Goal: Task Accomplishment & Management: Complete application form

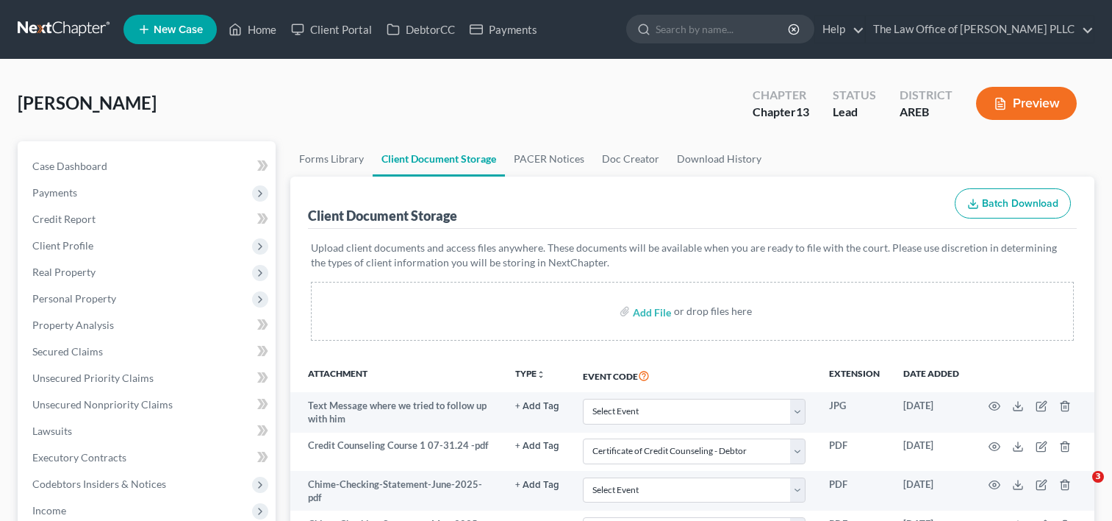
select select "0"
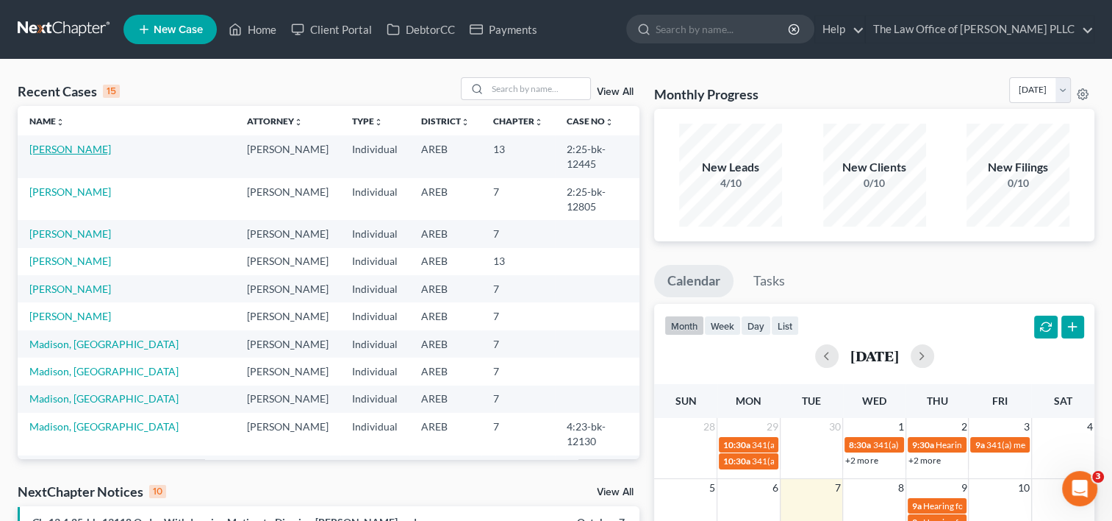
click at [94, 149] on link "[PERSON_NAME]" at bounding box center [70, 149] width 82 height 12
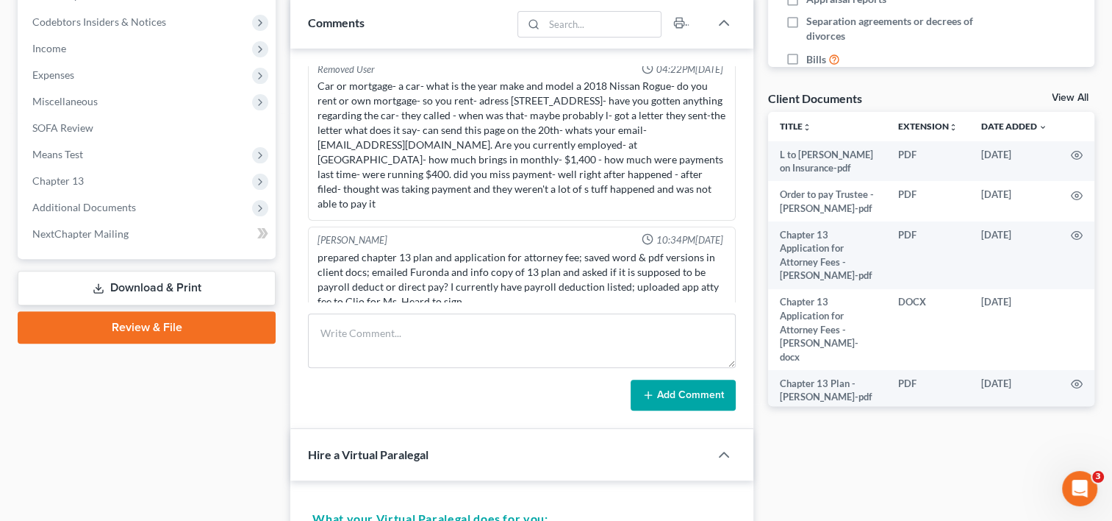
scroll to position [462, 0]
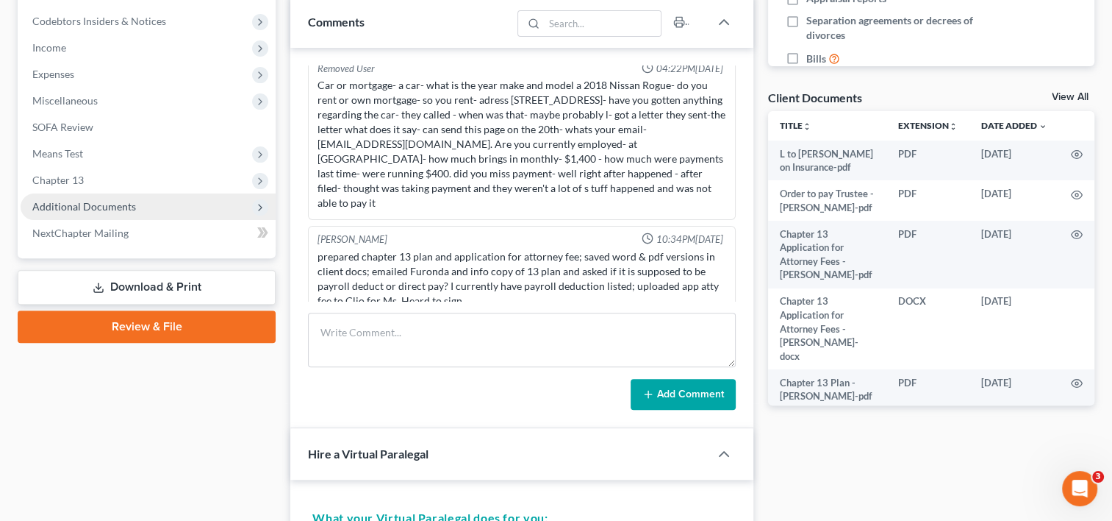
click at [116, 206] on span "Additional Documents" at bounding box center [84, 206] width 104 height 12
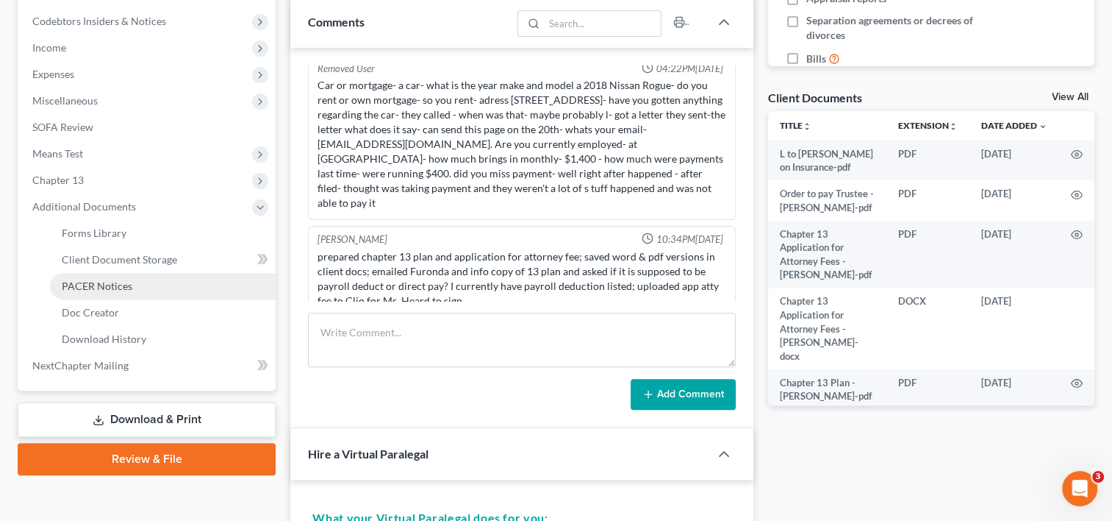
click at [108, 282] on span "PACER Notices" at bounding box center [97, 285] width 71 height 12
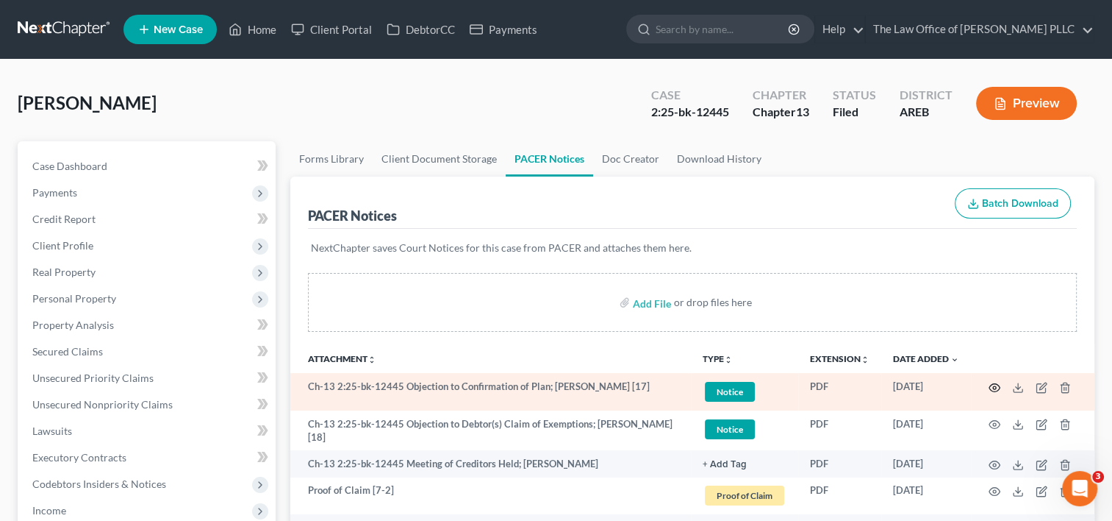
click at [995, 387] on circle "button" at bounding box center [994, 387] width 3 height 3
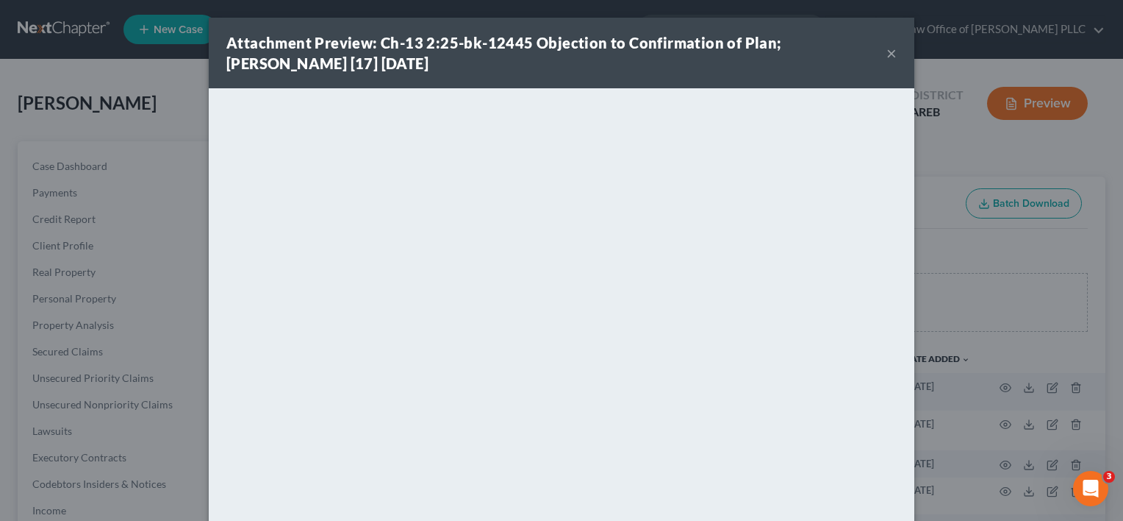
click at [887, 54] on button "×" at bounding box center [892, 53] width 10 height 18
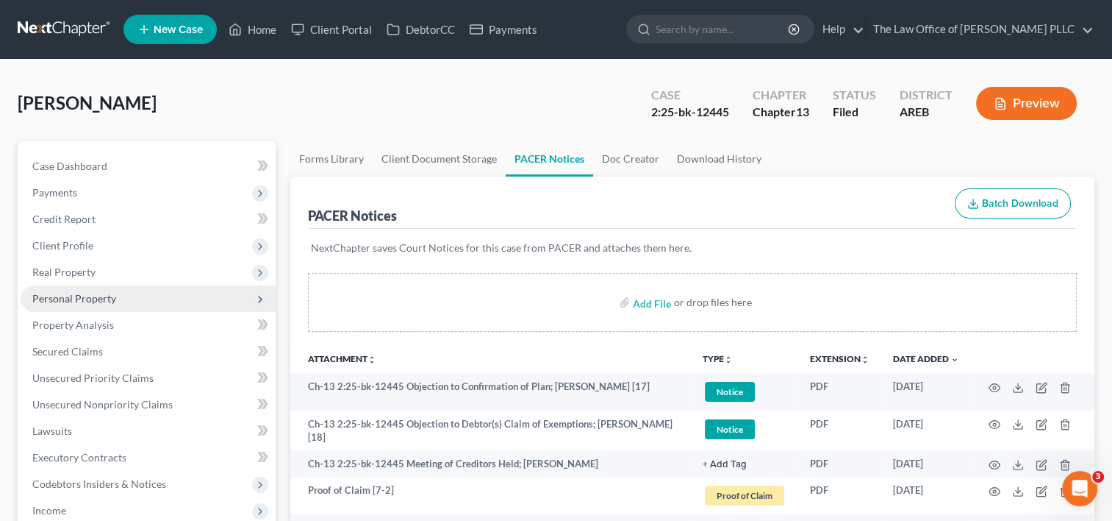
click at [91, 307] on span "Personal Property" at bounding box center [148, 298] width 255 height 26
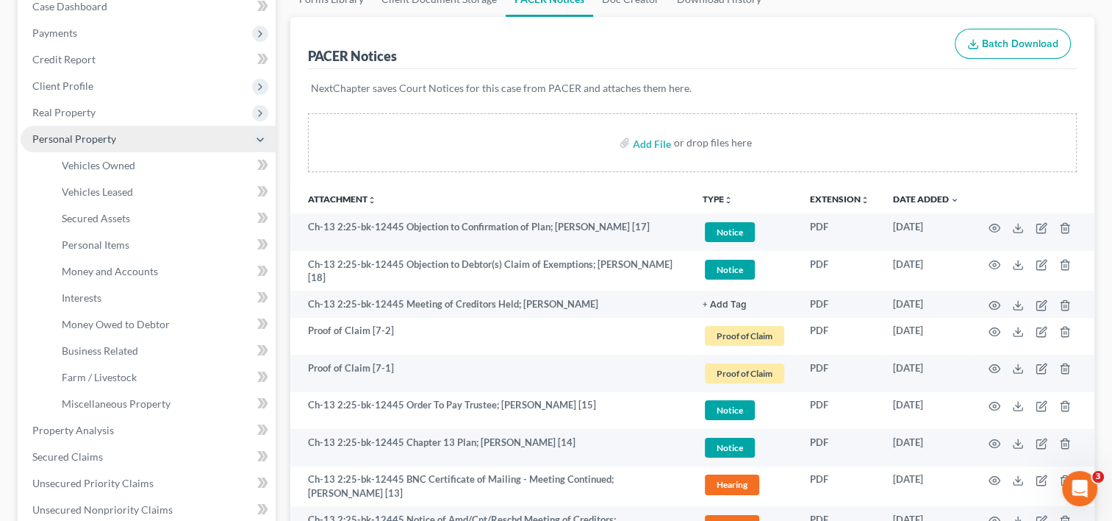
scroll to position [171, 0]
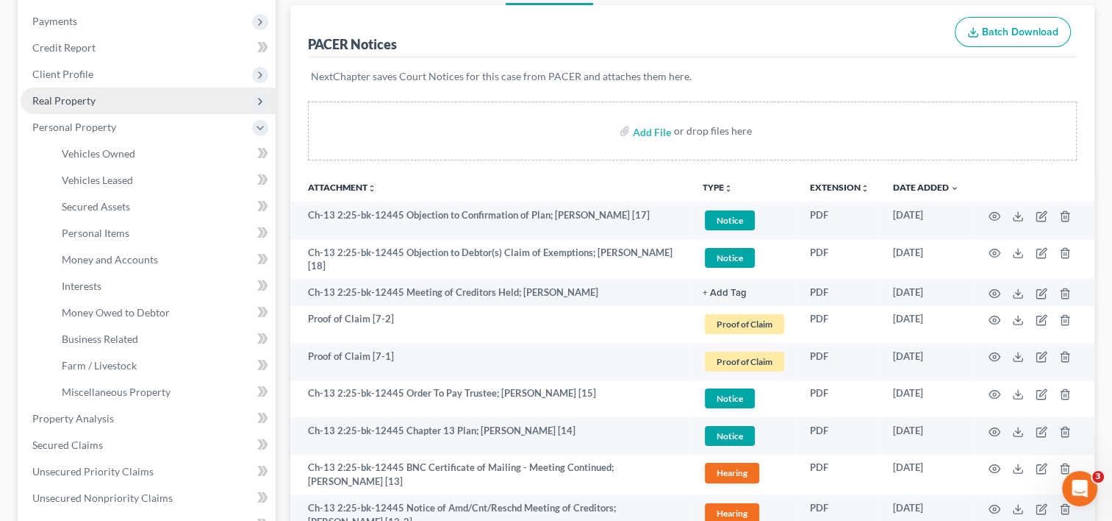
click at [99, 107] on span "Real Property" at bounding box center [148, 100] width 255 height 26
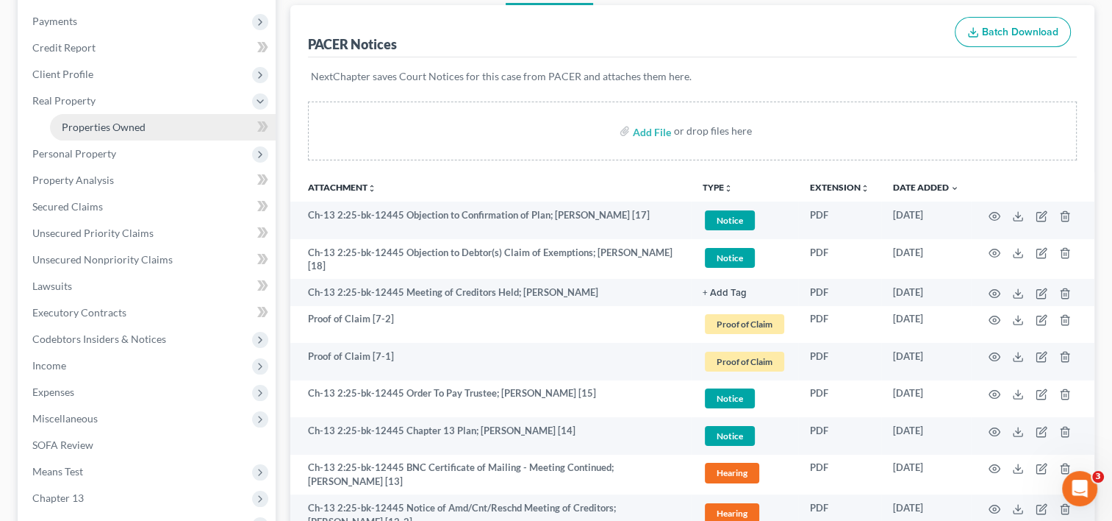
click at [109, 126] on span "Properties Owned" at bounding box center [104, 127] width 84 height 12
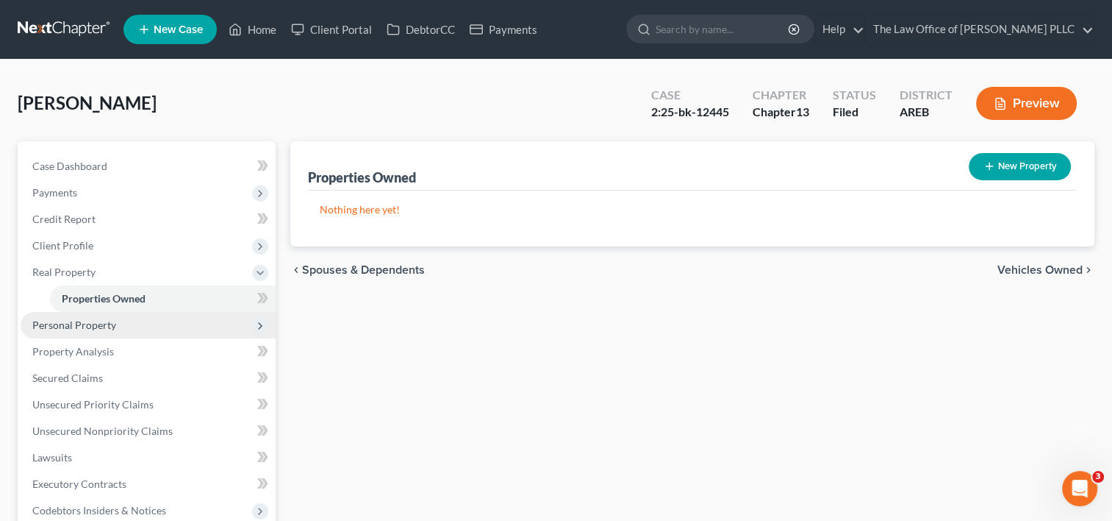
click at [81, 317] on span "Personal Property" at bounding box center [148, 325] width 255 height 26
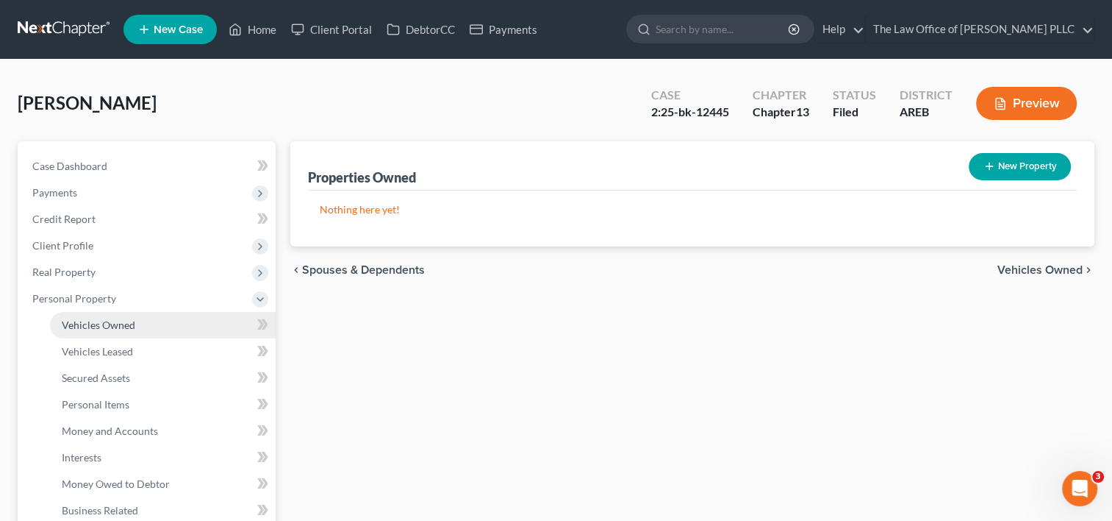
click at [100, 325] on span "Vehicles Owned" at bounding box center [99, 324] width 74 height 12
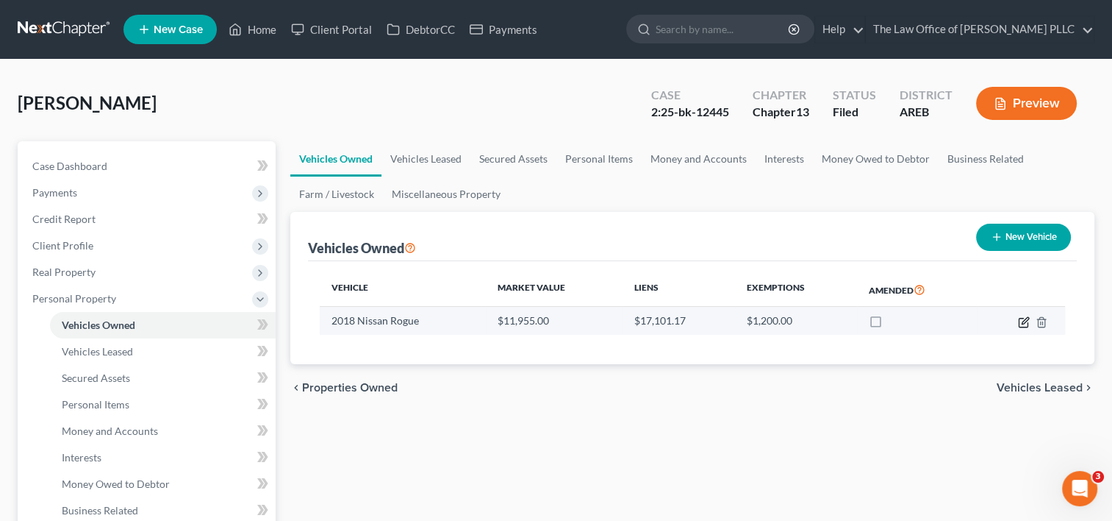
click at [1018, 320] on icon "button" at bounding box center [1024, 322] width 12 height 12
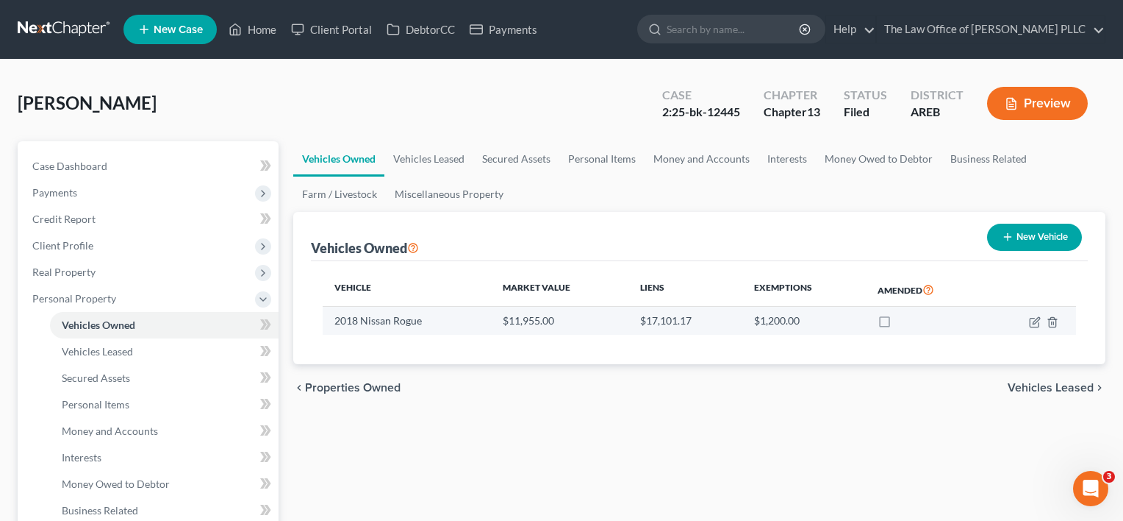
select select "0"
select select "8"
select select "2"
select select "0"
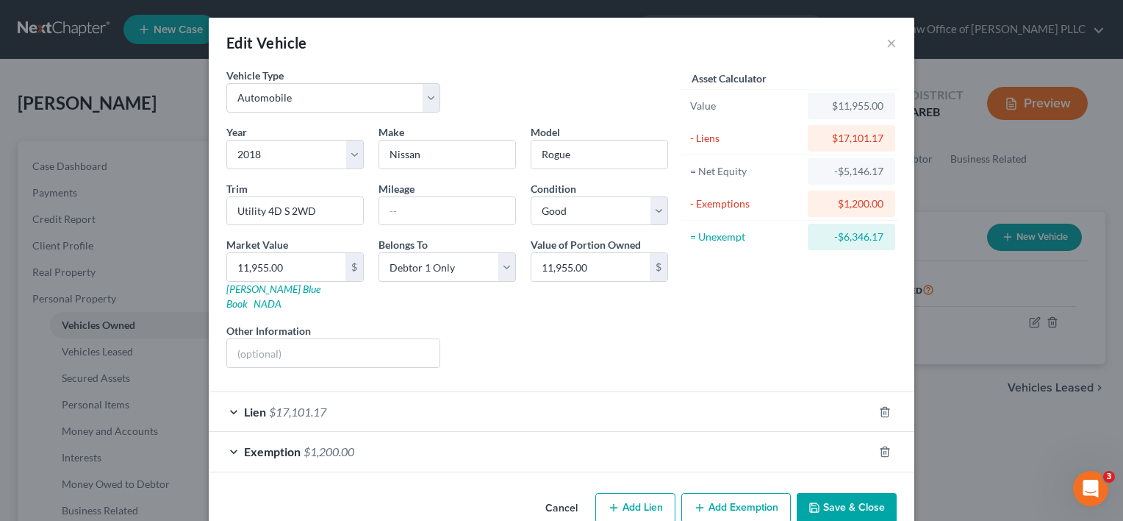
scroll to position [15, 0]
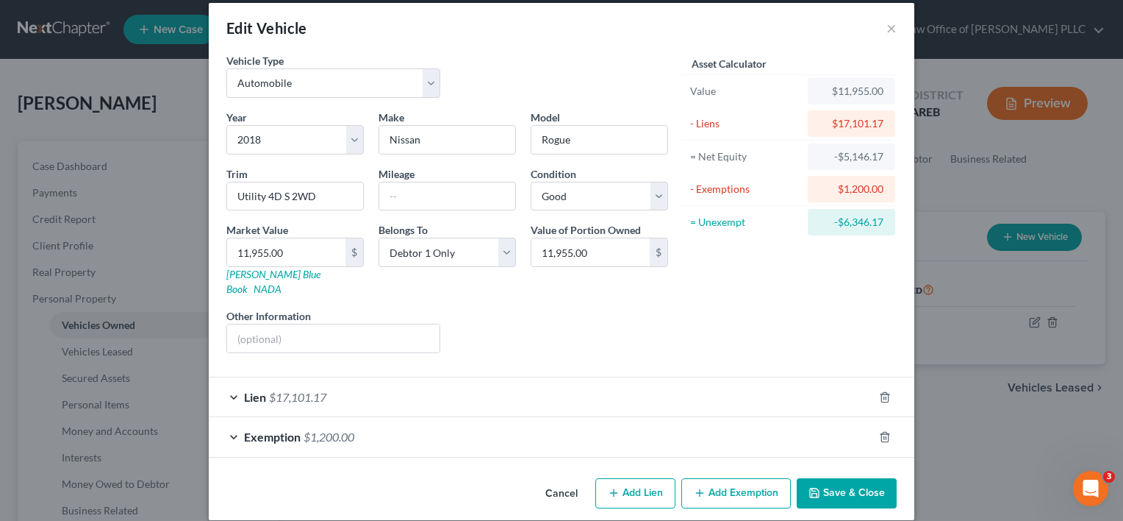
click at [683, 420] on div "Exemption $1,200.00" at bounding box center [541, 436] width 665 height 39
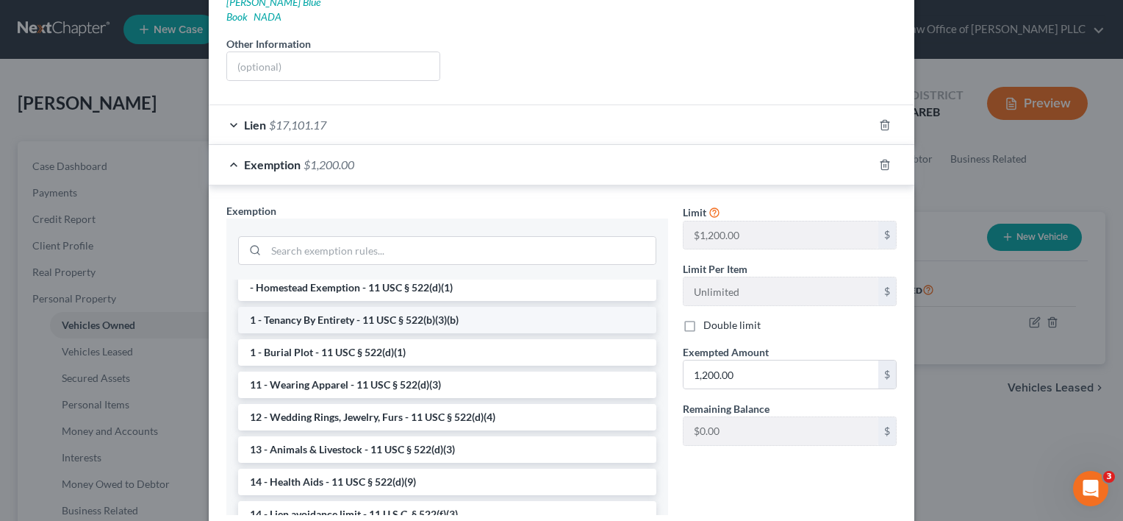
scroll to position [0, 0]
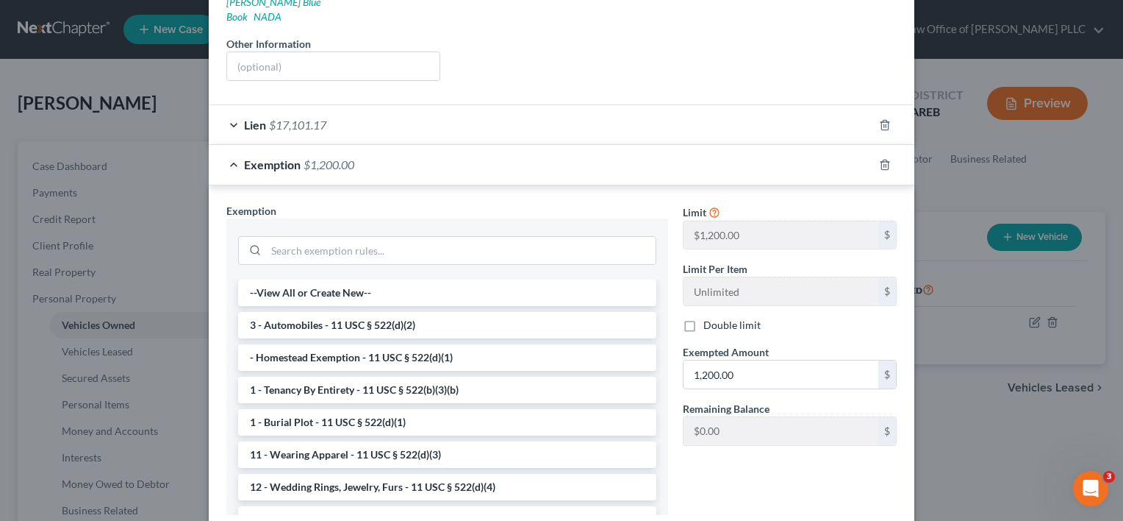
click at [760, 155] on div "Exemption $1,200.00" at bounding box center [541, 164] width 665 height 39
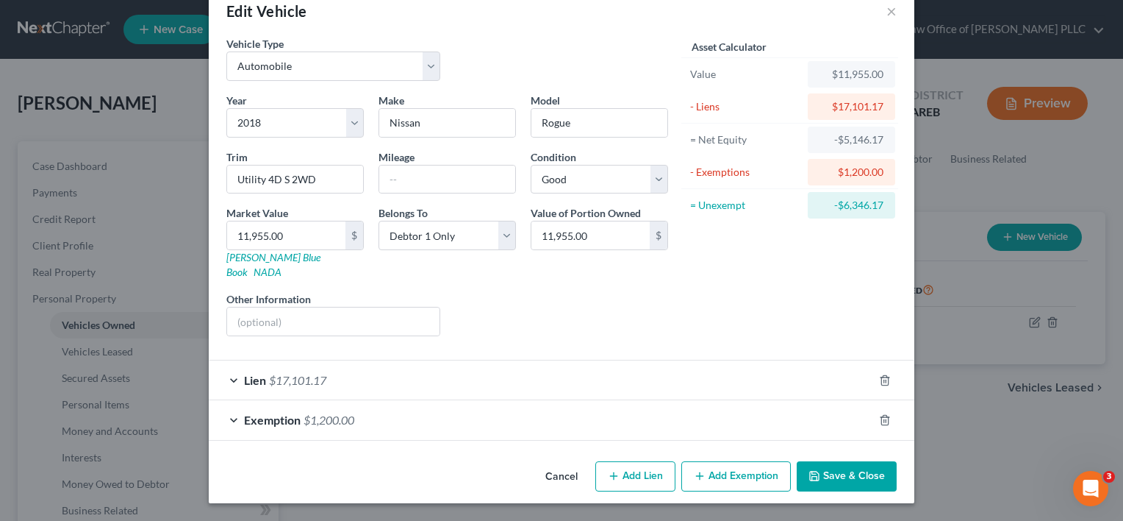
scroll to position [15, 0]
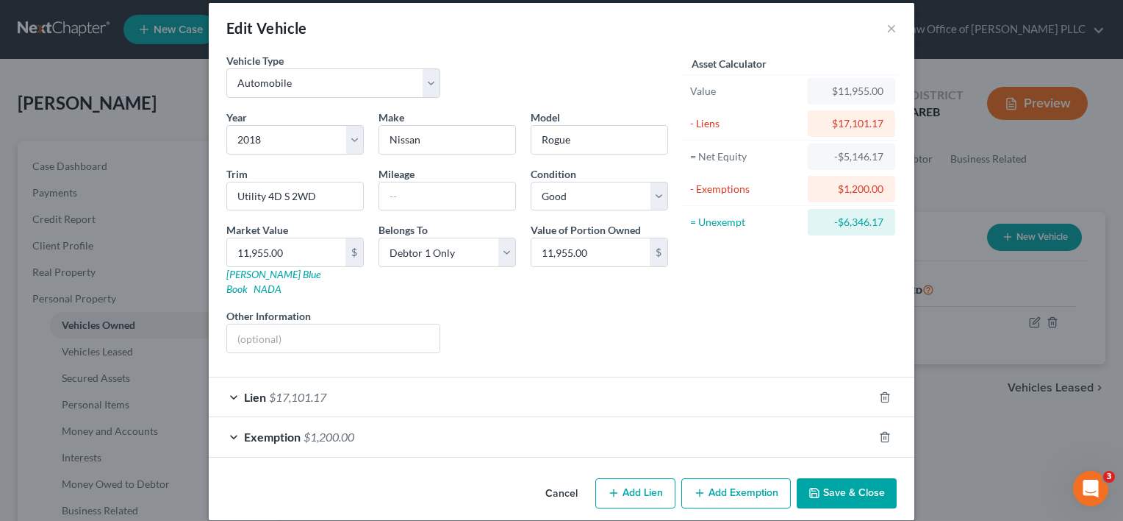
click at [490, 427] on div "Exemption $1,200.00" at bounding box center [541, 436] width 665 height 39
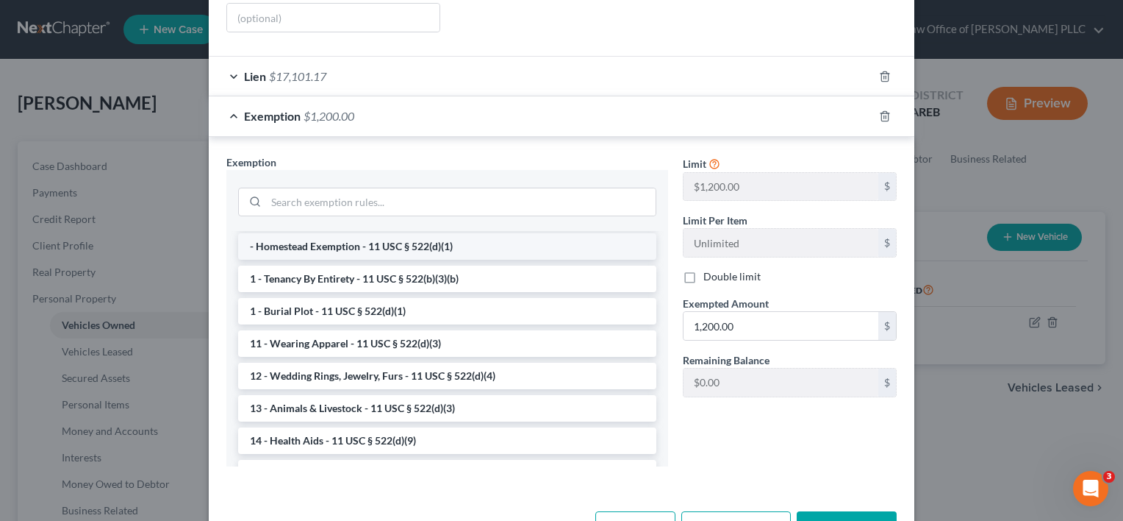
scroll to position [0, 0]
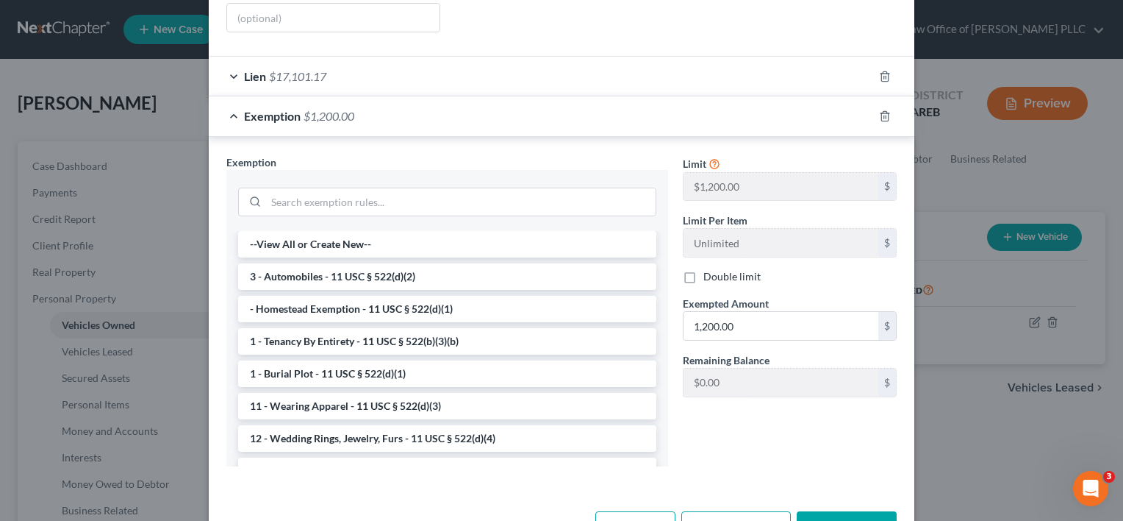
click at [622, 137] on div "Exemption Set must be selected for CA. Exemption * --View All or Create New-- 3…" at bounding box center [562, 314] width 706 height 354
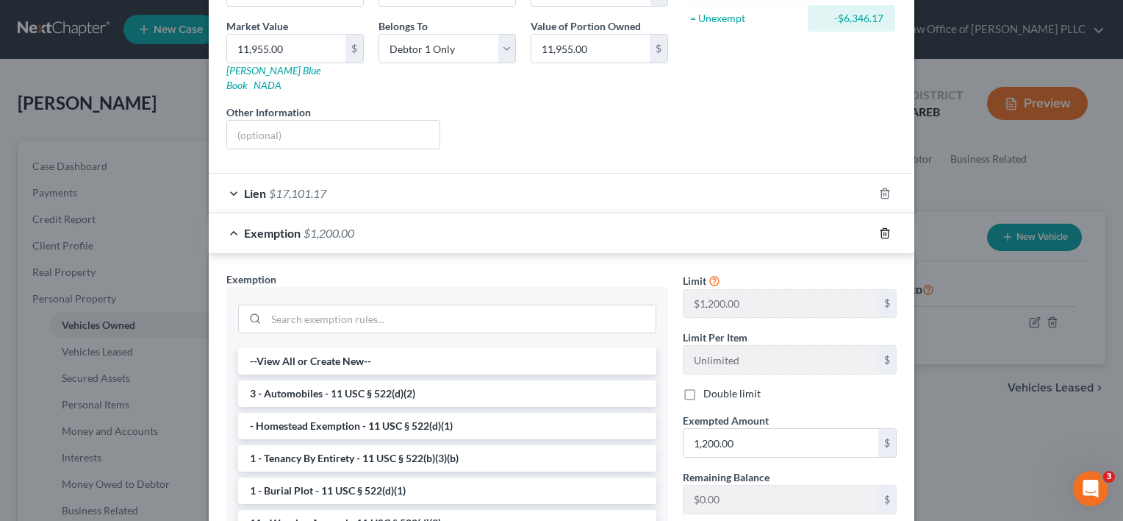
click at [879, 227] on icon "button" at bounding box center [885, 233] width 12 height 12
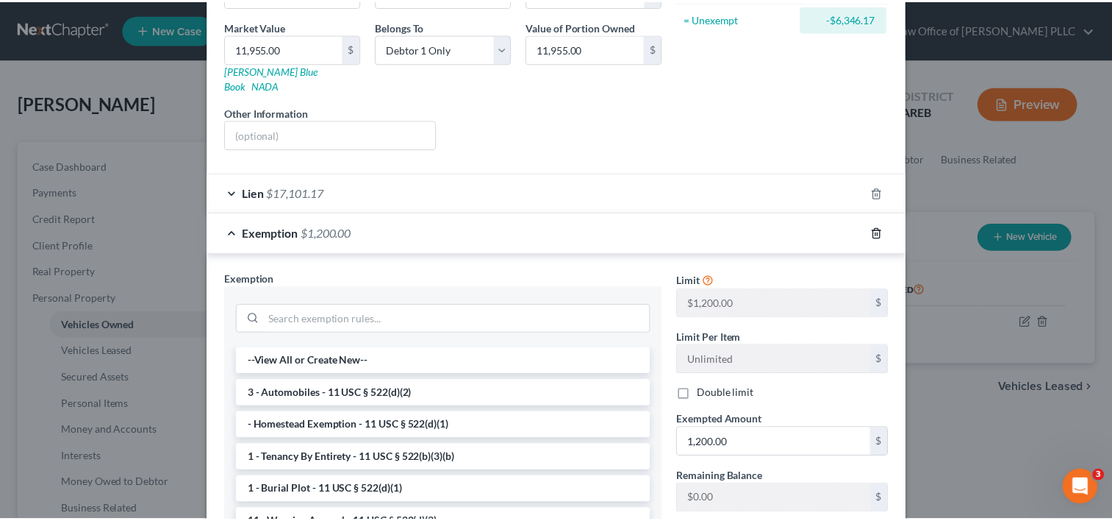
scroll to position [0, 0]
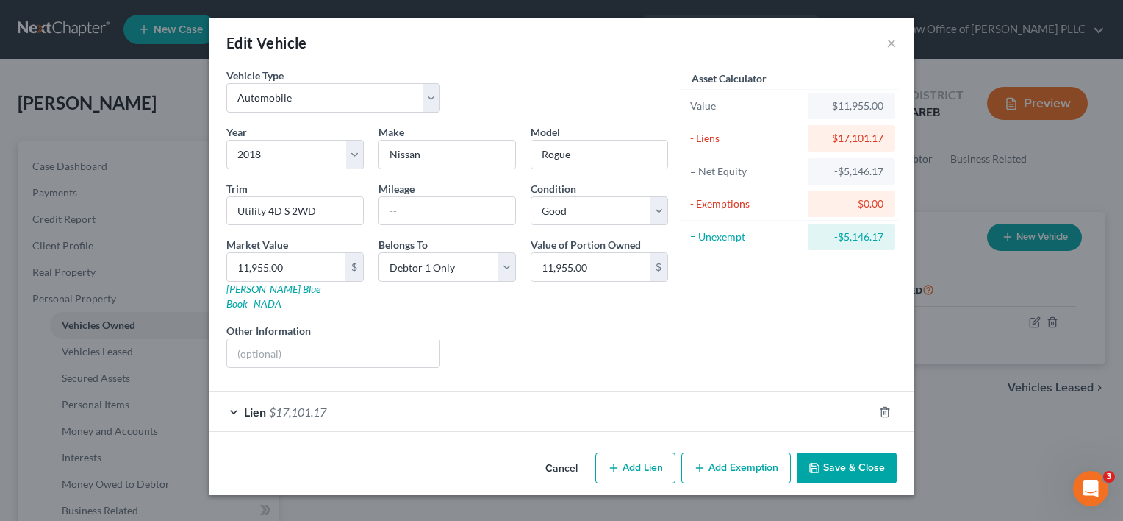
click at [841, 452] on button "Save & Close" at bounding box center [847, 467] width 100 height 31
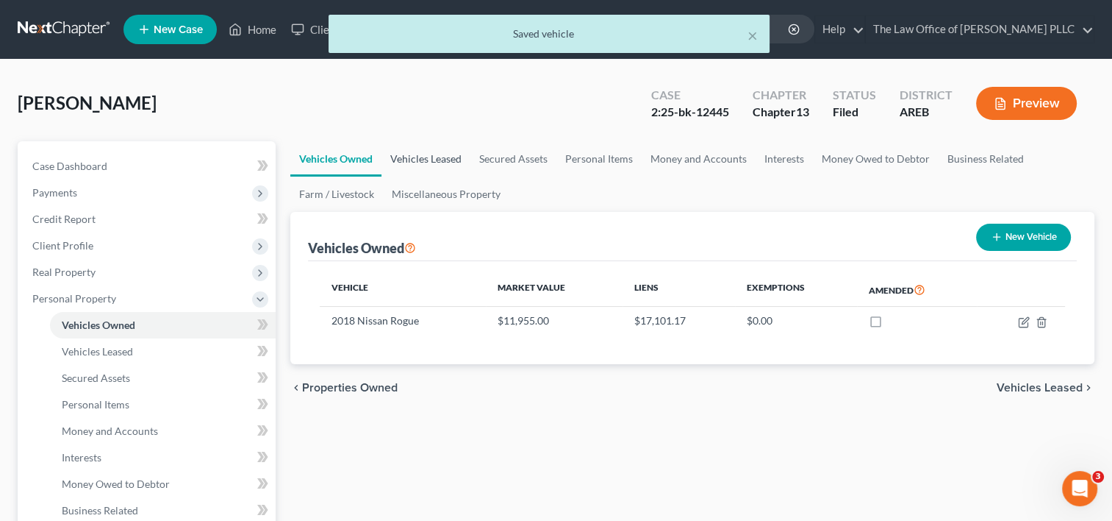
click at [456, 157] on link "Vehicles Leased" at bounding box center [426, 158] width 89 height 35
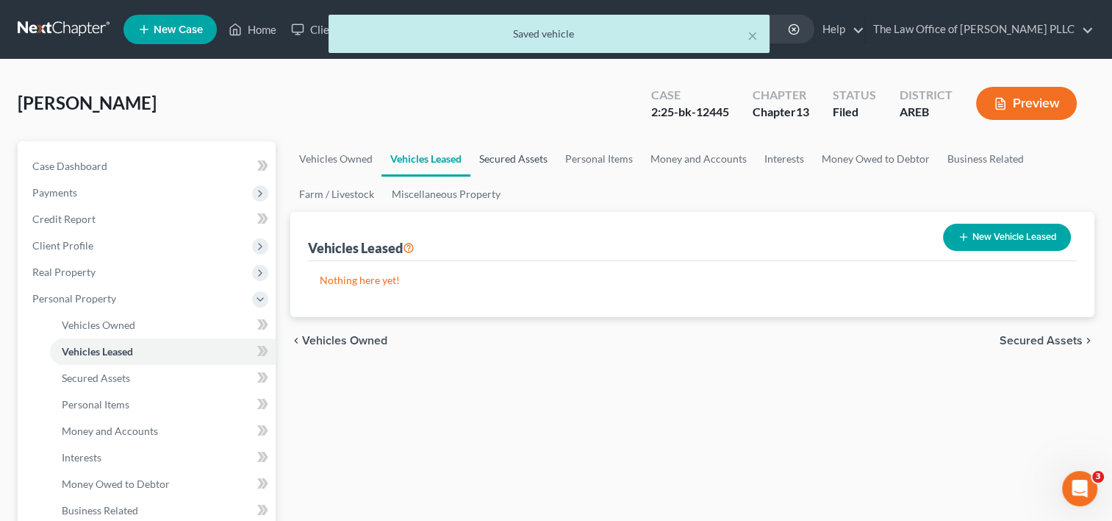
click at [524, 162] on link "Secured Assets" at bounding box center [514, 158] width 86 height 35
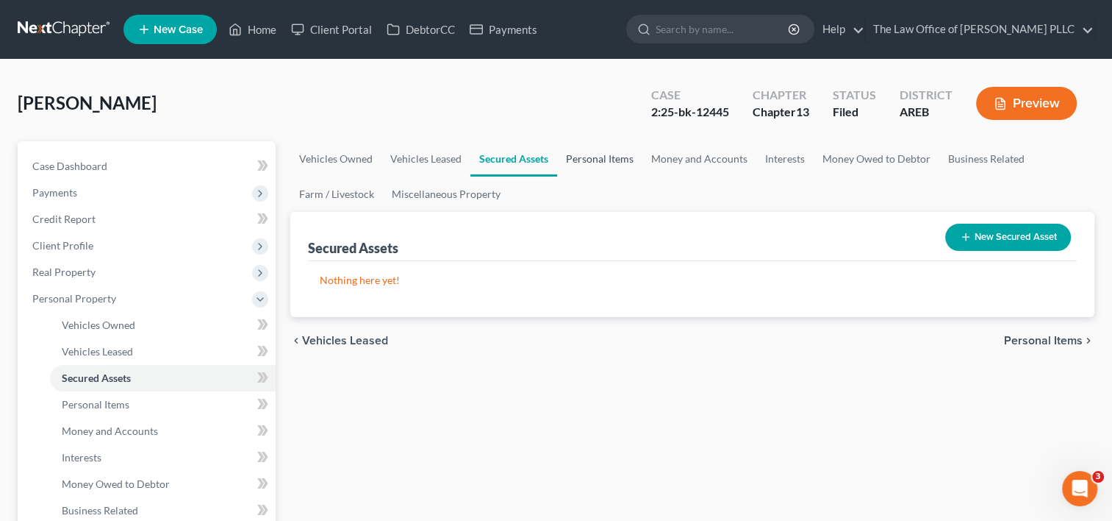
click at [602, 152] on link "Personal Items" at bounding box center [599, 158] width 85 height 35
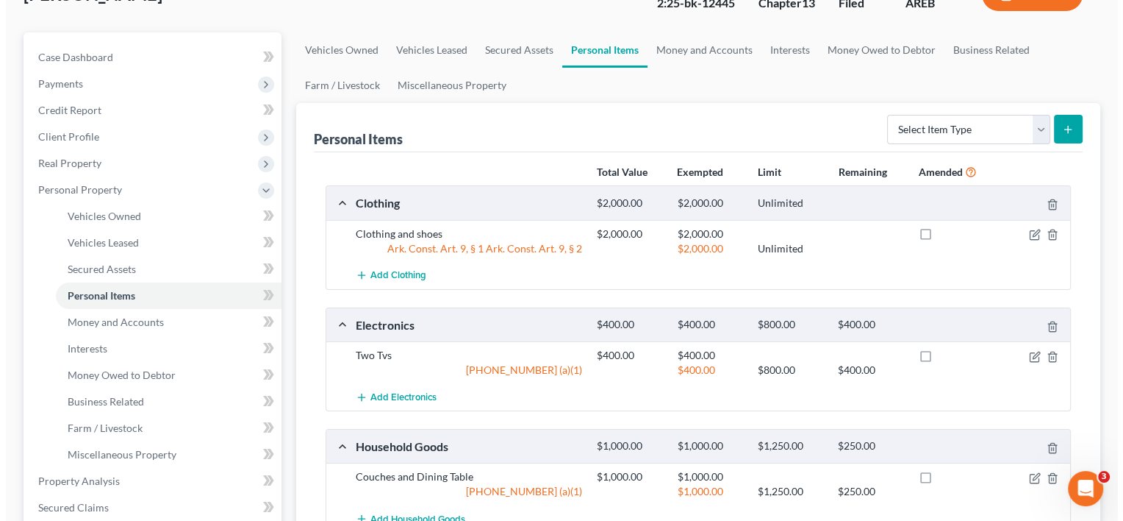
scroll to position [108, 0]
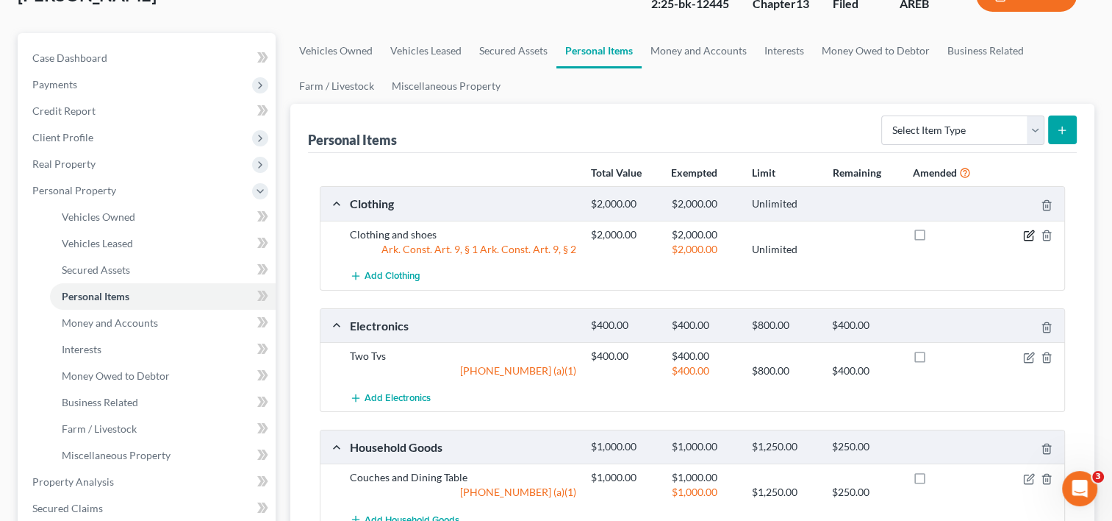
click at [1025, 231] on icon "button" at bounding box center [1029, 235] width 12 height 12
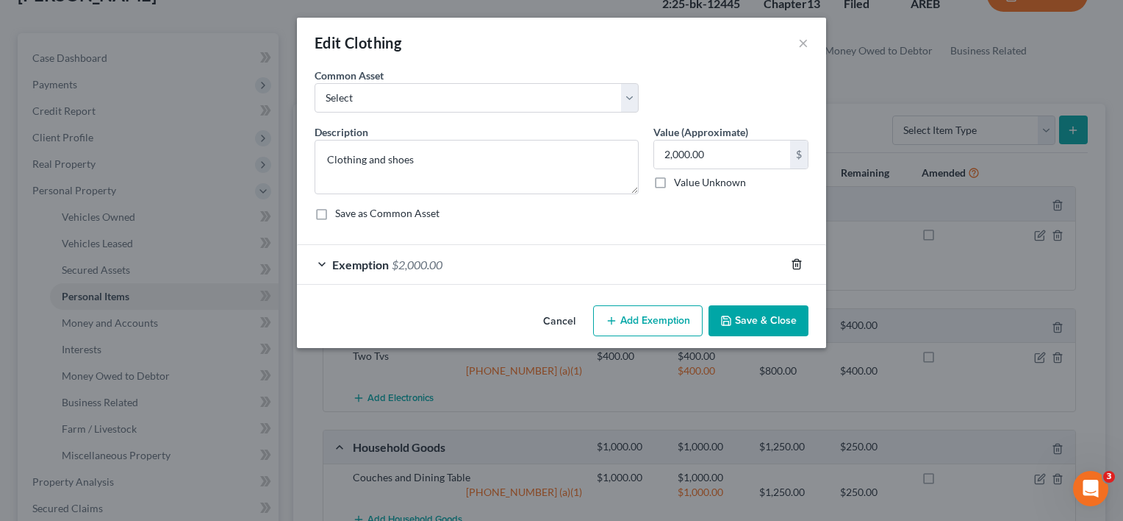
click at [797, 261] on icon "button" at bounding box center [797, 264] width 12 height 12
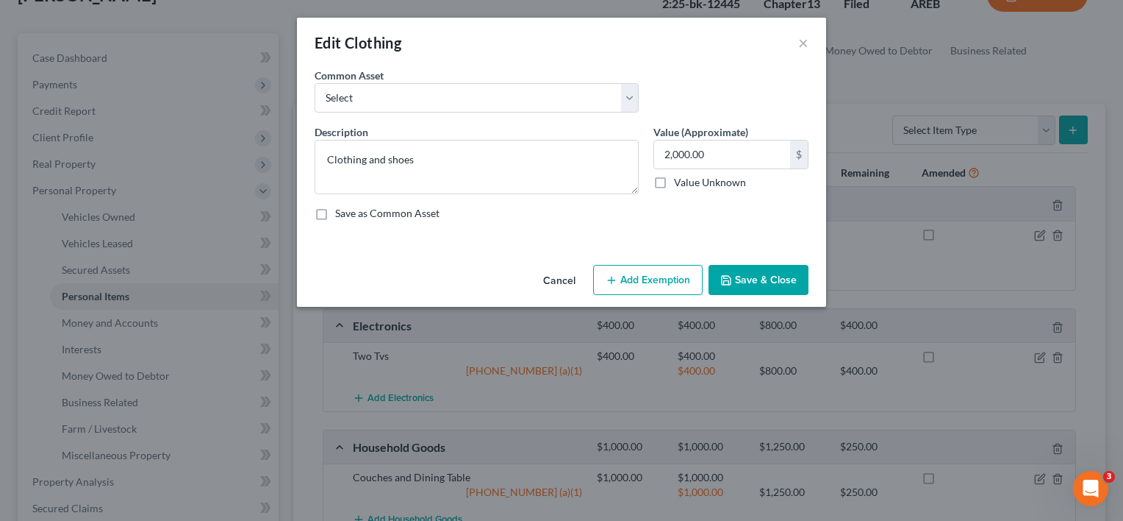
click at [624, 283] on button "Add Exemption" at bounding box center [648, 280] width 110 height 31
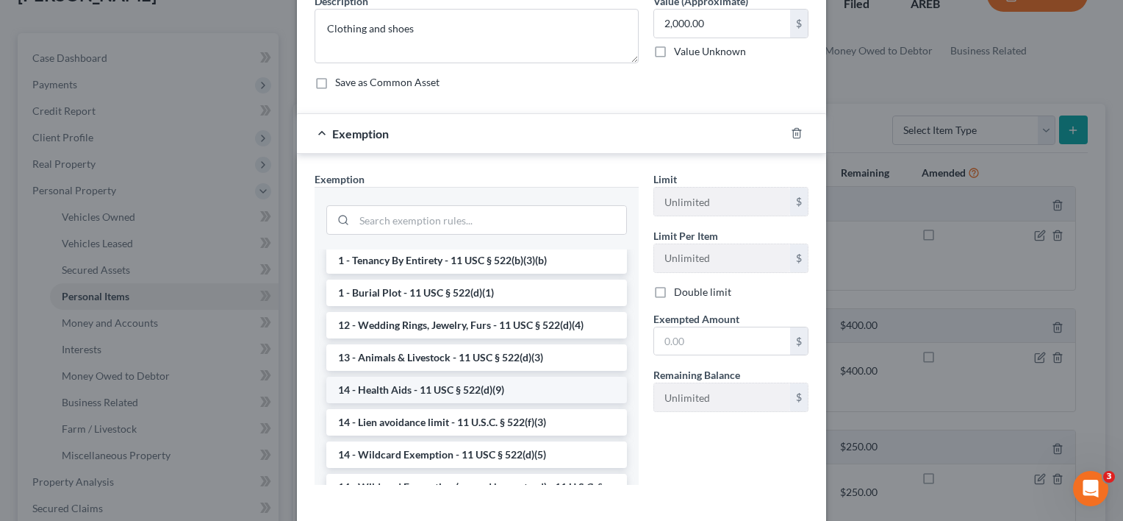
scroll to position [0, 0]
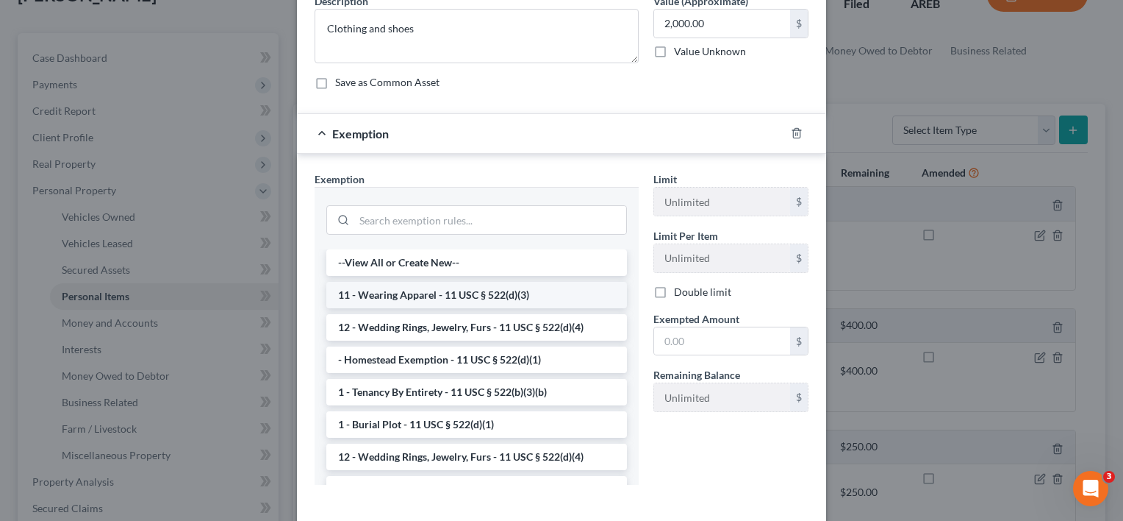
click at [522, 289] on li "11 - Wearing Apparel - 11 USC § 522(d)(3)" at bounding box center [476, 295] width 301 height 26
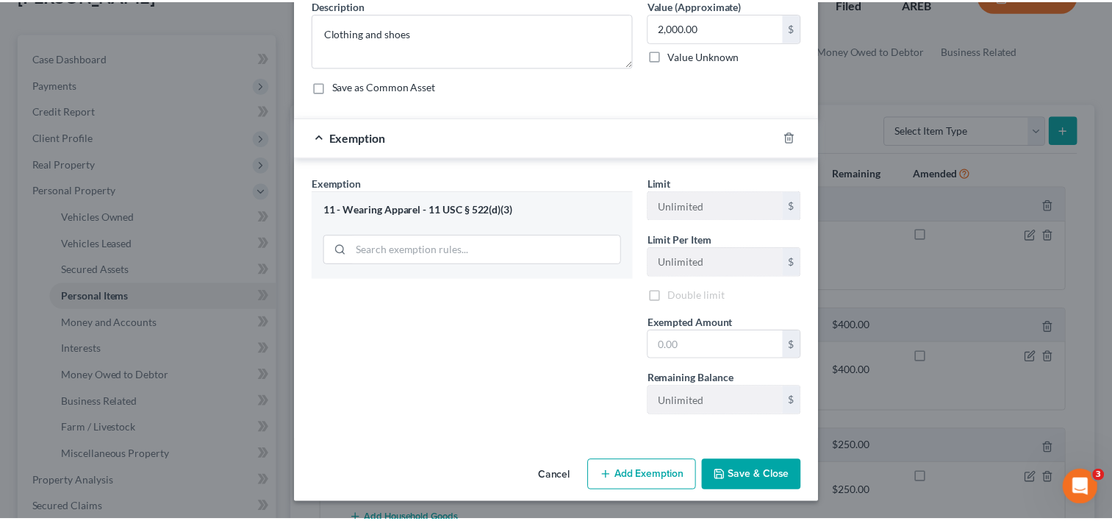
scroll to position [125, 0]
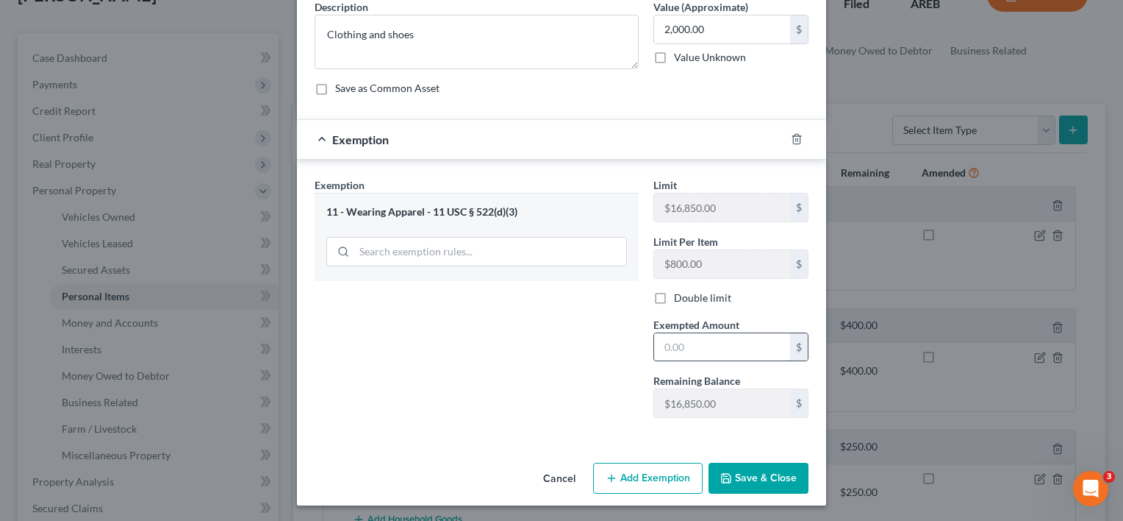
click at [697, 350] on input "text" at bounding box center [722, 347] width 136 height 28
type input "2,000"
click at [765, 476] on button "Save & Close" at bounding box center [759, 477] width 100 height 31
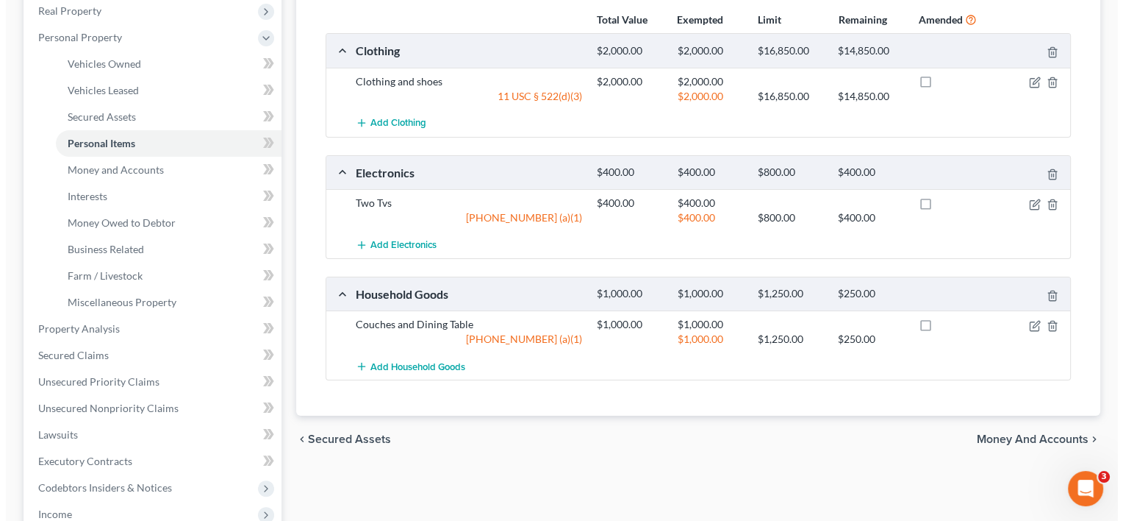
scroll to position [262, 0]
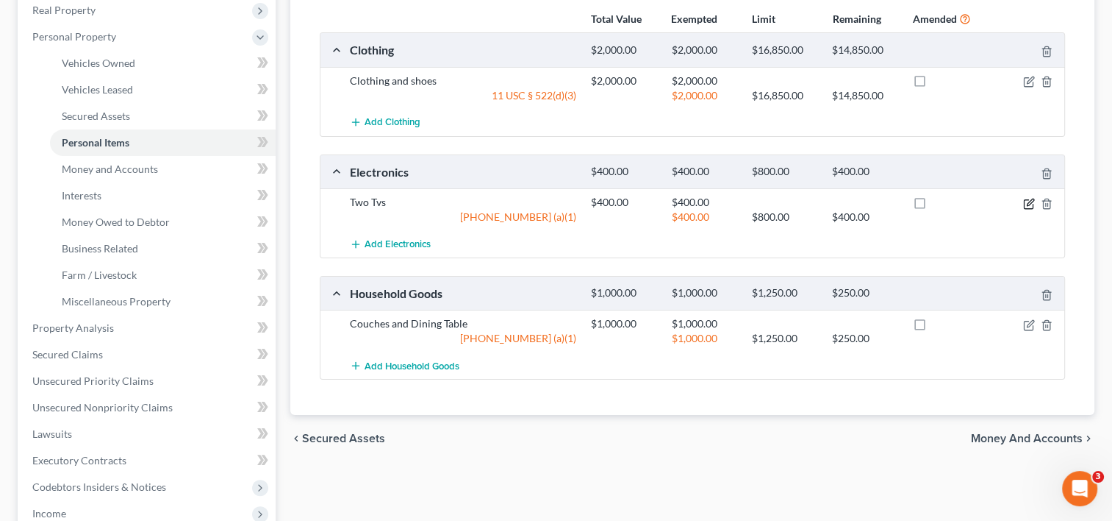
click at [1024, 202] on icon "button" at bounding box center [1028, 203] width 9 height 9
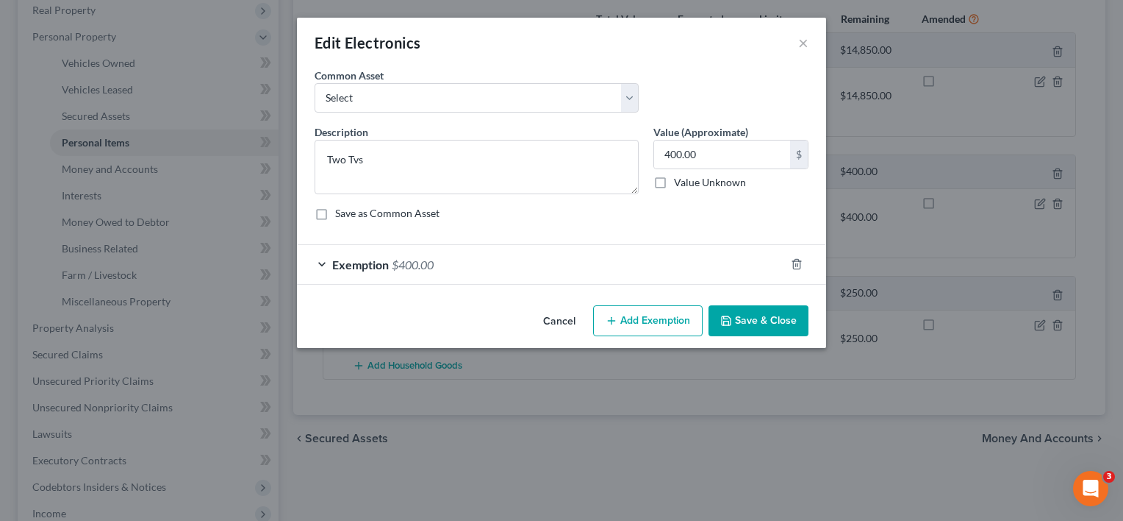
click at [505, 272] on div "Exemption $400.00" at bounding box center [541, 264] width 488 height 39
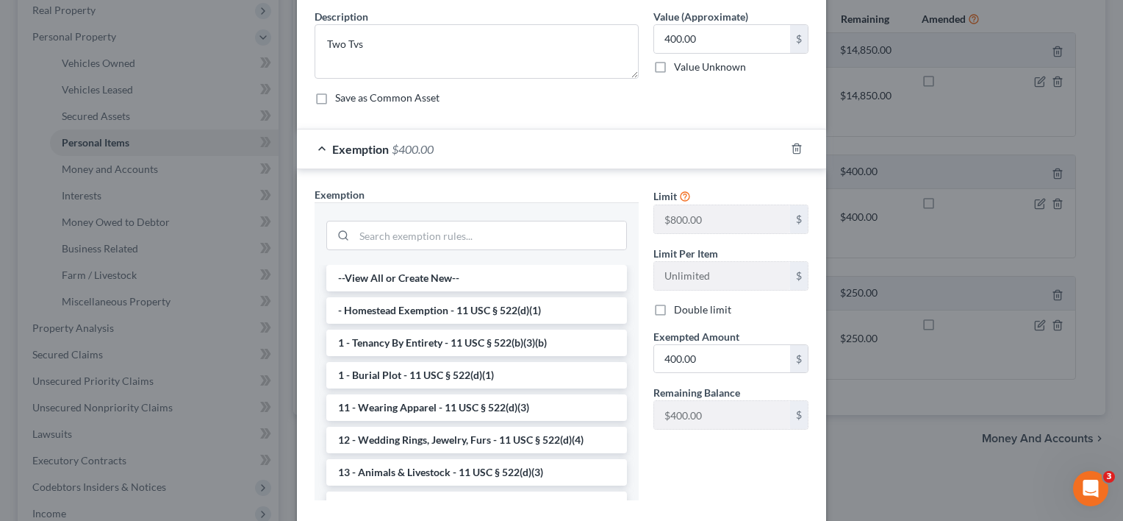
scroll to position [116, 0]
click at [793, 145] on polyline "button" at bounding box center [797, 145] width 9 height 0
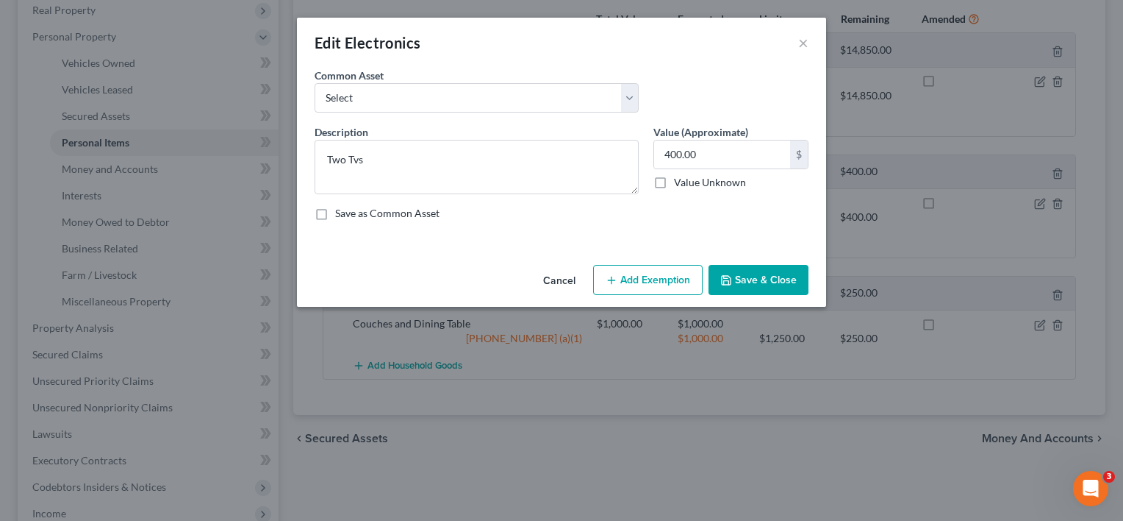
click at [654, 276] on button "Add Exemption" at bounding box center [648, 280] width 110 height 31
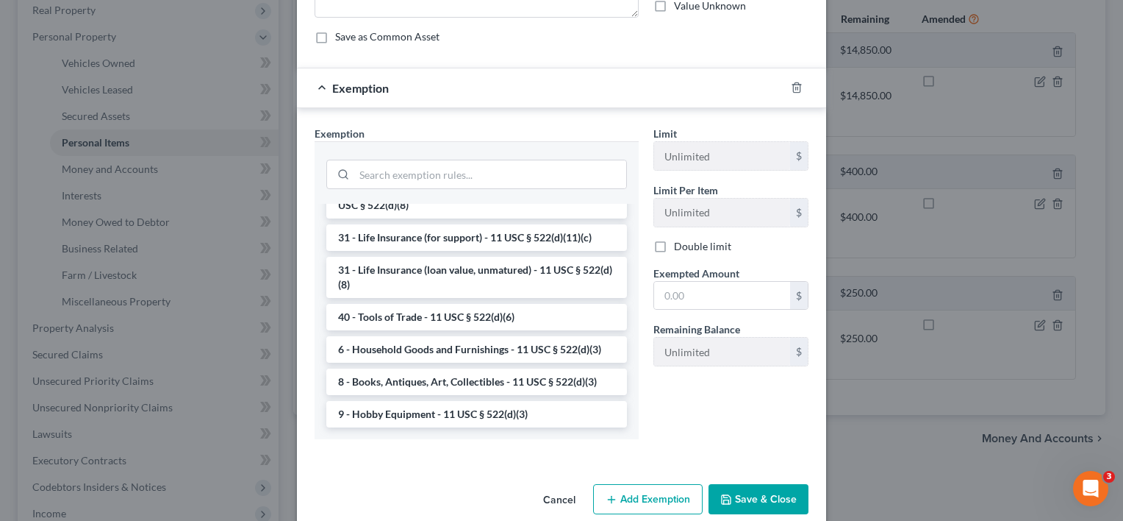
scroll to position [1182, 0]
click at [494, 344] on li "6 - Household Goods and Furnishings - 11 USC § 522(d)(3)" at bounding box center [476, 349] width 301 height 26
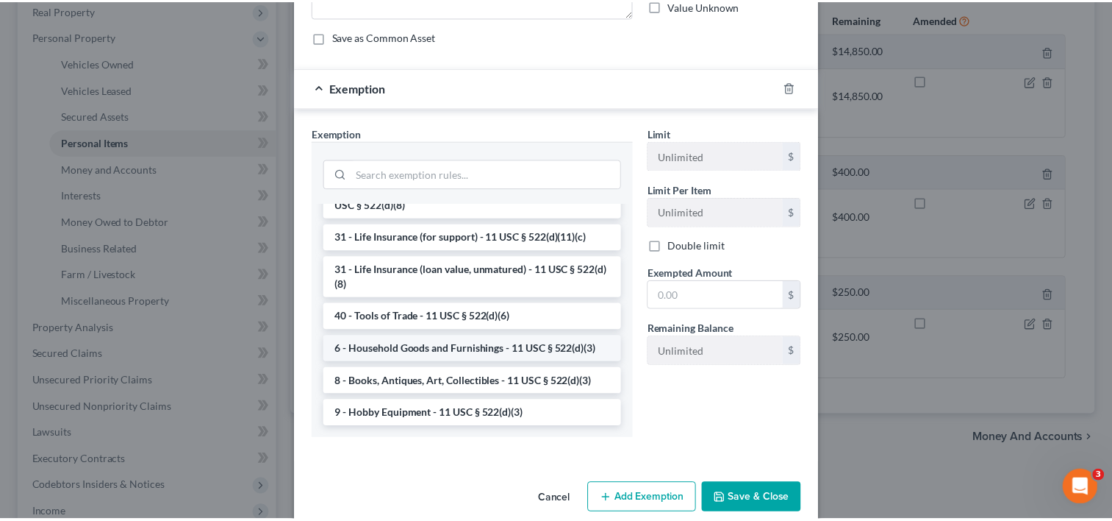
scroll to position [125, 0]
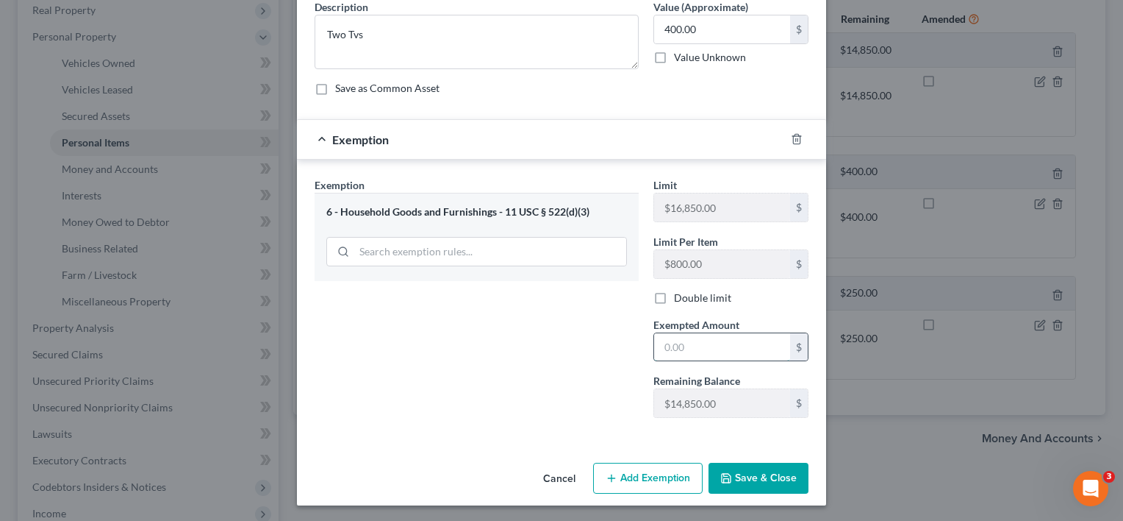
click at [694, 349] on input "text" at bounding box center [722, 347] width 136 height 28
type input "400"
click at [749, 476] on button "Save & Close" at bounding box center [759, 477] width 100 height 31
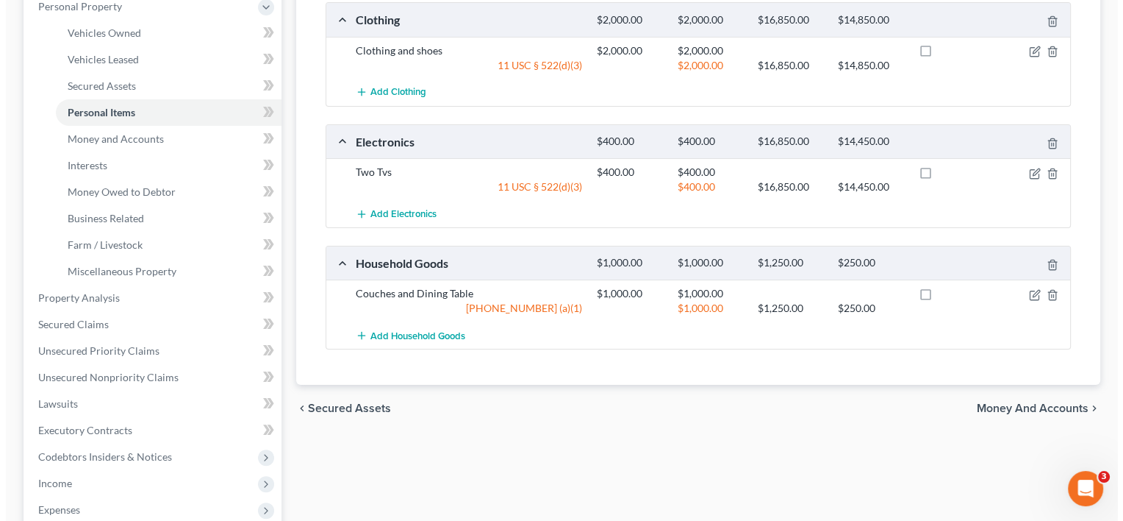
scroll to position [297, 0]
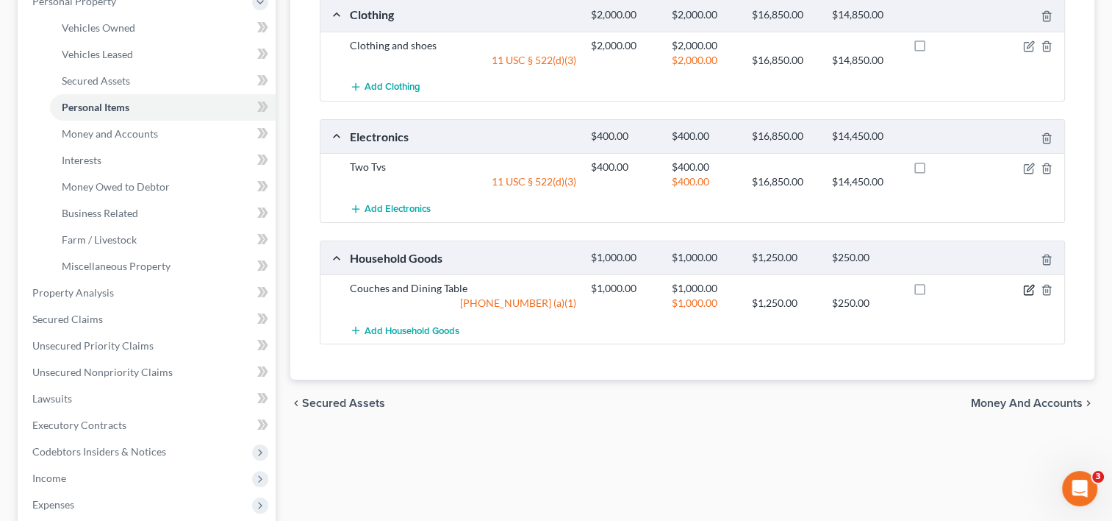
click at [1030, 285] on icon "button" at bounding box center [1030, 288] width 7 height 7
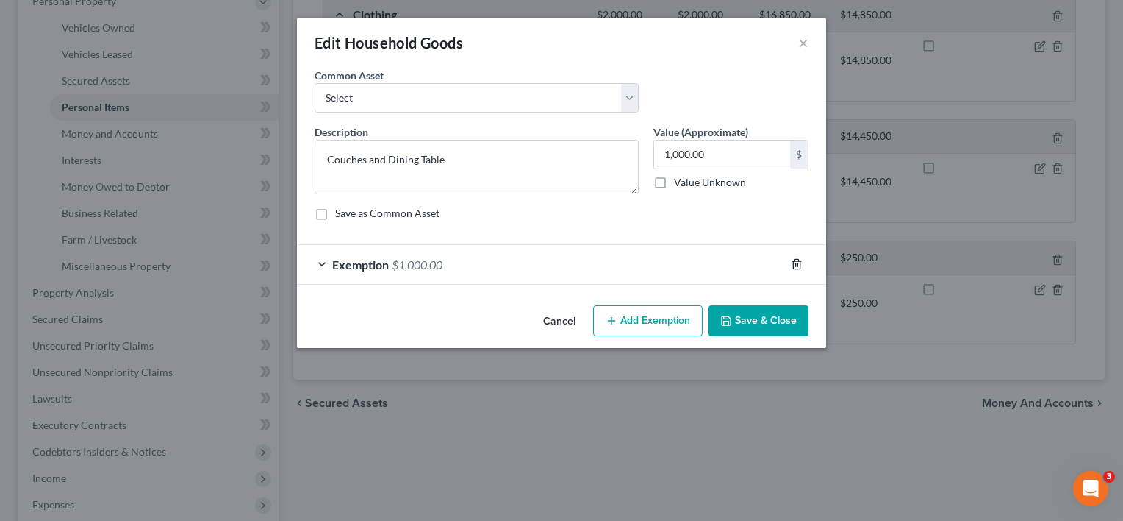
click at [796, 261] on polyline "button" at bounding box center [797, 261] width 9 height 0
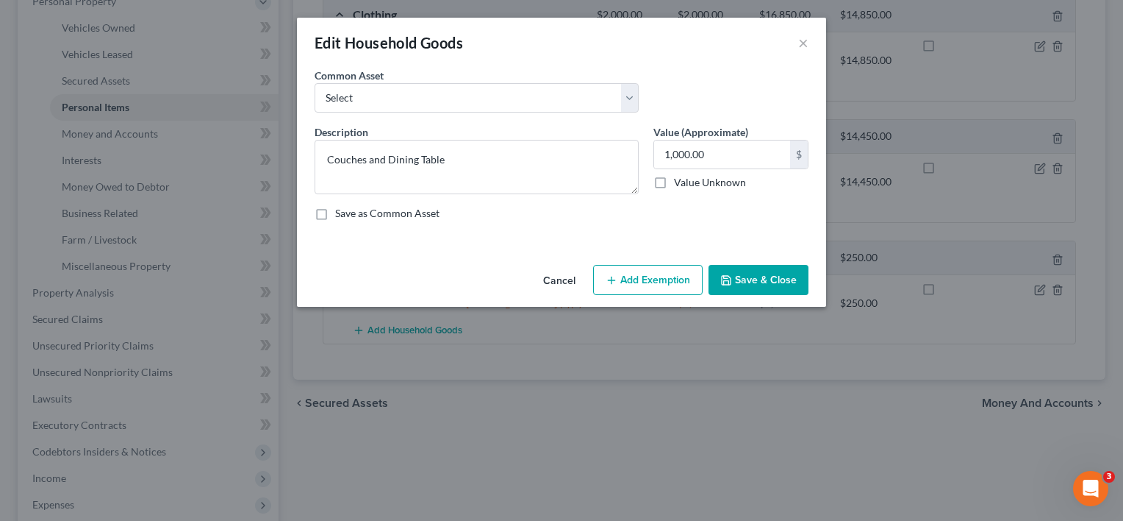
click at [660, 281] on button "Add Exemption" at bounding box center [648, 280] width 110 height 31
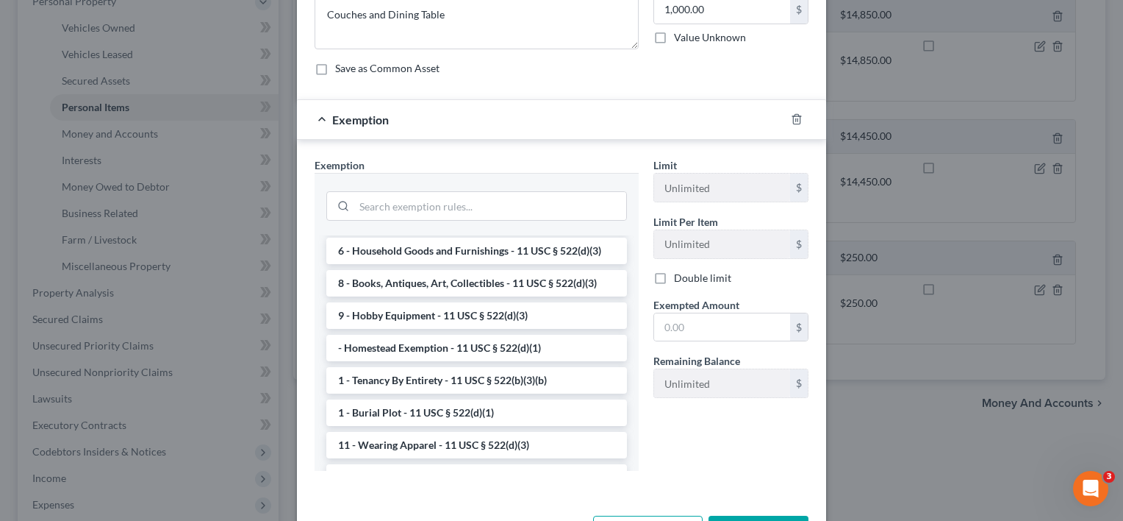
scroll to position [0, 0]
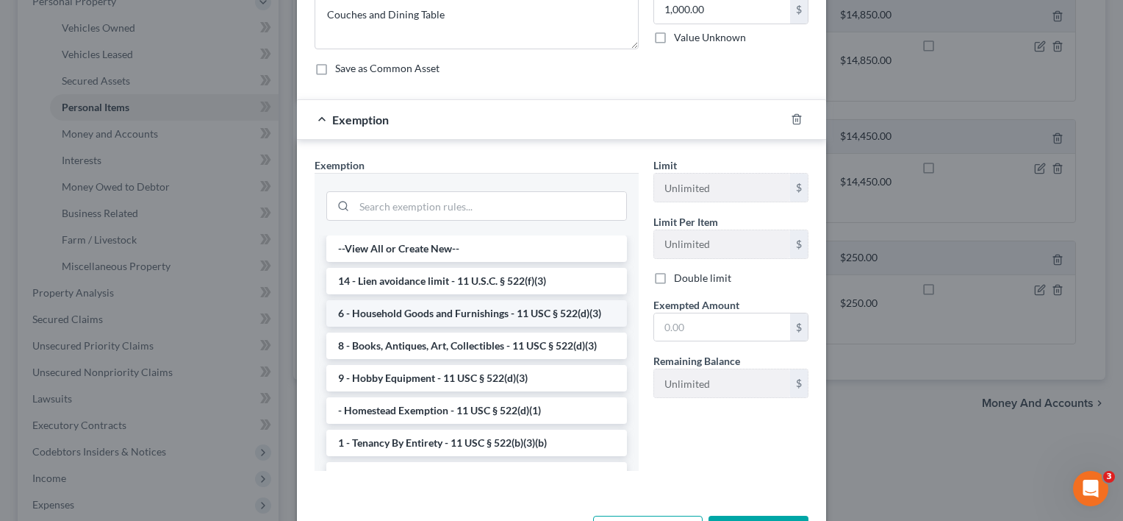
click at [434, 307] on li "6 - Household Goods and Furnishings - 11 USC § 522(d)(3)" at bounding box center [476, 313] width 301 height 26
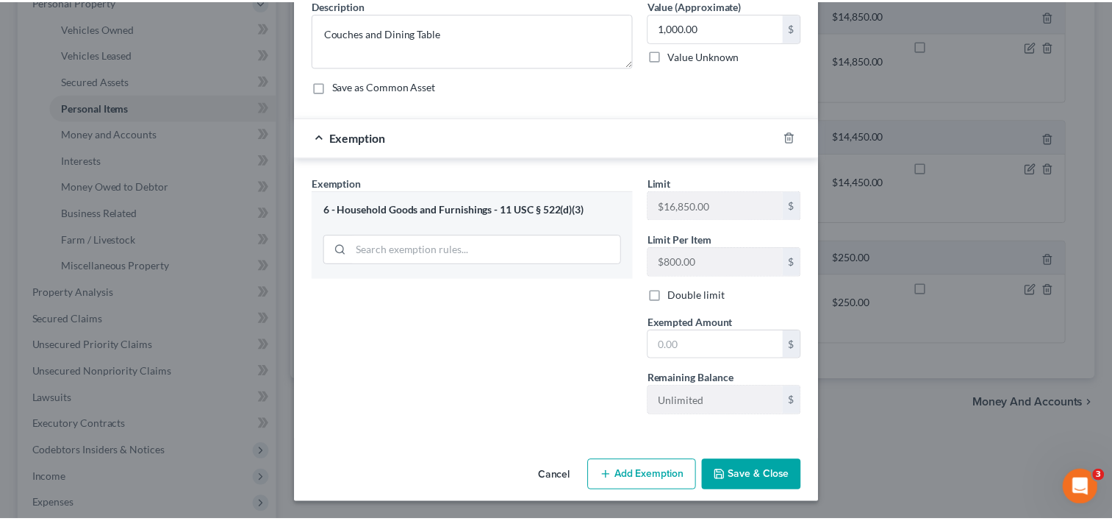
scroll to position [125, 0]
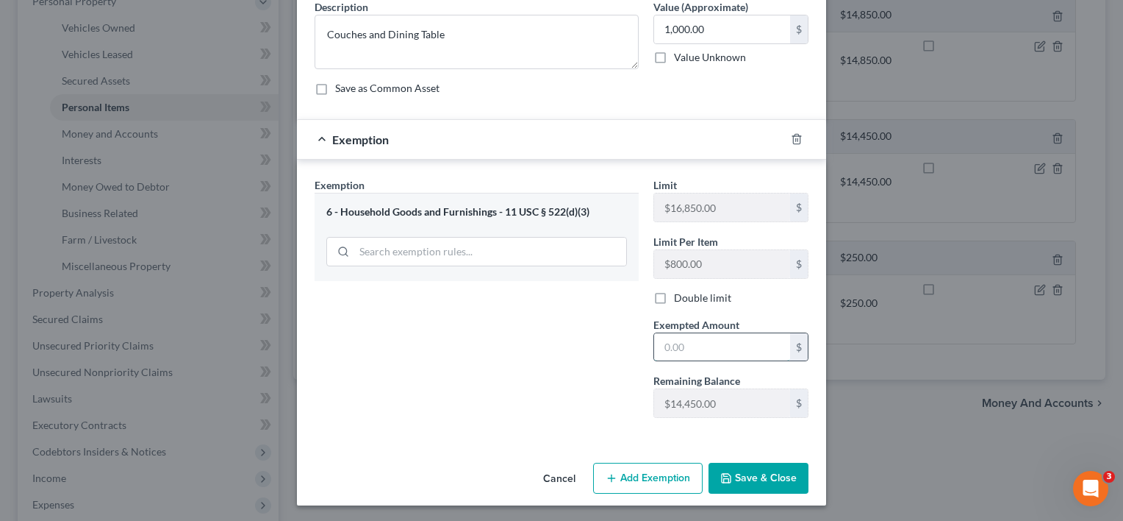
click at [749, 346] on input "text" at bounding box center [722, 347] width 136 height 28
type input "8"
type input "1,000"
click at [755, 475] on button "Save & Close" at bounding box center [759, 477] width 100 height 31
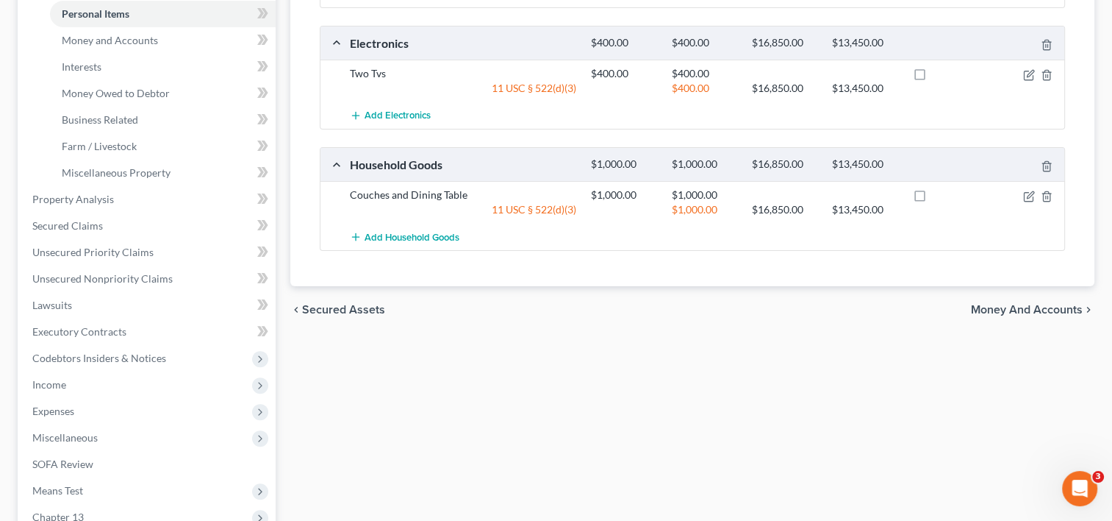
click at [1047, 310] on span "Money and Accounts" at bounding box center [1027, 310] width 112 height 12
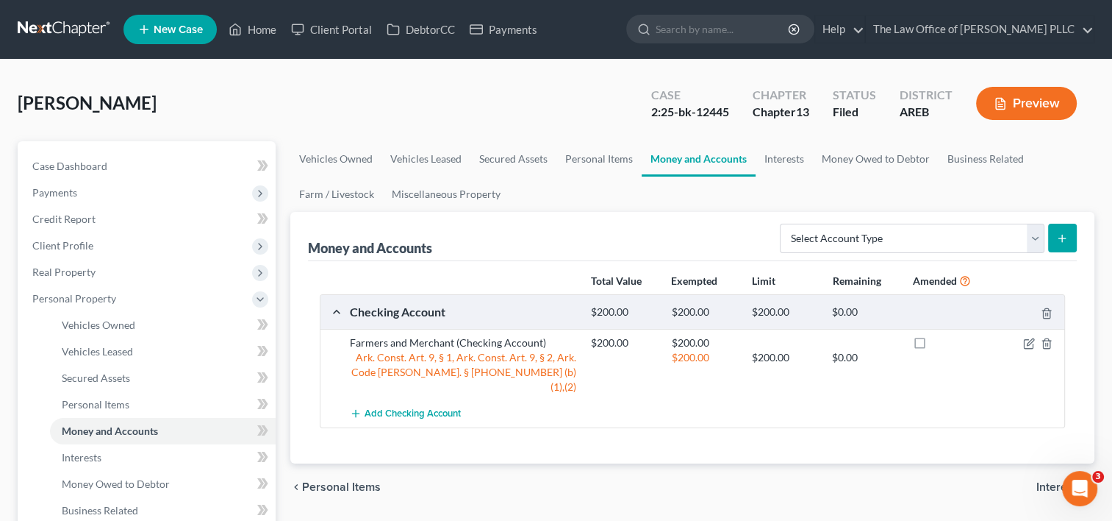
click at [1035, 341] on div at bounding box center [1026, 342] width 80 height 15
click at [1020, 339] on div at bounding box center [1026, 342] width 80 height 15
click at [1025, 342] on icon "button" at bounding box center [1029, 343] width 12 height 12
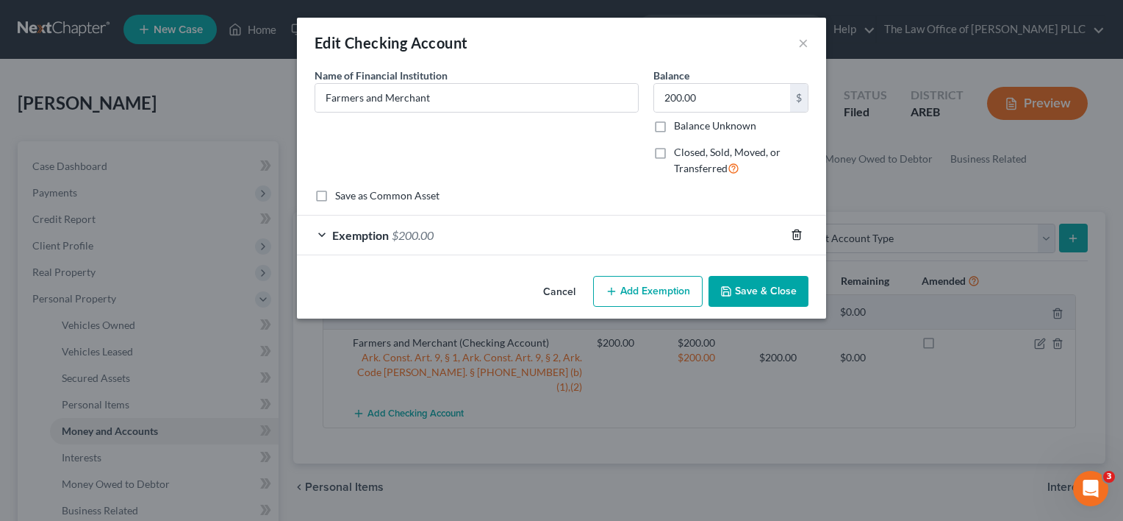
click at [801, 234] on icon "button" at bounding box center [797, 235] width 12 height 12
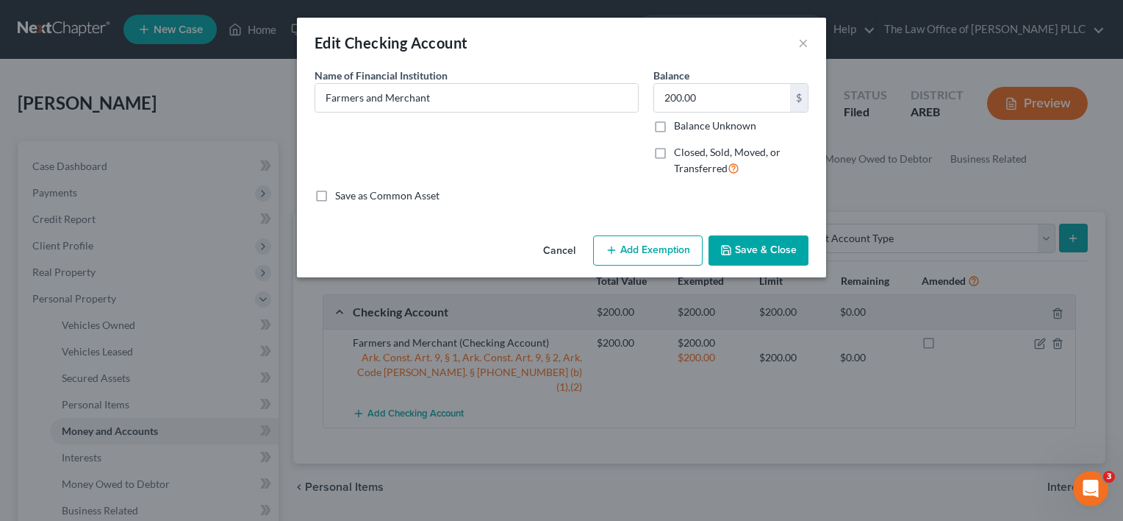
click at [646, 247] on button "Add Exemption" at bounding box center [648, 250] width 110 height 31
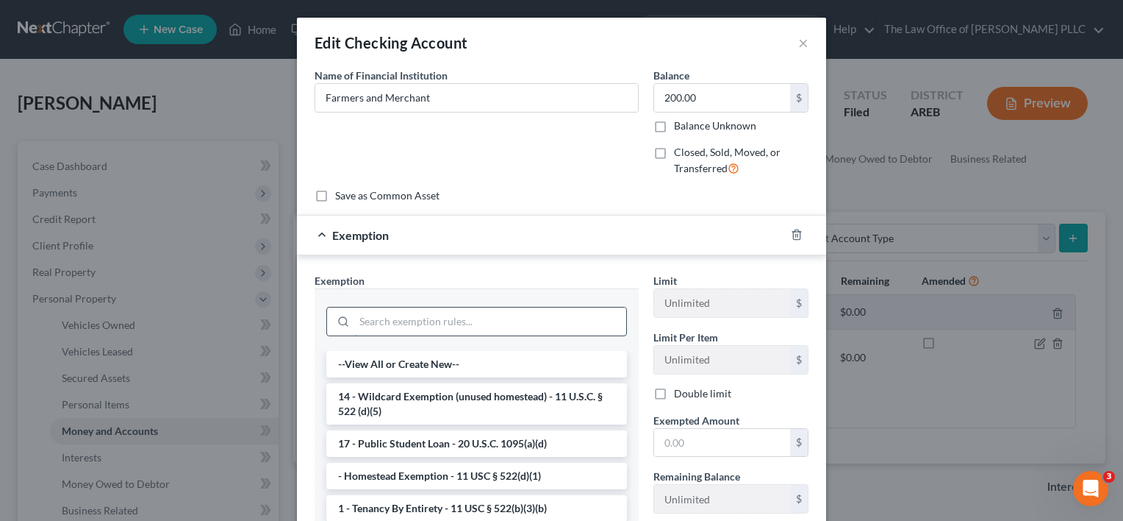
click at [482, 316] on input "search" at bounding box center [490, 321] width 272 height 28
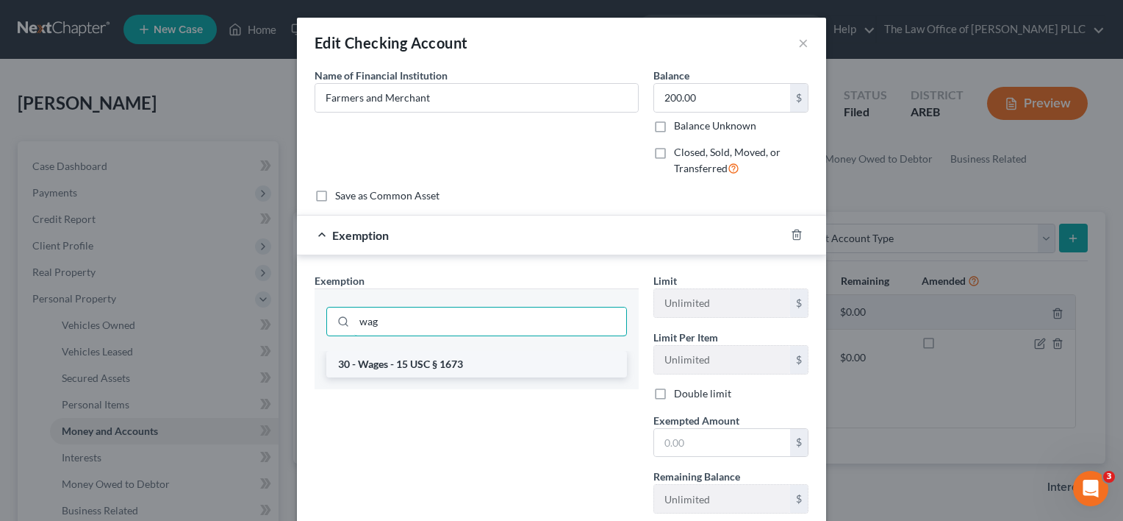
type input "wag"
drag, startPoint x: 446, startPoint y: 362, endPoint x: 393, endPoint y: 371, distance: 53.7
click at [393, 371] on li "30 - Wages - 15 USC § 1673" at bounding box center [476, 364] width 301 height 26
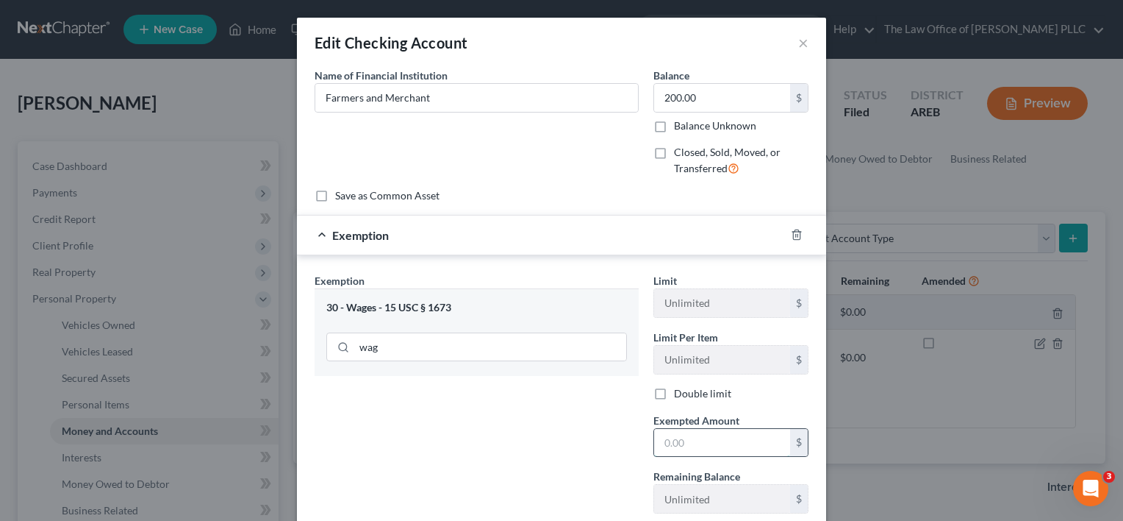
click at [735, 440] on input "text" at bounding box center [722, 443] width 136 height 28
type input "200"
click at [573, 460] on div "Exemption Set must be selected for CA. Exemption * 30 - Wages - 15 USC § 1673 w…" at bounding box center [476, 399] width 339 height 252
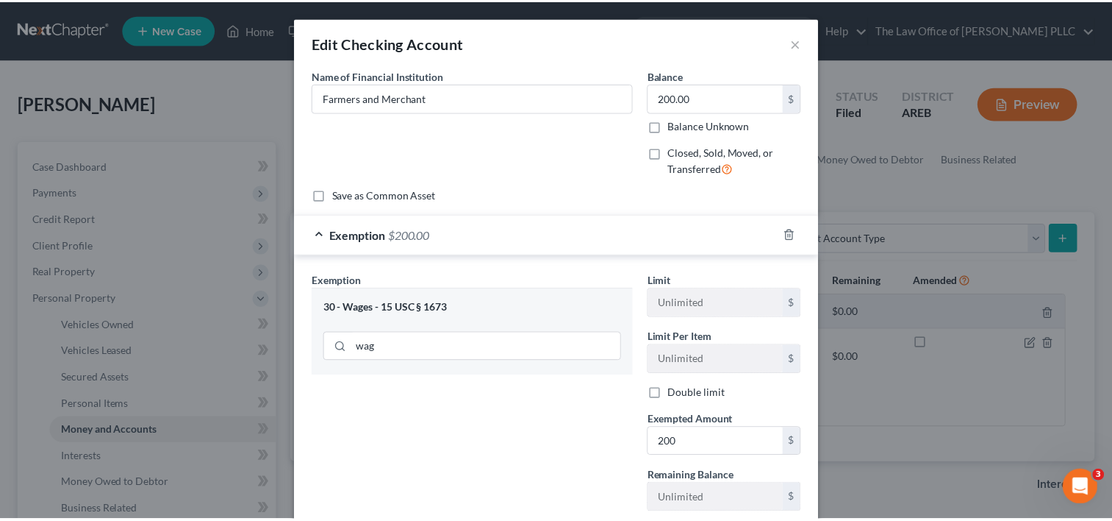
scroll to position [96, 0]
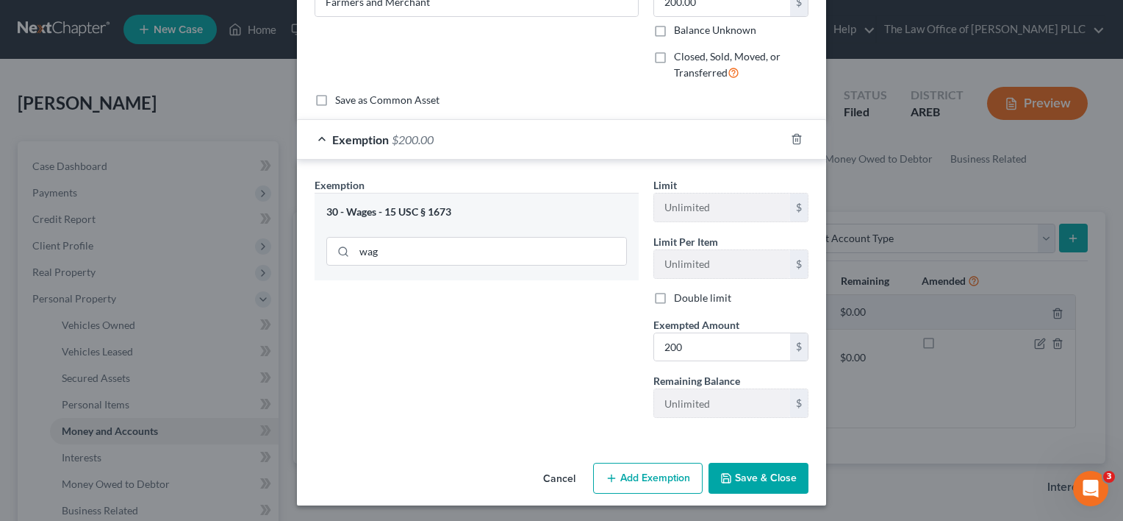
click at [743, 475] on button "Save & Close" at bounding box center [759, 477] width 100 height 31
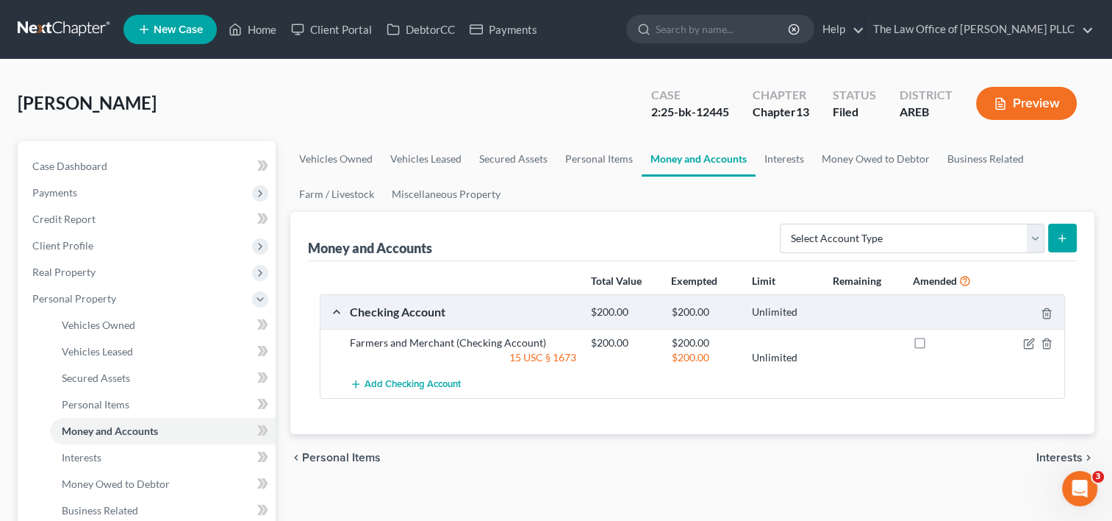
click at [1043, 458] on span "Interests" at bounding box center [1060, 457] width 46 height 12
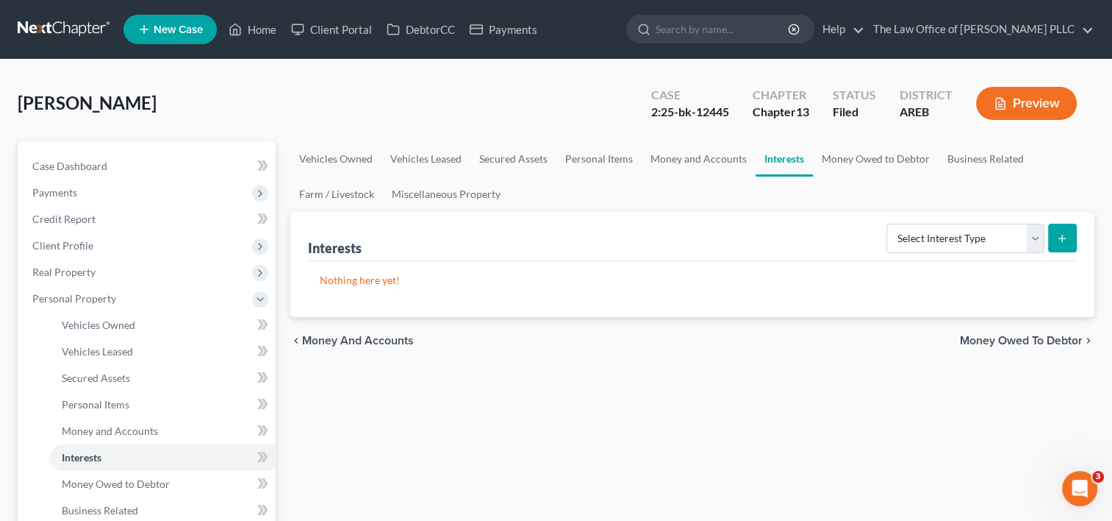
click at [1027, 337] on span "Money Owed to Debtor" at bounding box center [1021, 341] width 123 height 12
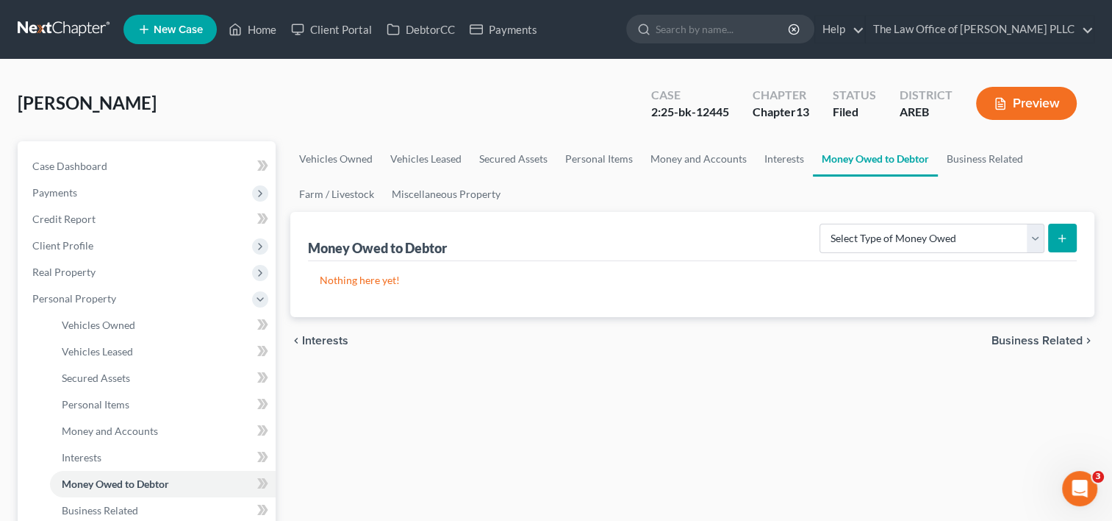
click at [1032, 342] on span "Business Related" at bounding box center [1037, 341] width 91 height 12
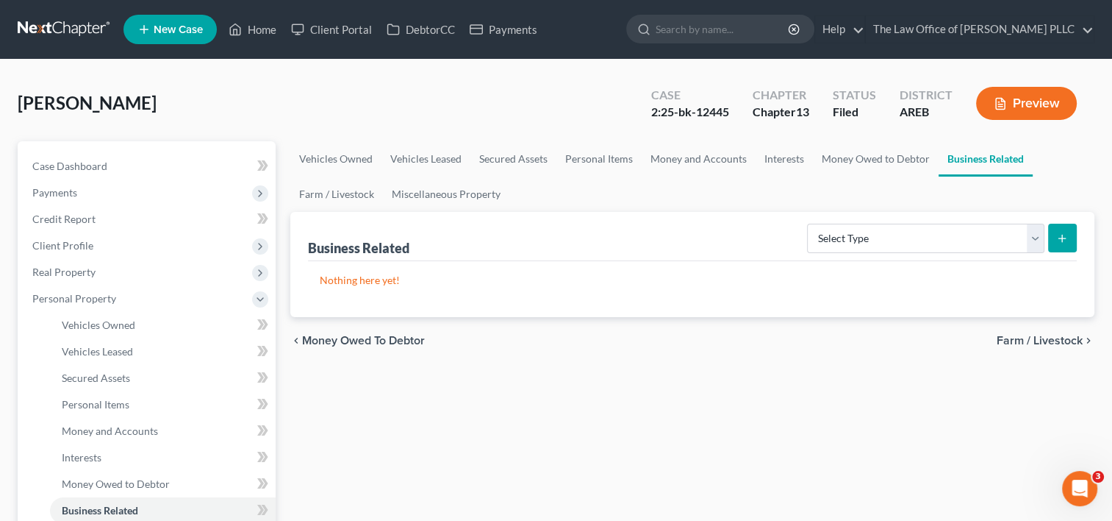
click at [1045, 336] on span "Farm / Livestock" at bounding box center [1040, 341] width 86 height 12
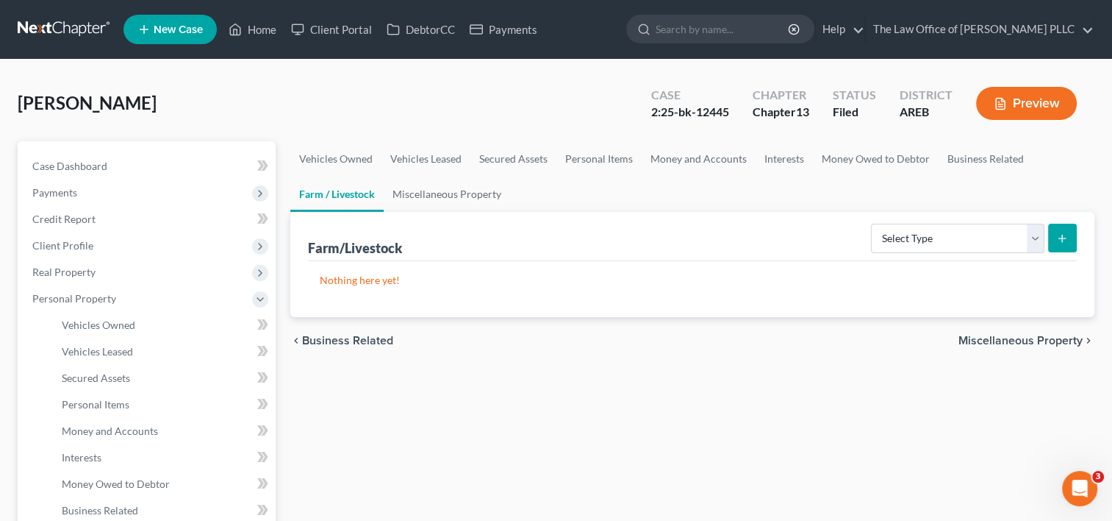
drag, startPoint x: 1045, startPoint y: 336, endPoint x: 1011, endPoint y: 343, distance: 34.5
click at [1011, 343] on span "Miscellaneous Property" at bounding box center [1021, 341] width 124 height 12
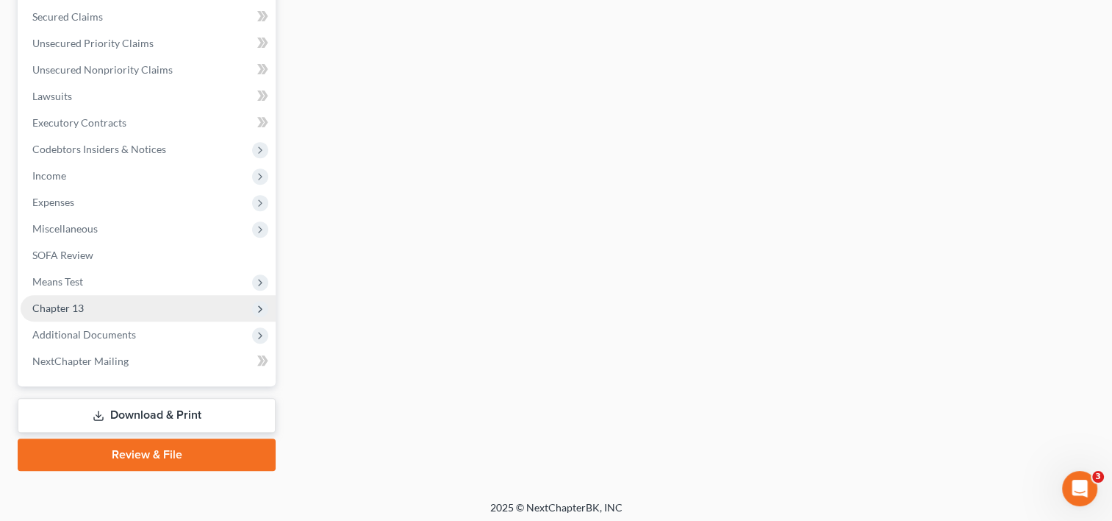
scroll to position [604, 0]
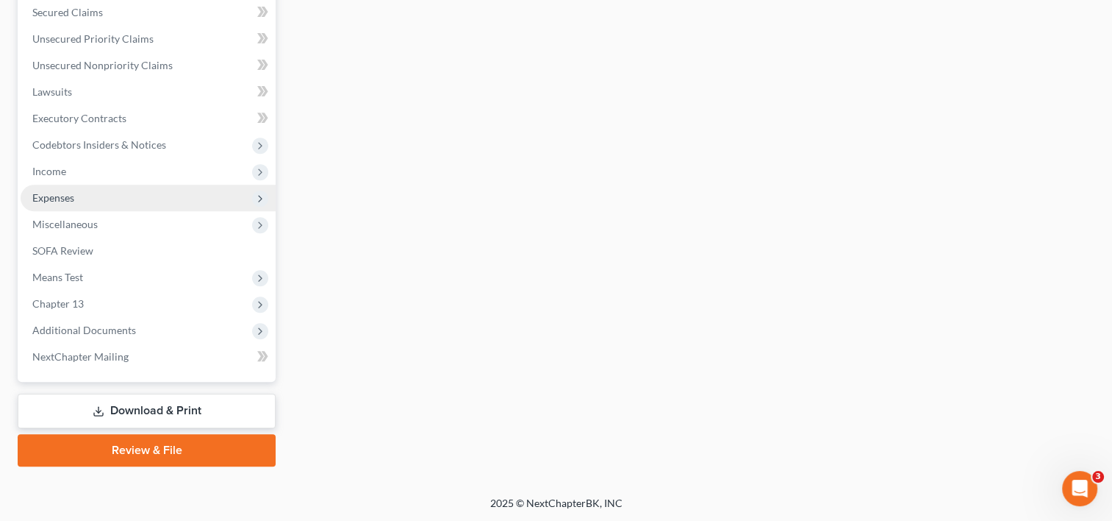
click at [90, 200] on span "Expenses" at bounding box center [148, 198] width 255 height 26
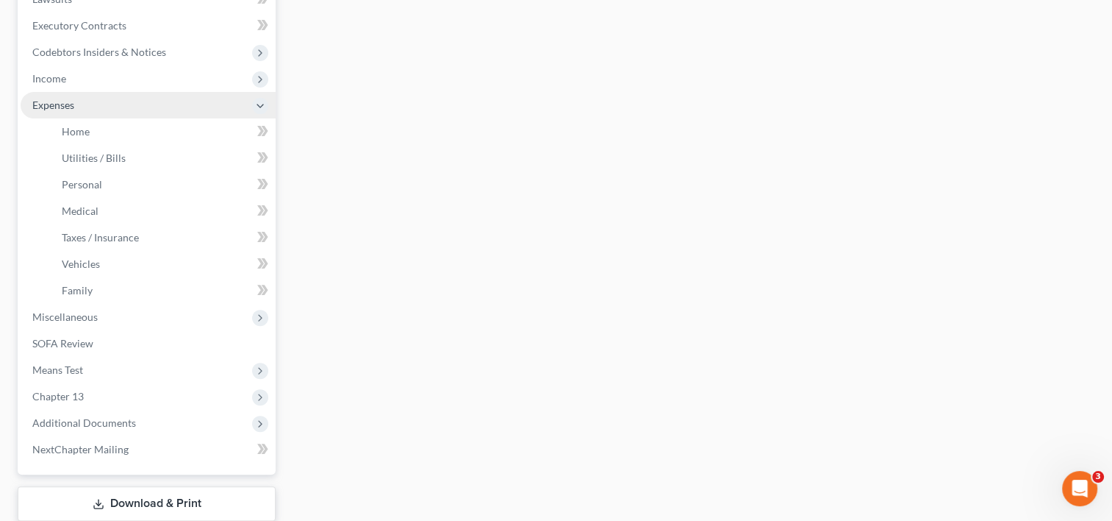
scroll to position [339, 0]
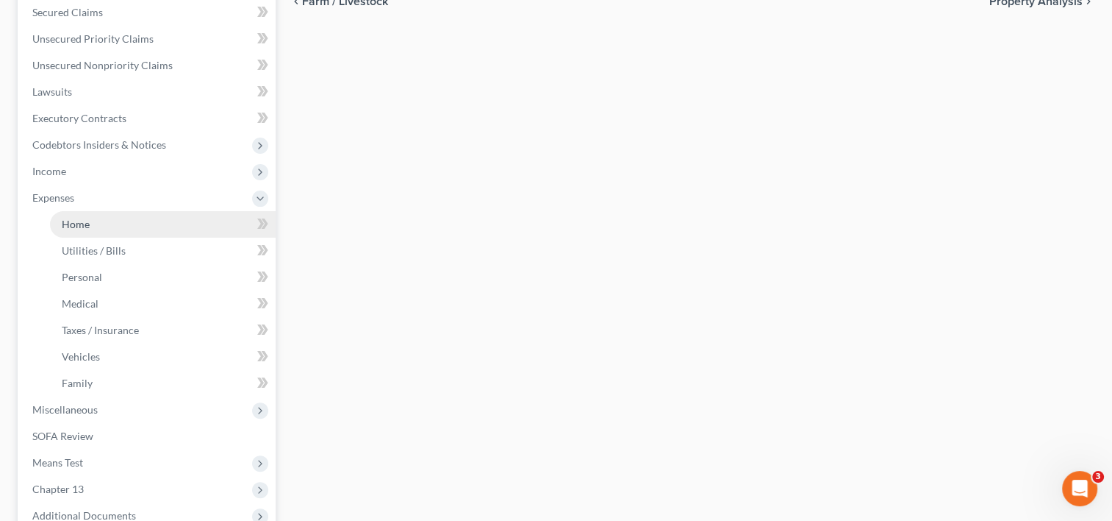
click at [97, 229] on link "Home" at bounding box center [163, 224] width 226 height 26
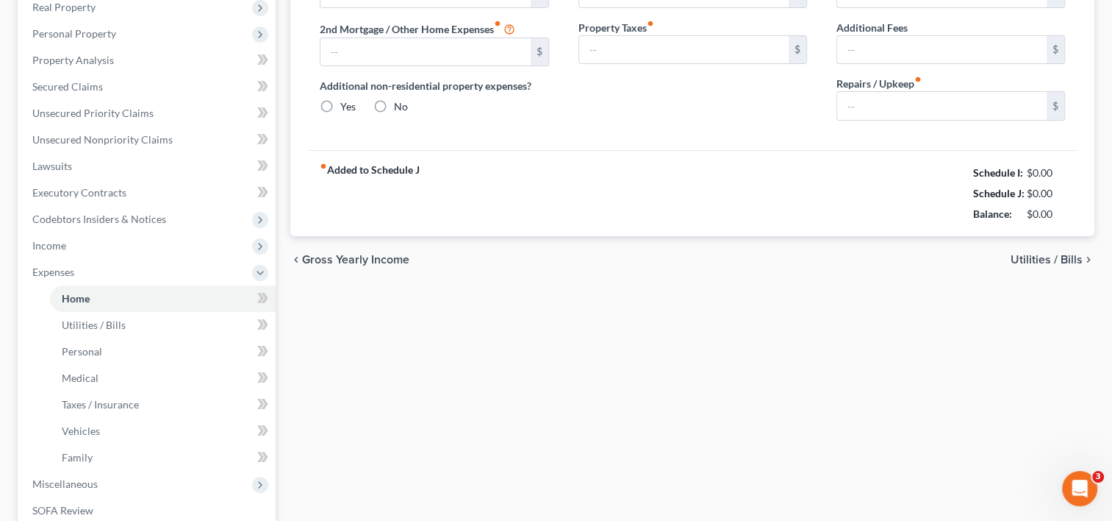
type input "0.00"
radio input "true"
type input "0.00"
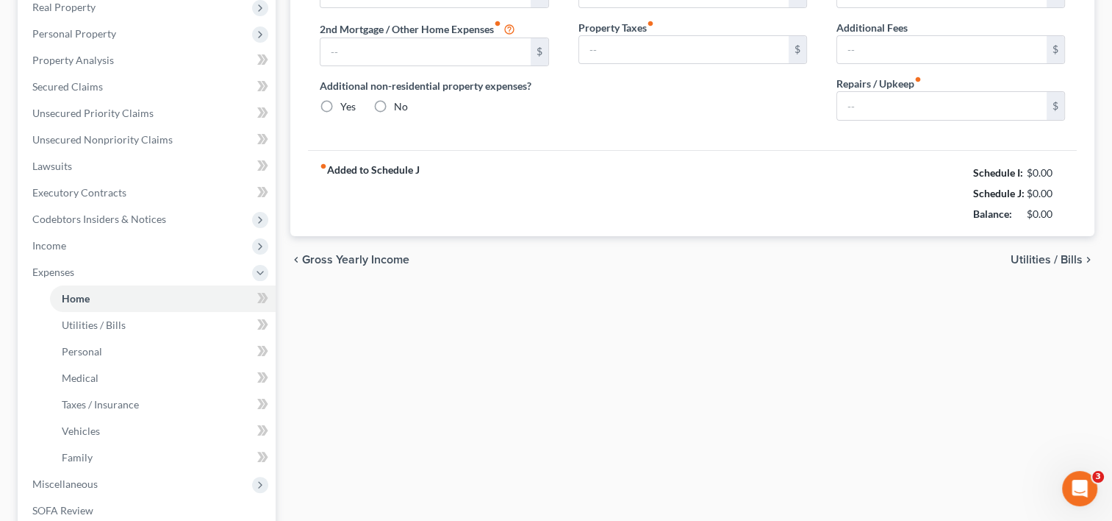
type input "0.00"
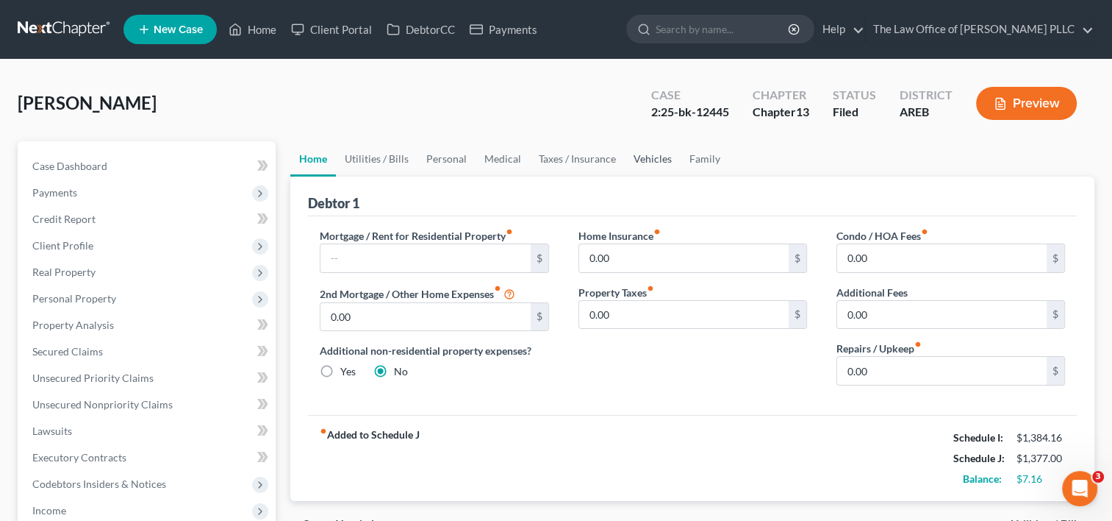
click at [647, 154] on link "Vehicles" at bounding box center [653, 158] width 56 height 35
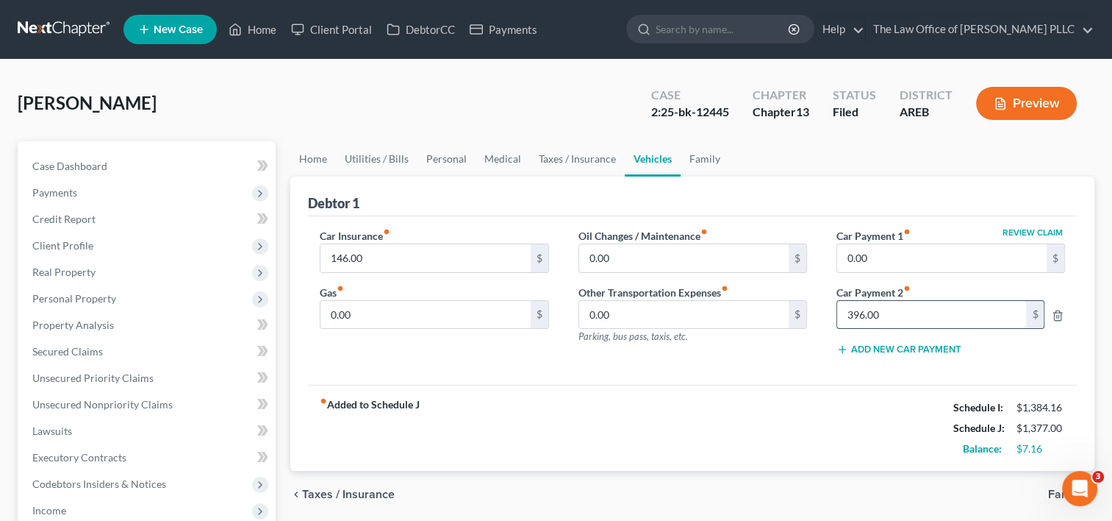
click at [904, 312] on input "396.00" at bounding box center [932, 315] width 190 height 28
click at [910, 286] on icon "fiber_manual_record" at bounding box center [907, 288] width 7 height 7
click at [1029, 231] on button "Review Claim" at bounding box center [1033, 232] width 65 height 9
select select "45"
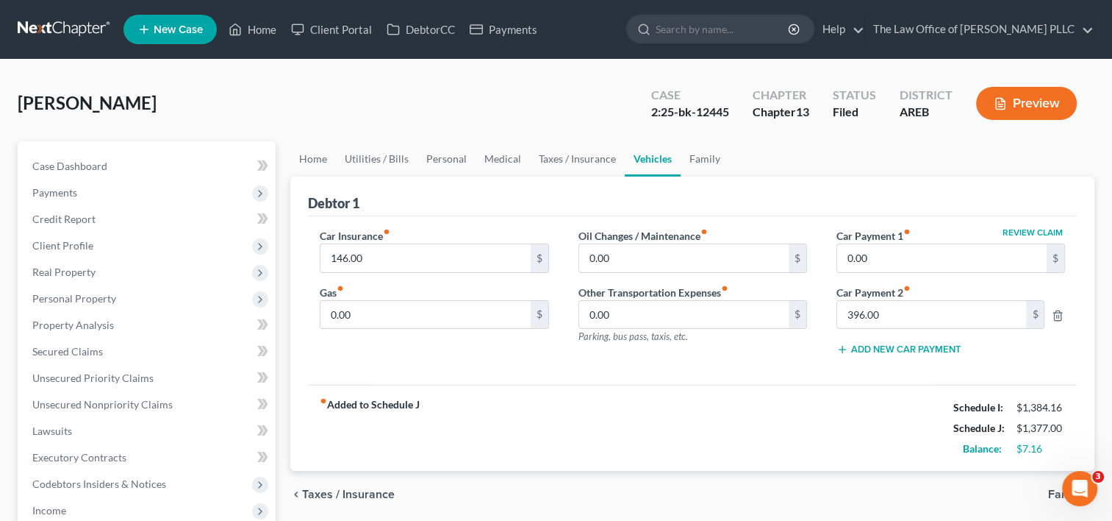
select select "2"
select select "0"
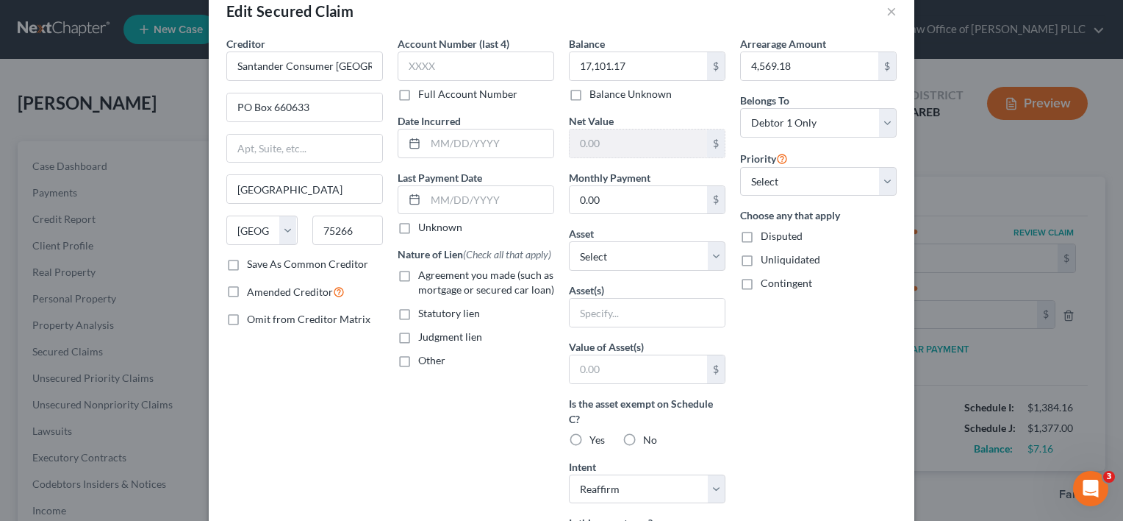
scroll to position [32, 0]
click at [810, 427] on div "Arrearage Amount 4,569.18 $ Belongs To * Select Debtor 1 Only Debtor 2 Only Deb…" at bounding box center [818, 394] width 171 height 719
click at [621, 202] on input "0.00" at bounding box center [638, 199] width 137 height 28
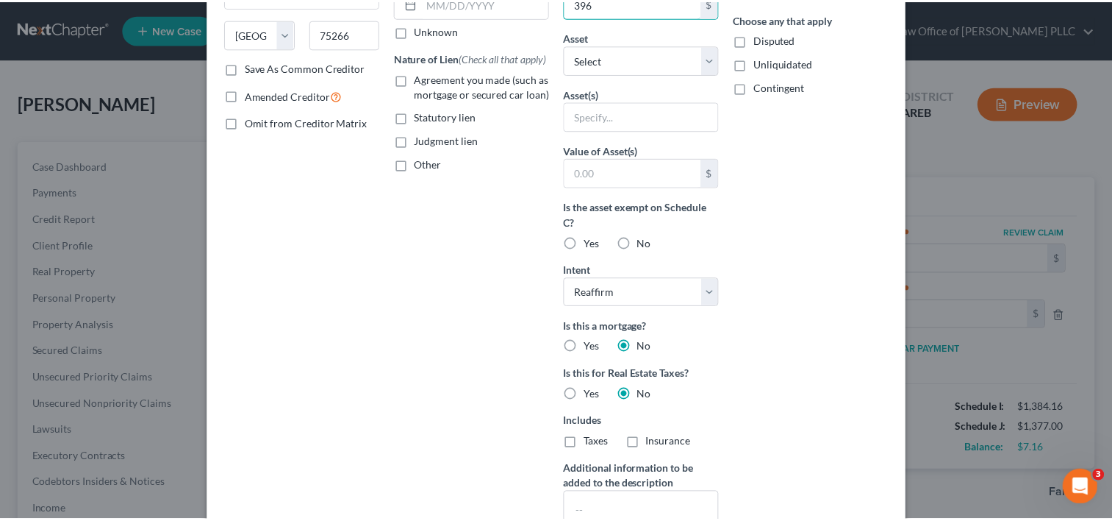
scroll to position [345, 0]
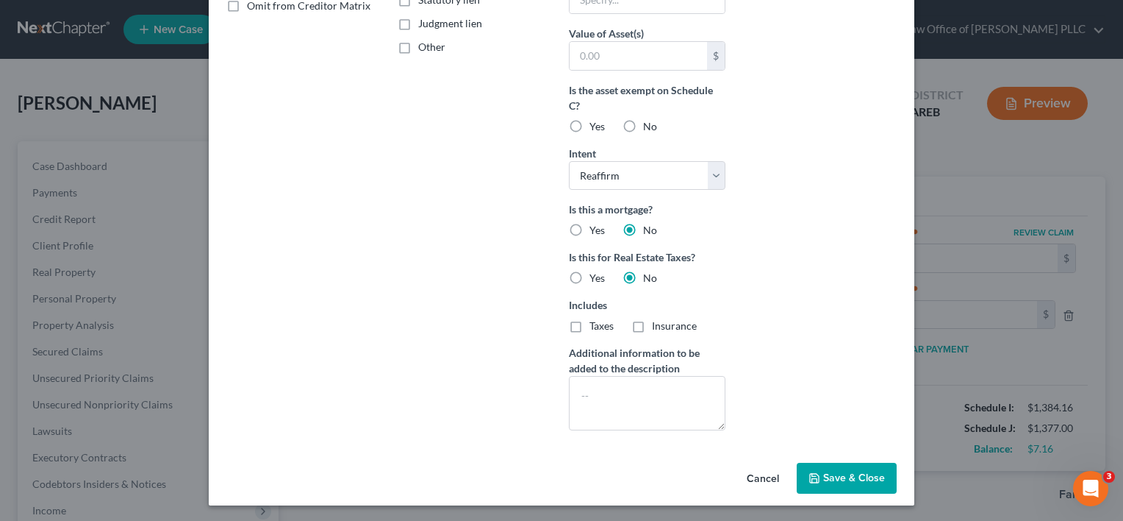
type input "396"
click at [846, 469] on button "Save & Close" at bounding box center [847, 477] width 100 height 31
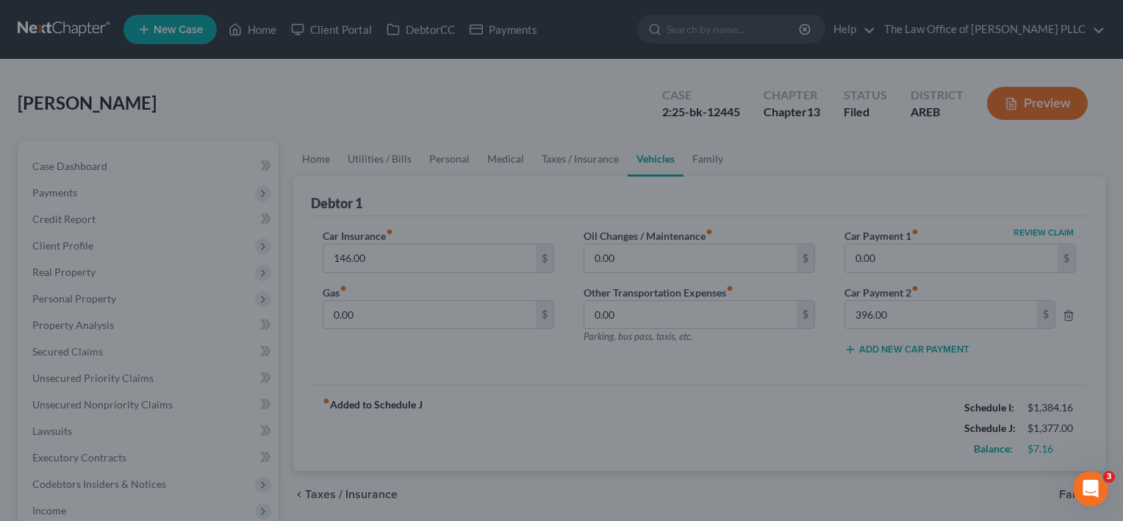
type input "396.00"
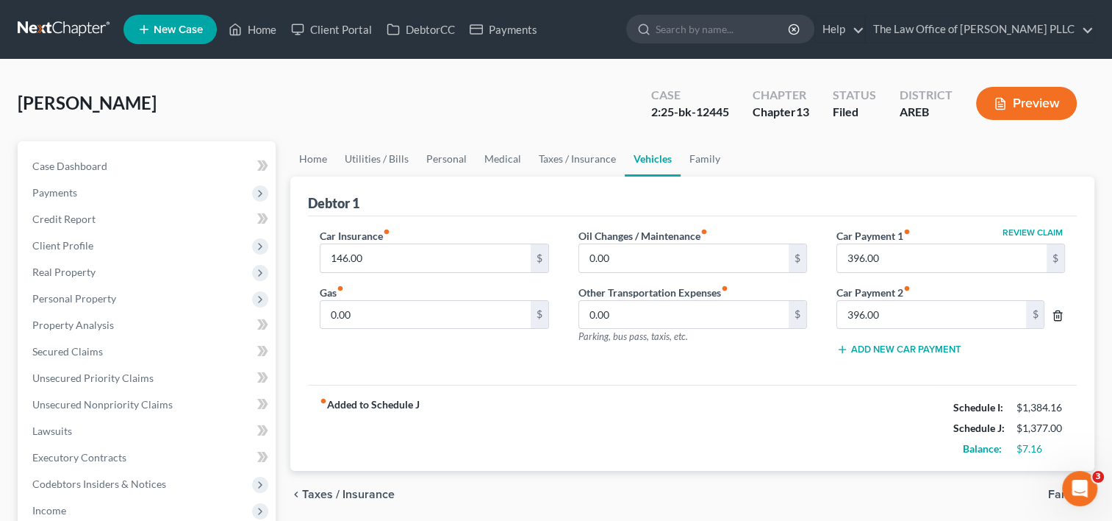
click at [1052, 317] on icon "button" at bounding box center [1058, 316] width 12 height 12
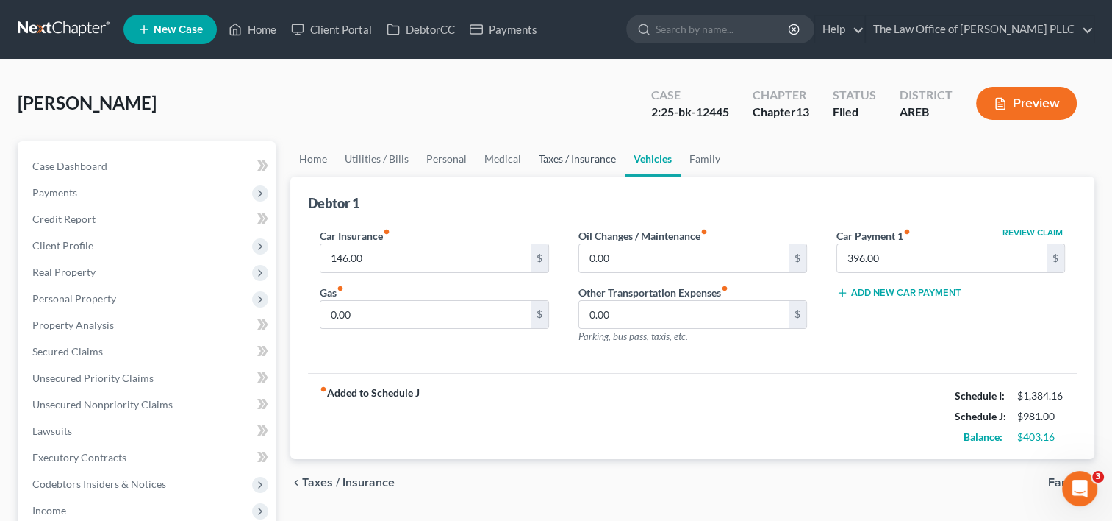
click at [568, 164] on link "Taxes / Insurance" at bounding box center [577, 158] width 95 height 35
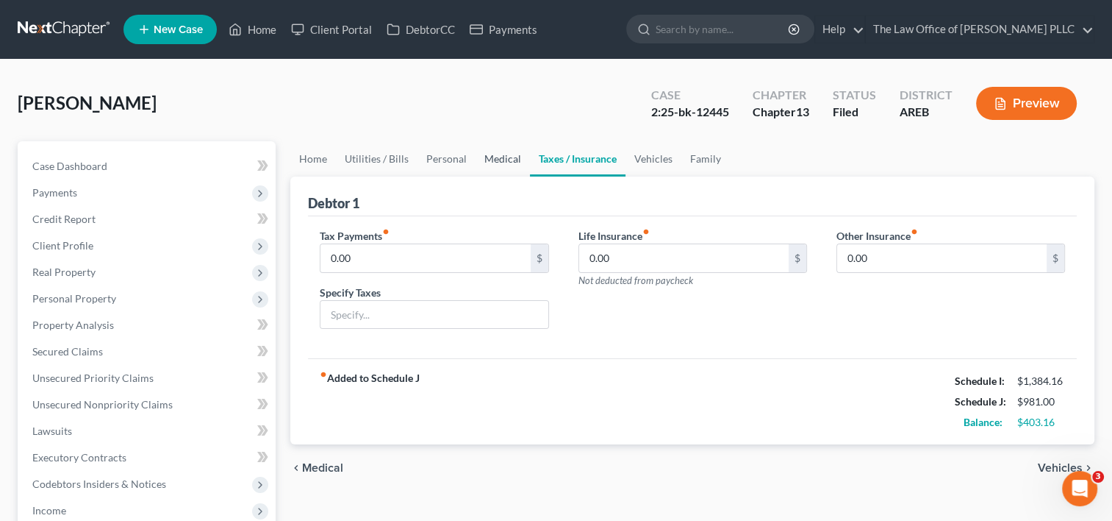
click at [493, 164] on link "Medical" at bounding box center [503, 158] width 54 height 35
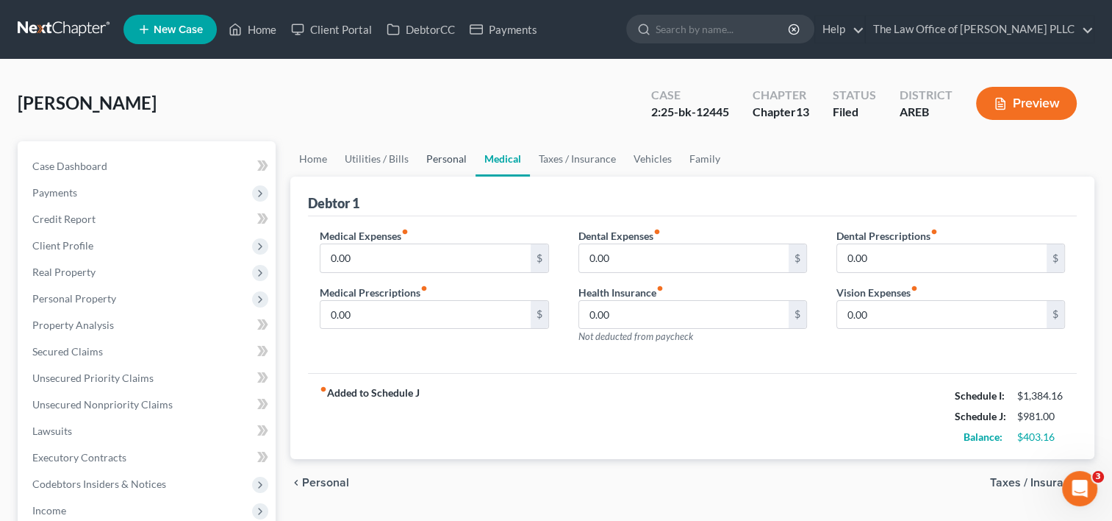
click at [434, 160] on link "Personal" at bounding box center [447, 158] width 58 height 35
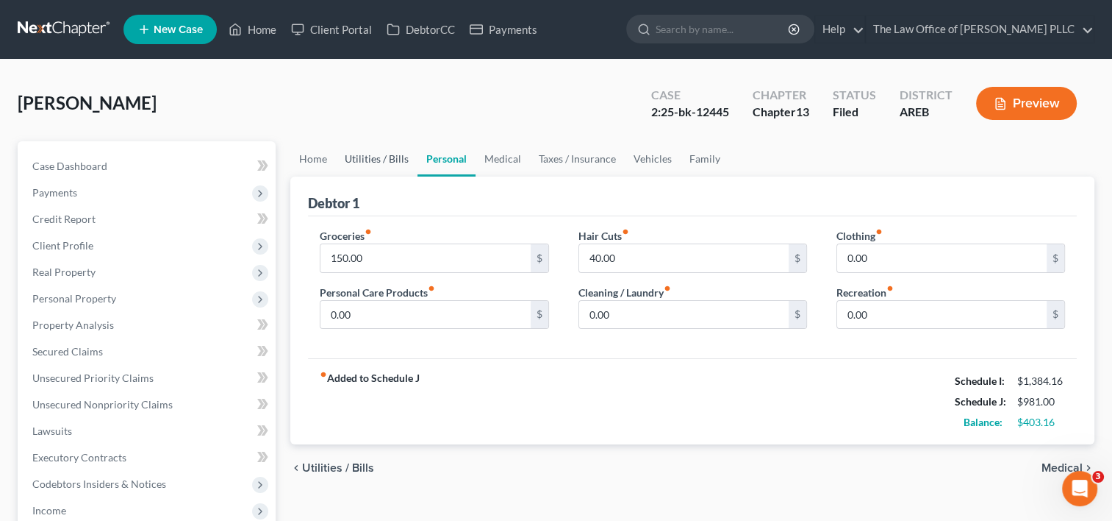
click at [391, 157] on link "Utilities / Bills" at bounding box center [377, 158] width 82 height 35
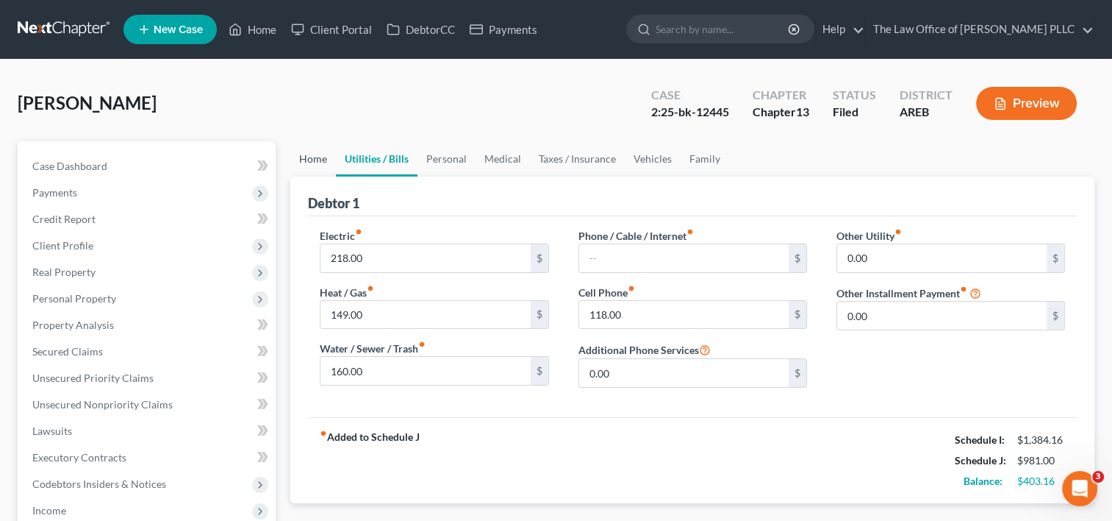
click at [321, 160] on link "Home" at bounding box center [313, 158] width 46 height 35
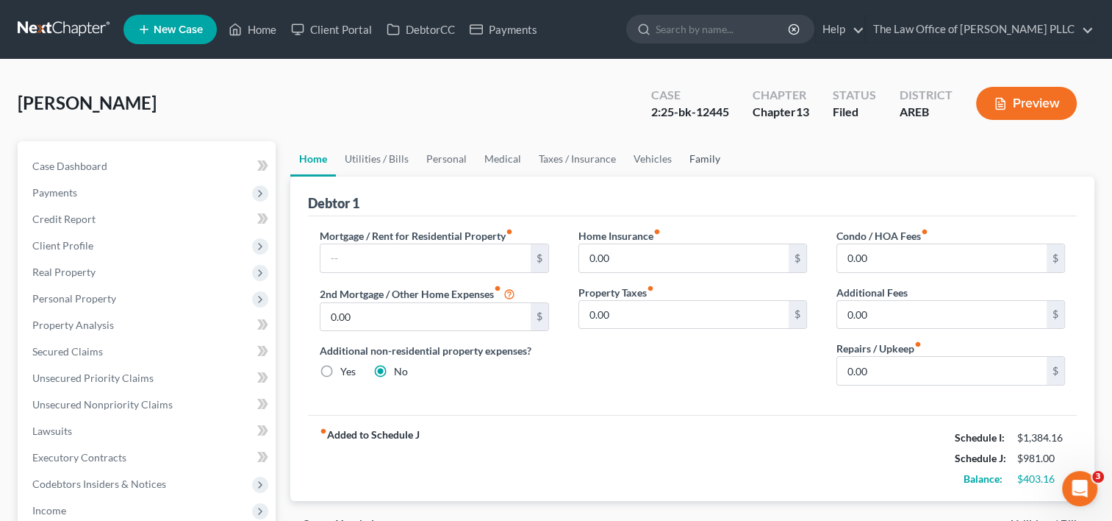
click at [699, 160] on link "Family" at bounding box center [705, 158] width 49 height 35
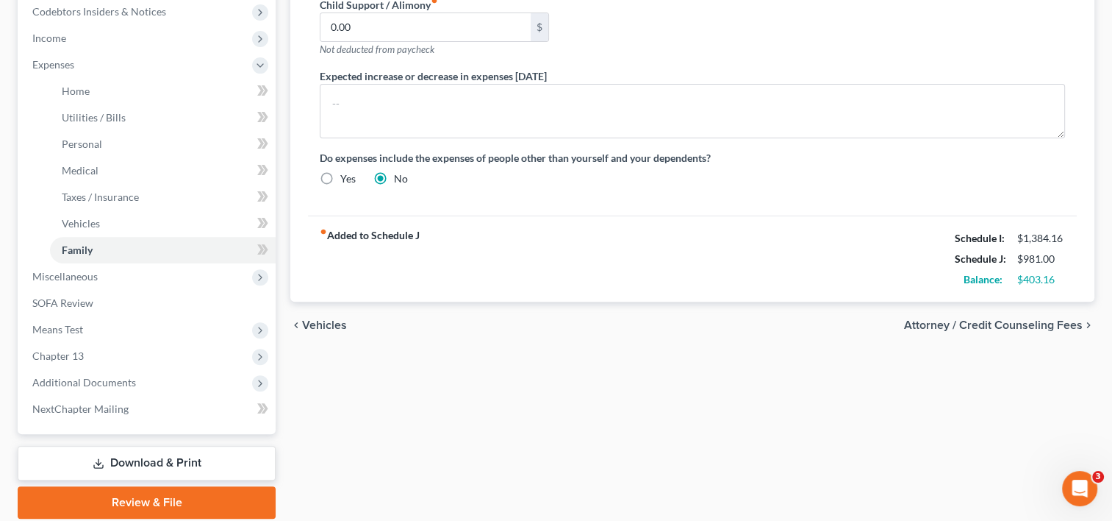
scroll to position [475, 0]
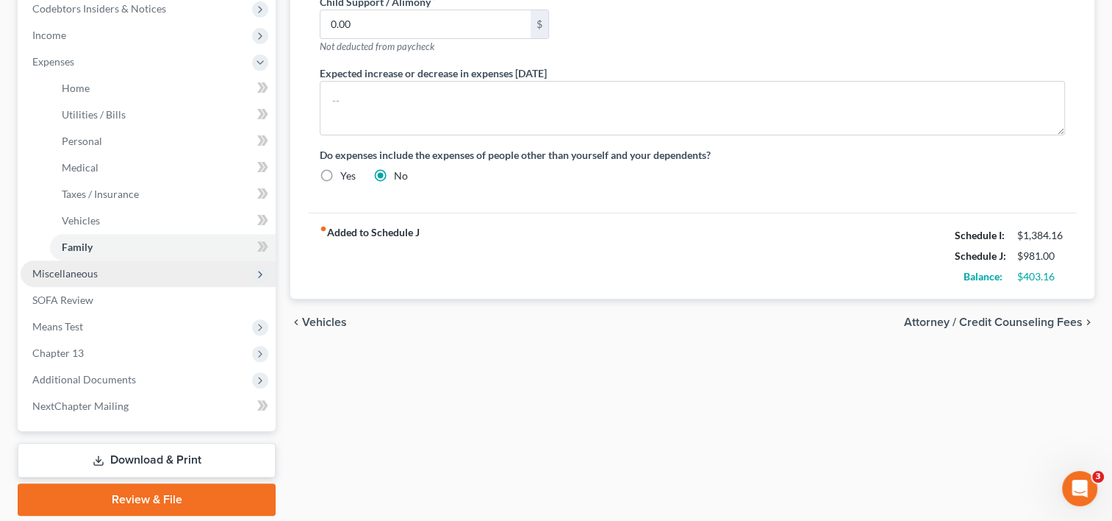
click at [83, 274] on span "Miscellaneous" at bounding box center [64, 273] width 65 height 12
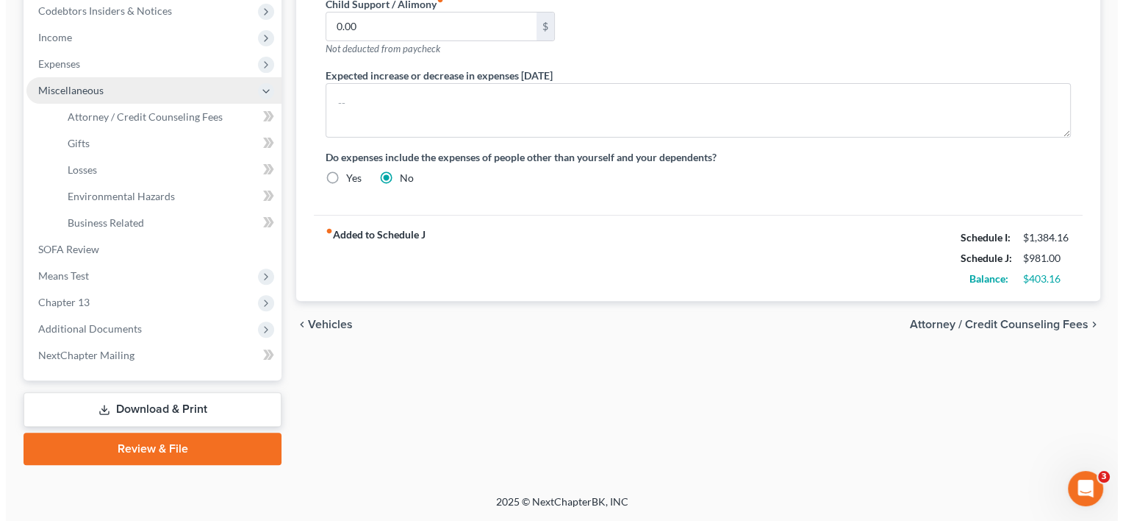
scroll to position [471, 0]
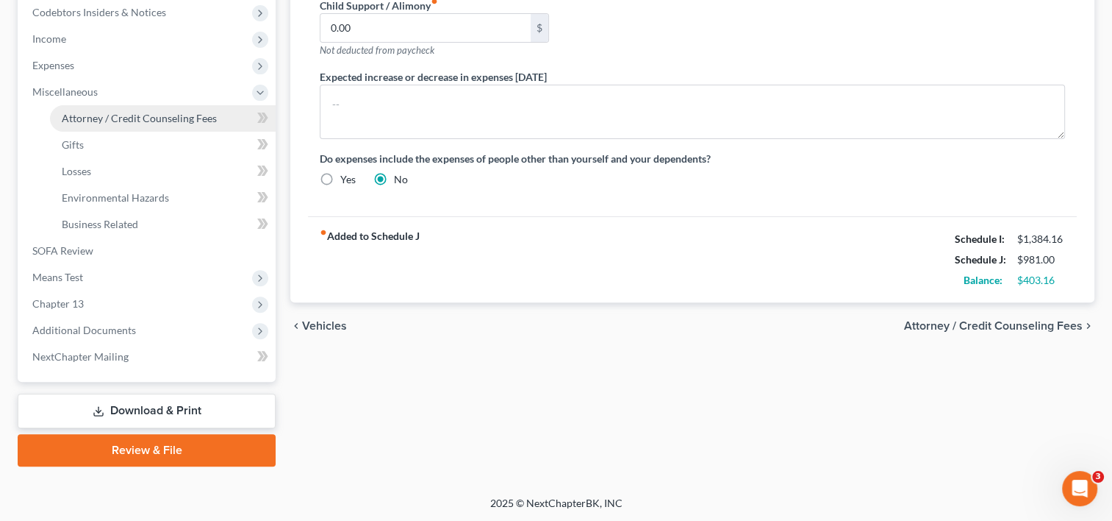
click at [151, 113] on span "Attorney / Credit Counseling Fees" at bounding box center [139, 118] width 155 height 12
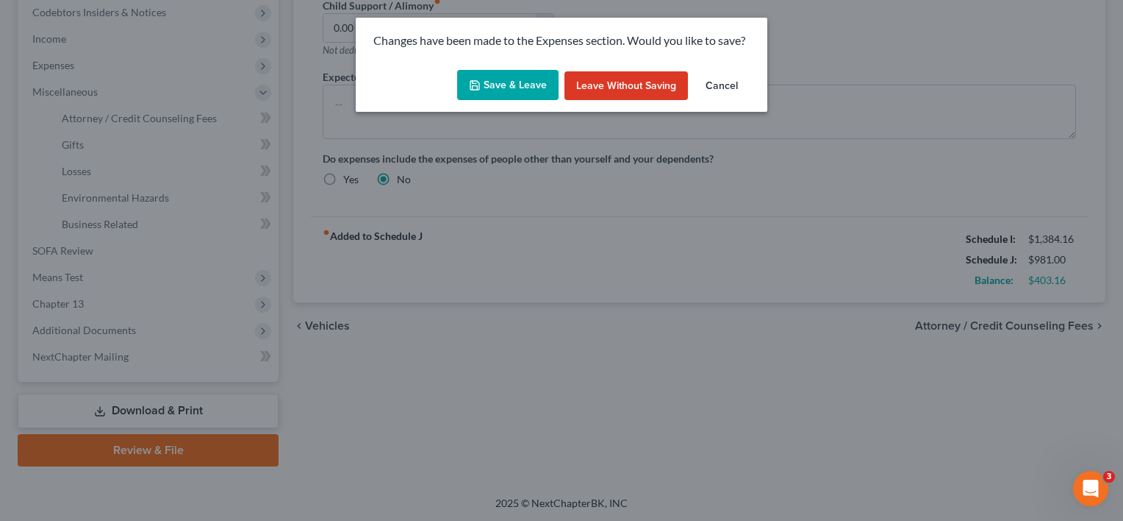
click at [508, 92] on button "Save & Leave" at bounding box center [507, 85] width 101 height 31
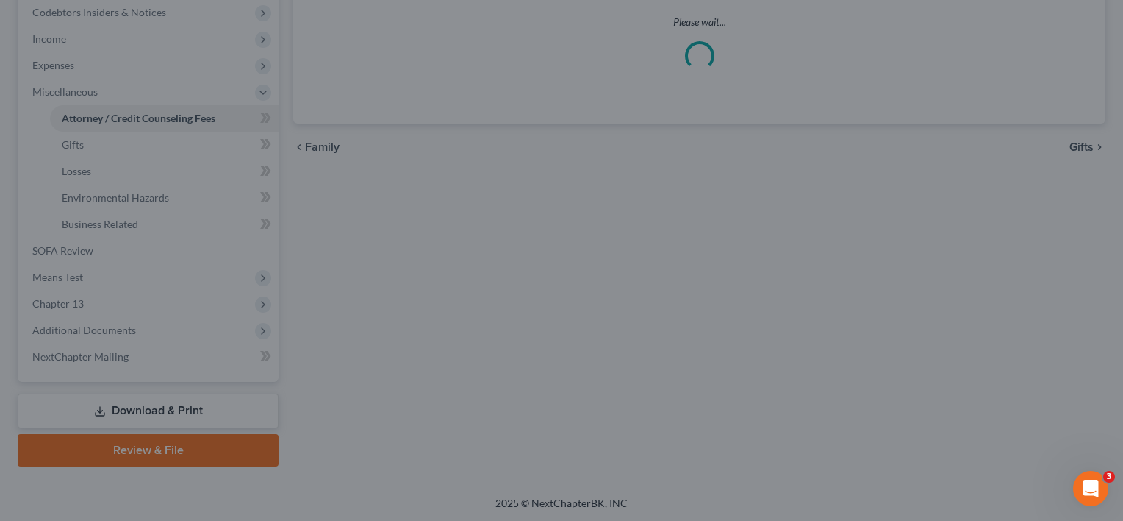
select select "2"
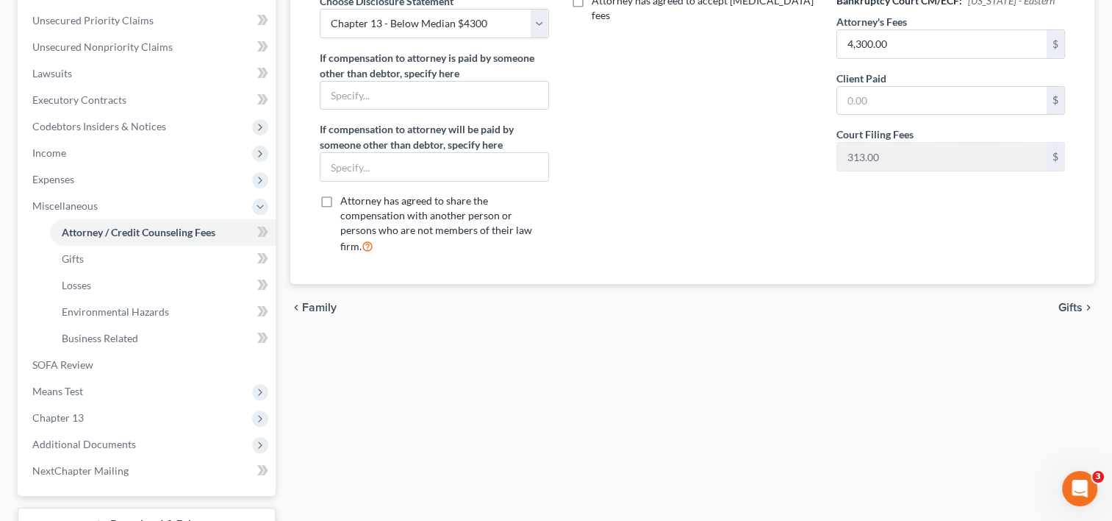
scroll to position [471, 0]
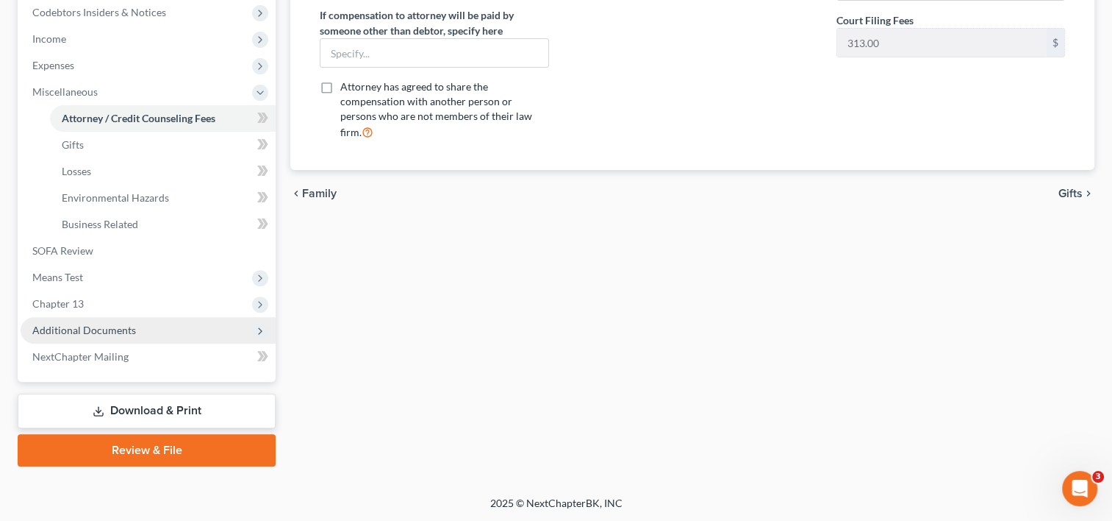
click at [159, 332] on span "Additional Documents" at bounding box center [148, 330] width 255 height 26
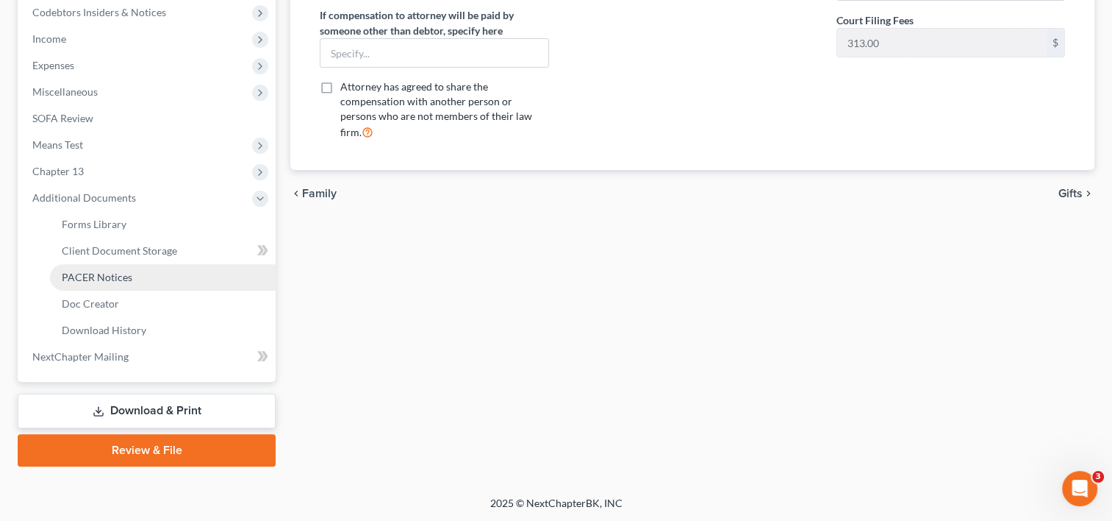
click at [134, 281] on link "PACER Notices" at bounding box center [163, 277] width 226 height 26
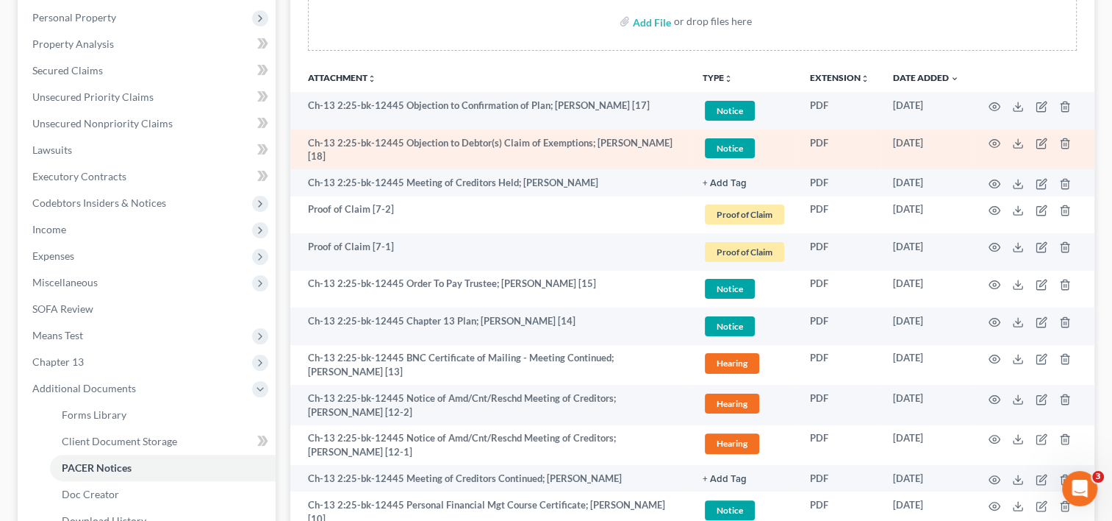
scroll to position [280, 0]
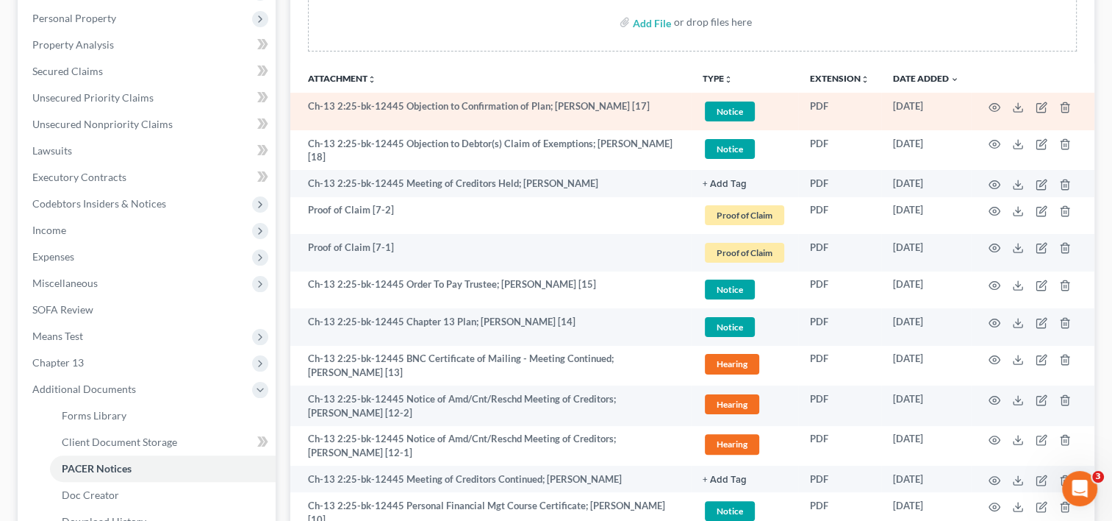
click at [992, 98] on td at bounding box center [1033, 111] width 124 height 37
click at [992, 103] on icon "button" at bounding box center [995, 107] width 12 height 12
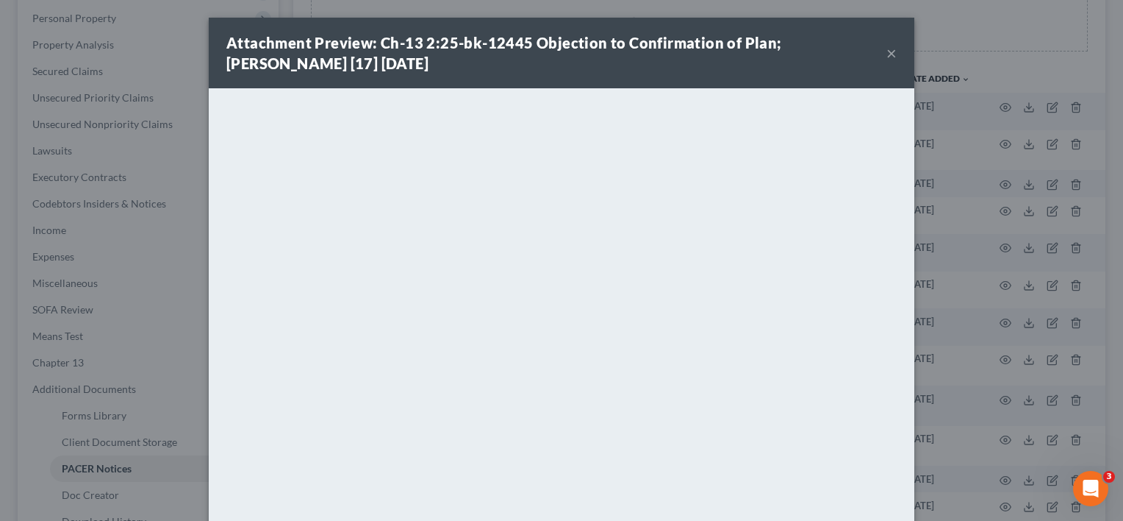
click at [887, 54] on button "×" at bounding box center [892, 53] width 10 height 18
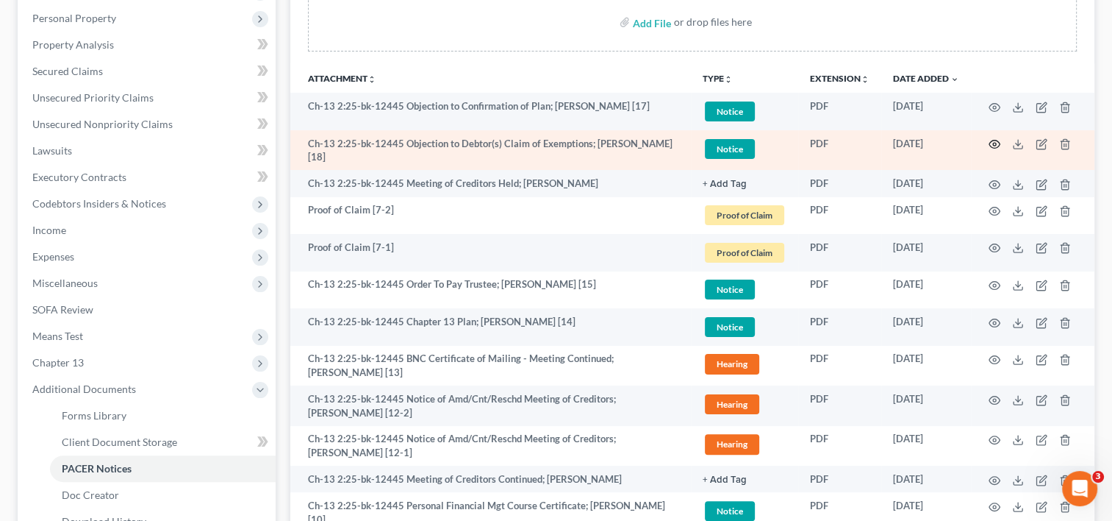
click at [992, 143] on icon "button" at bounding box center [995, 144] width 12 height 12
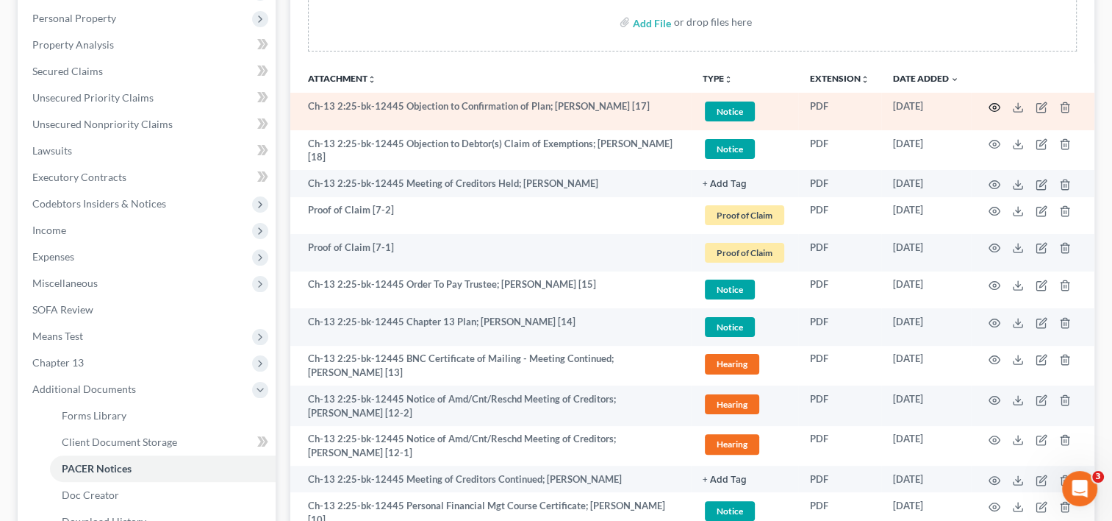
click at [991, 107] on icon "button" at bounding box center [995, 107] width 12 height 12
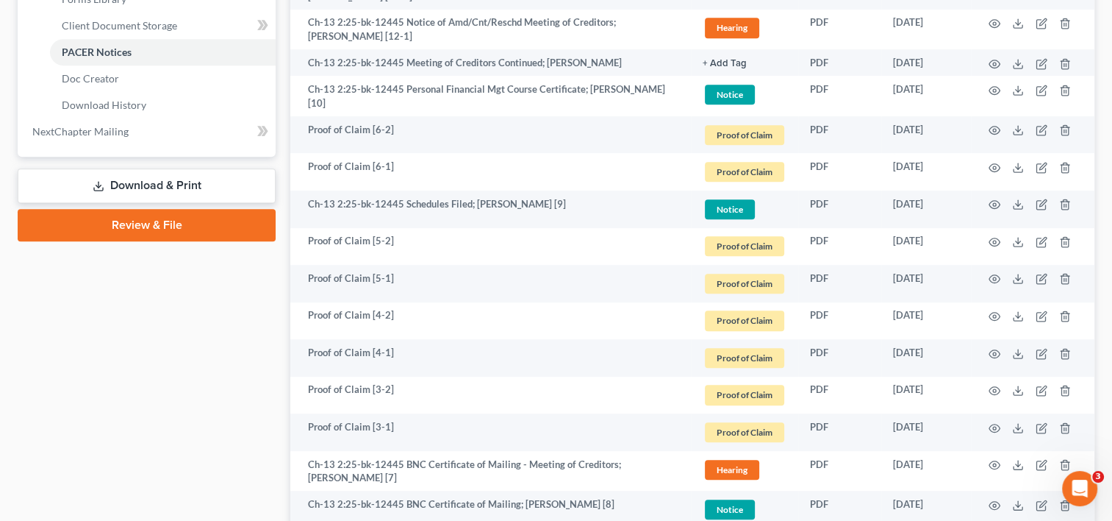
scroll to position [712, 0]
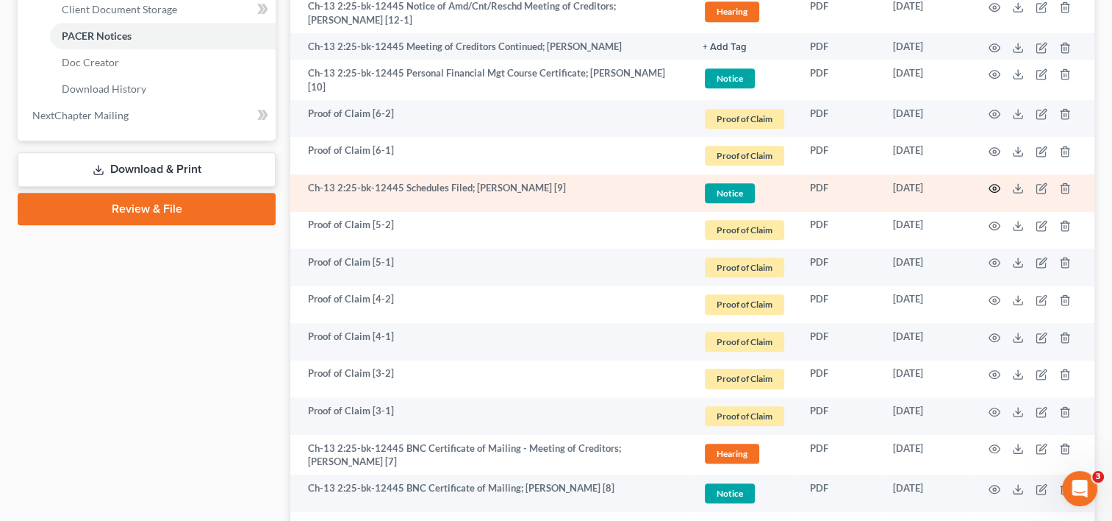
click at [994, 184] on icon "button" at bounding box center [995, 188] width 12 height 12
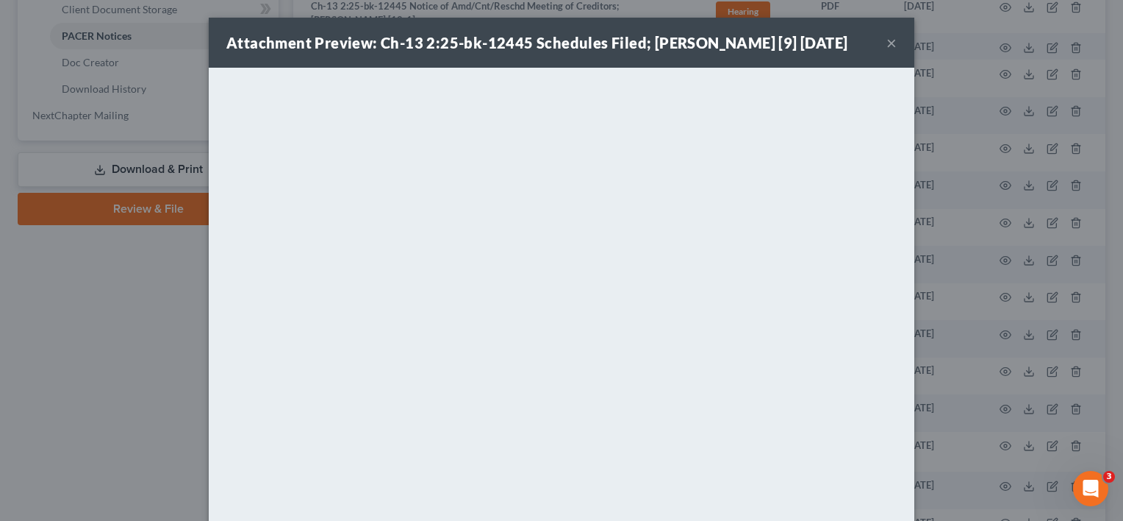
click at [887, 44] on button "×" at bounding box center [892, 43] width 10 height 18
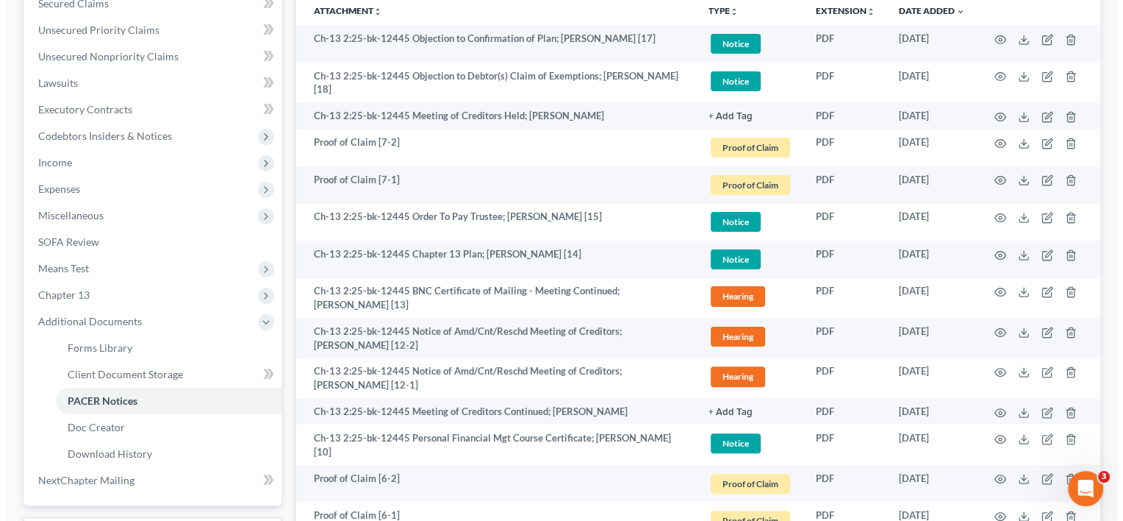
scroll to position [351, 0]
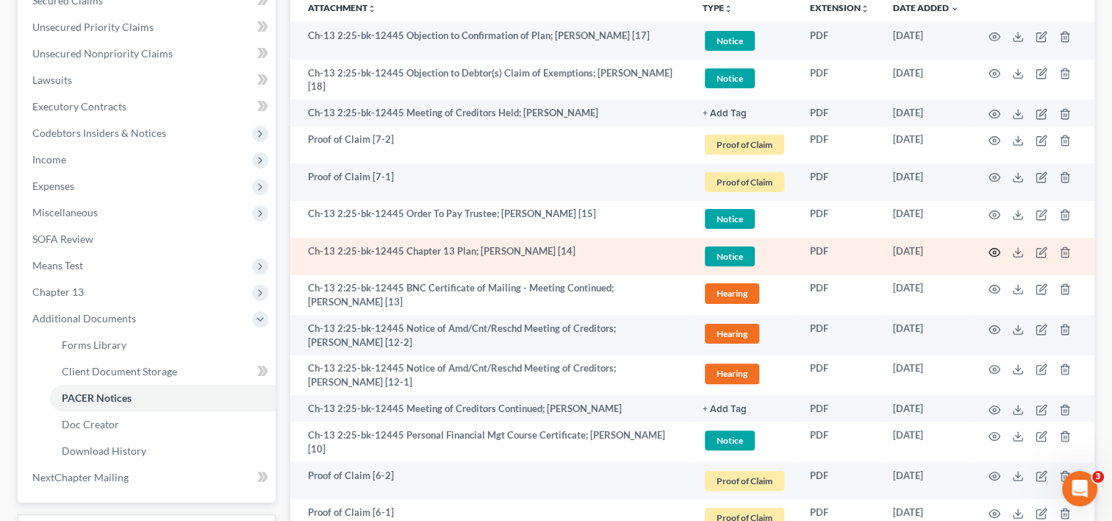
click at [992, 249] on icon "button" at bounding box center [995, 252] width 12 height 12
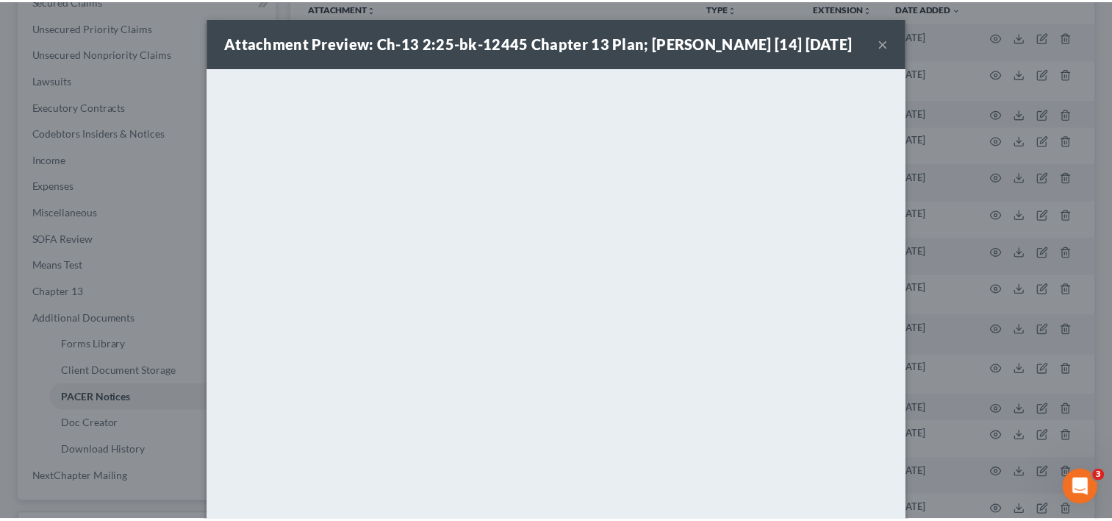
scroll to position [94, 0]
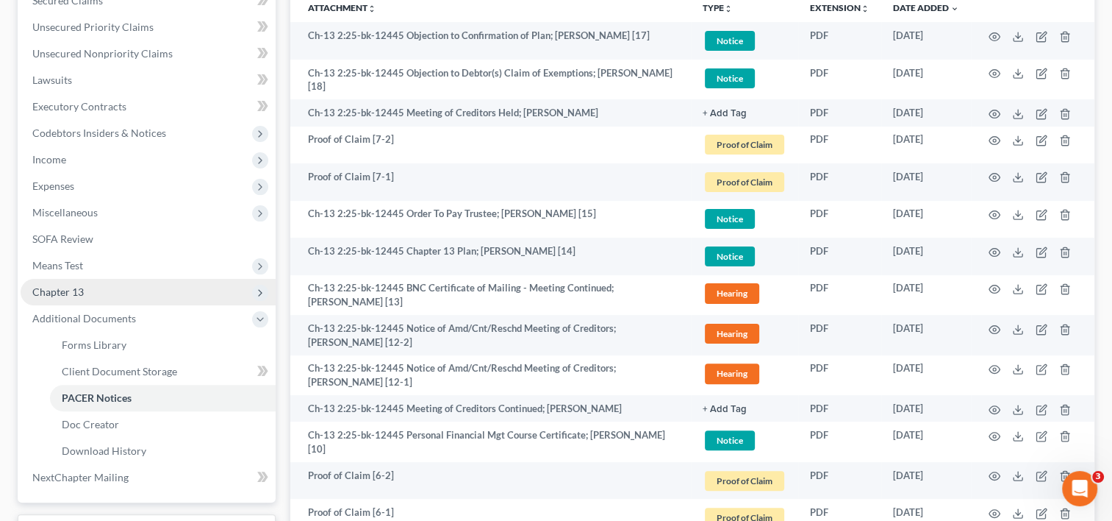
click at [105, 291] on span "Chapter 13" at bounding box center [148, 292] width 255 height 26
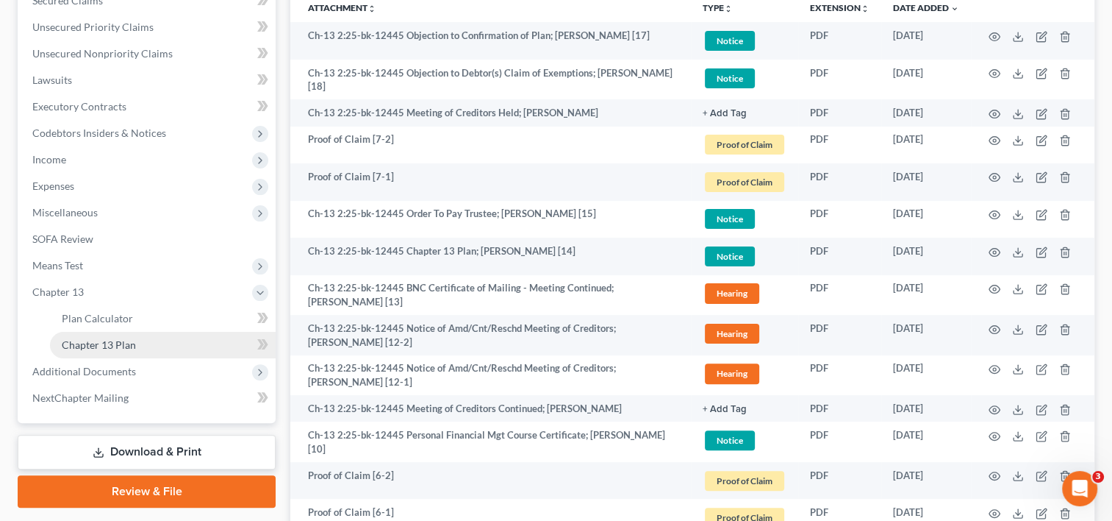
click at [110, 346] on span "Chapter 13 Plan" at bounding box center [99, 344] width 74 height 12
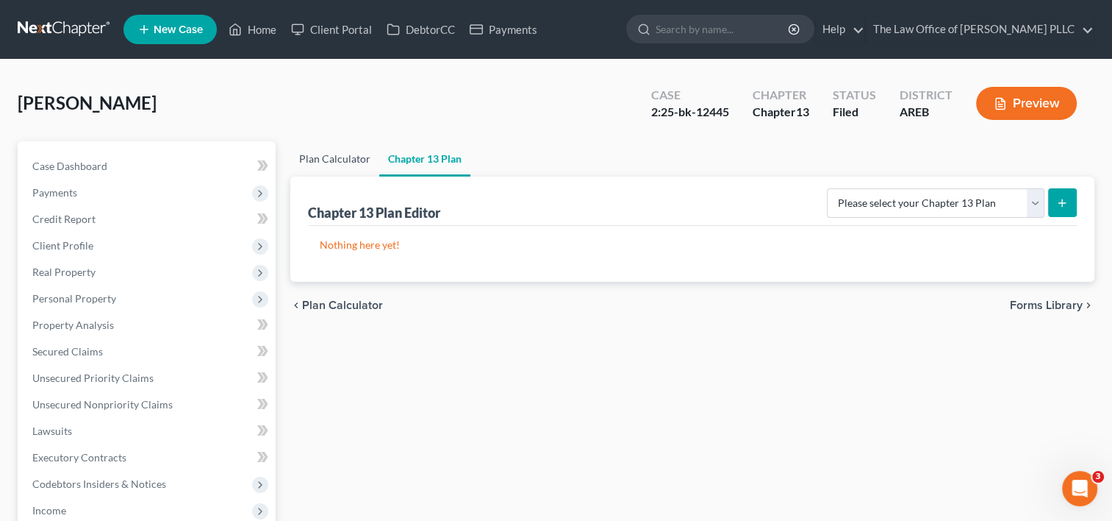
click at [351, 157] on link "Plan Calculator" at bounding box center [334, 158] width 89 height 35
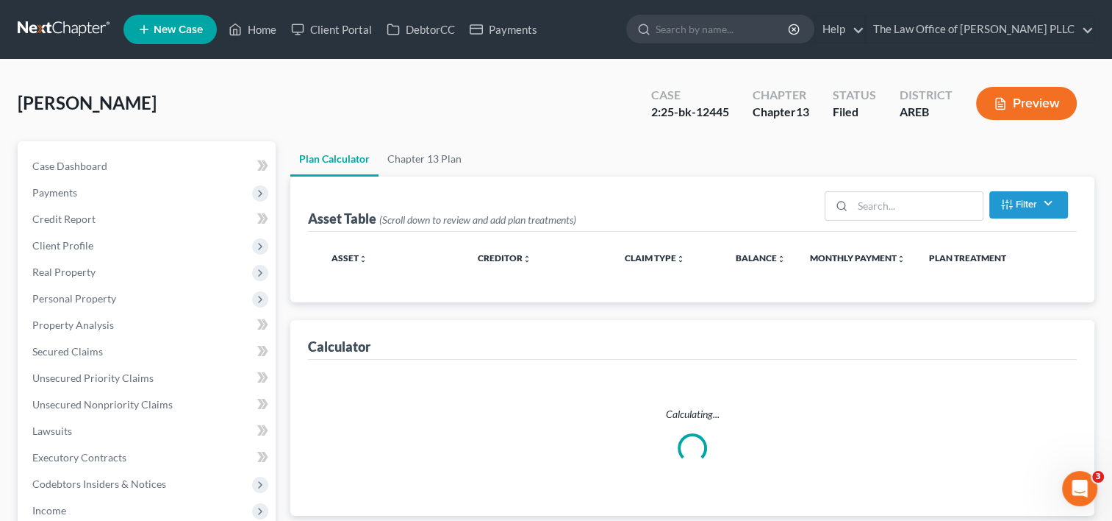
select select "59"
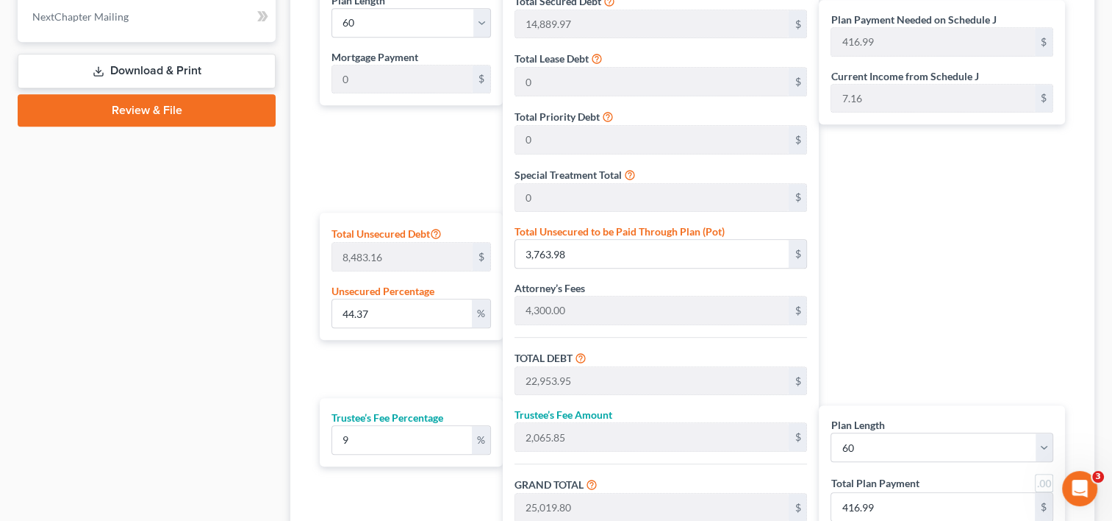
scroll to position [732, 0]
click at [641, 251] on input "3,763.98" at bounding box center [652, 253] width 274 height 28
type input "0.047152184855425515"
type input "4"
type input "19,193.97"
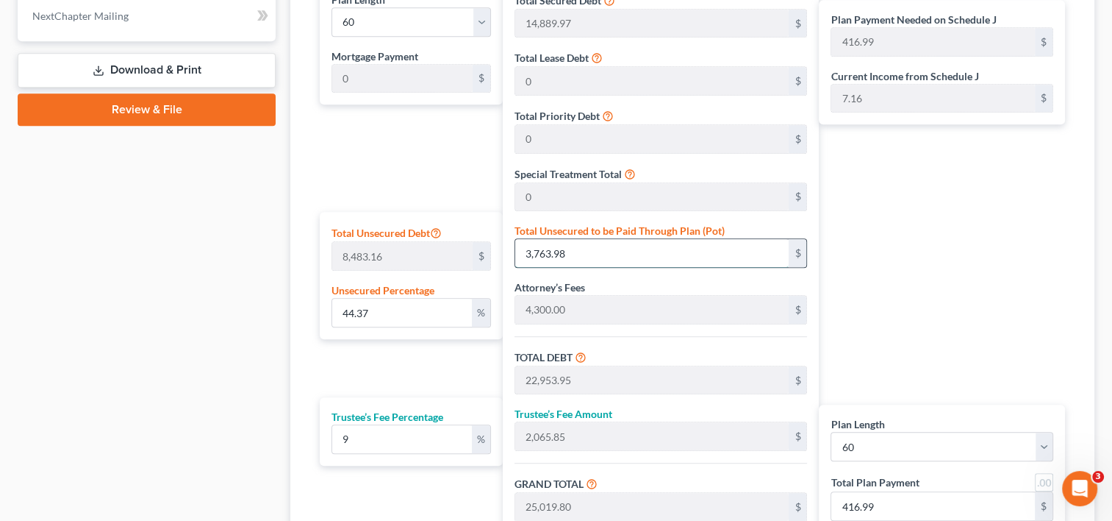
type input "1,727.45"
type input "20,921.42"
type input "348.69"
type input "0.4950979409819679"
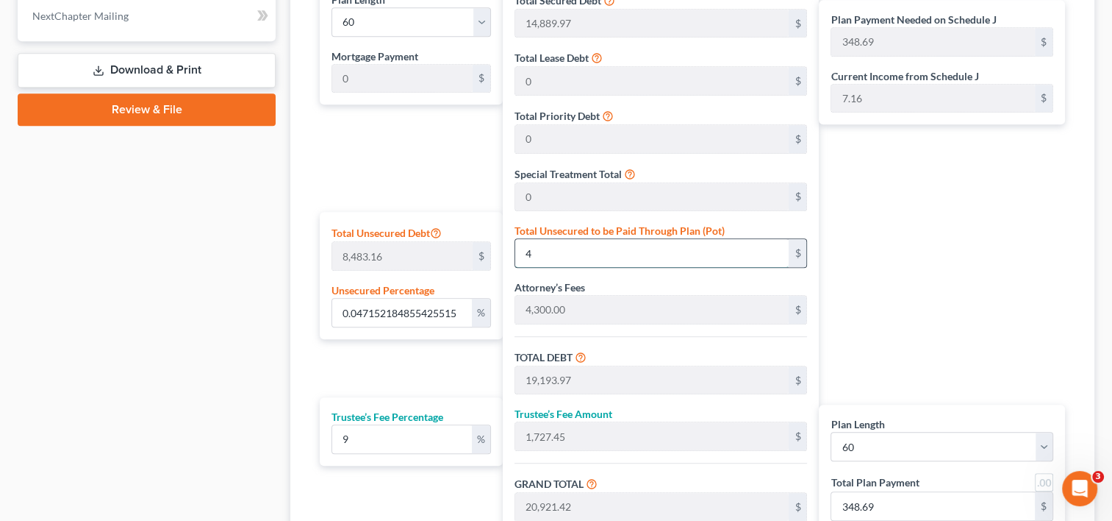
type input "42"
type input "19,231.97"
type input "1,730.87"
type input "20,962.84"
type input "349.38"
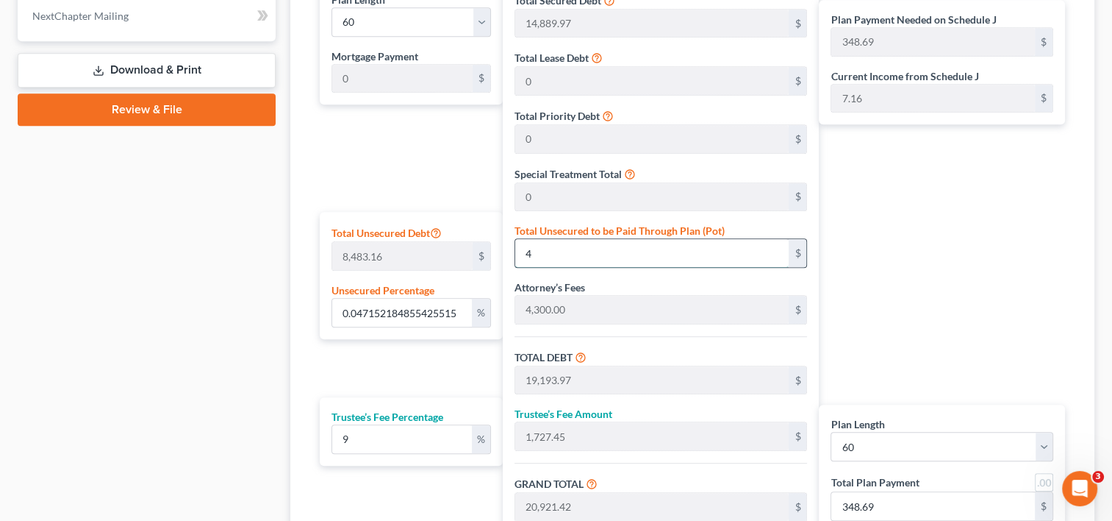
type input "349.38"
type input "5.057071825744386"
type input "429"
type input "19,618.97"
type input "1,765.70"
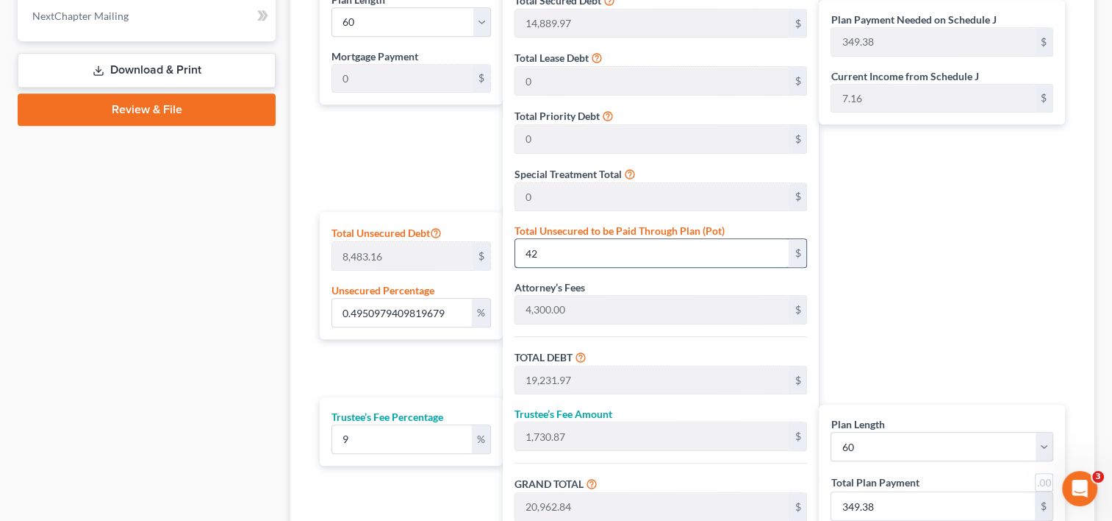
type input "21,384.67"
type input "356.41"
type input "429."
type input "5.064144653472701"
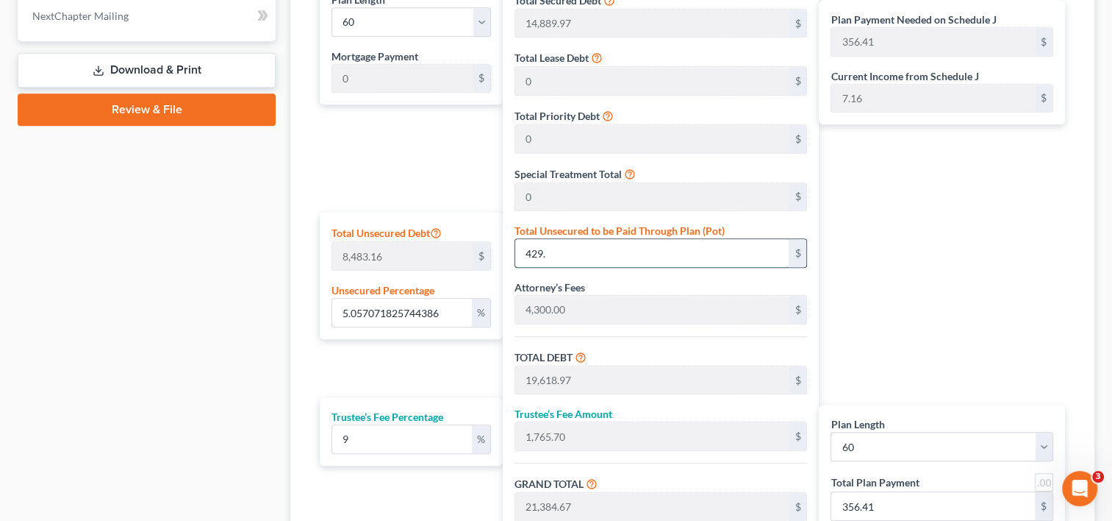
type input "429.6"
type input "19,619.57"
type input "1,765.76"
type input "21,385.33"
type input "356.42"
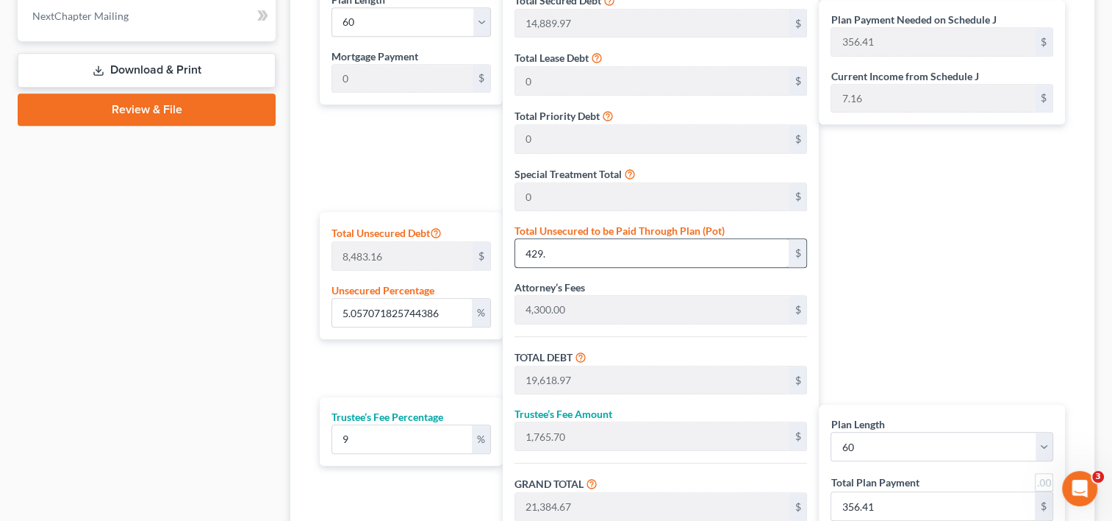
type input "356.42"
type input "429.6"
click at [837, 262] on div "Plan Payment Needed on Schedule J 356.42 $ Current Income from Schedule J 7.16 …" at bounding box center [946, 278] width 254 height 597
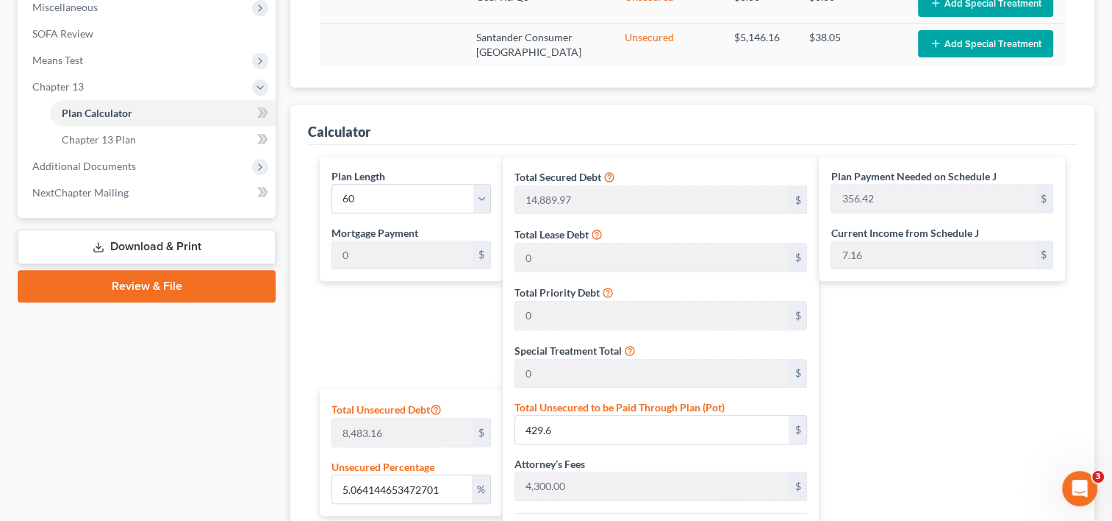
scroll to position [555, 0]
click at [415, 88] on ui-view "Asset Table (Scroll down to review and add plan treatments) Filter Claim Type F…" at bounding box center [692, 196] width 804 height 1151
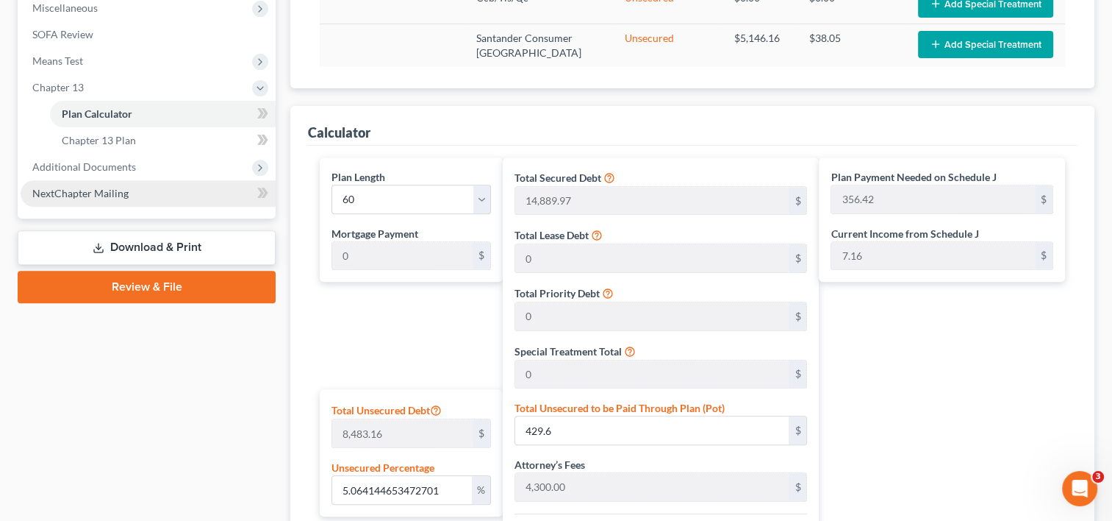
click at [134, 196] on link "NextChapter Mailing" at bounding box center [148, 193] width 255 height 26
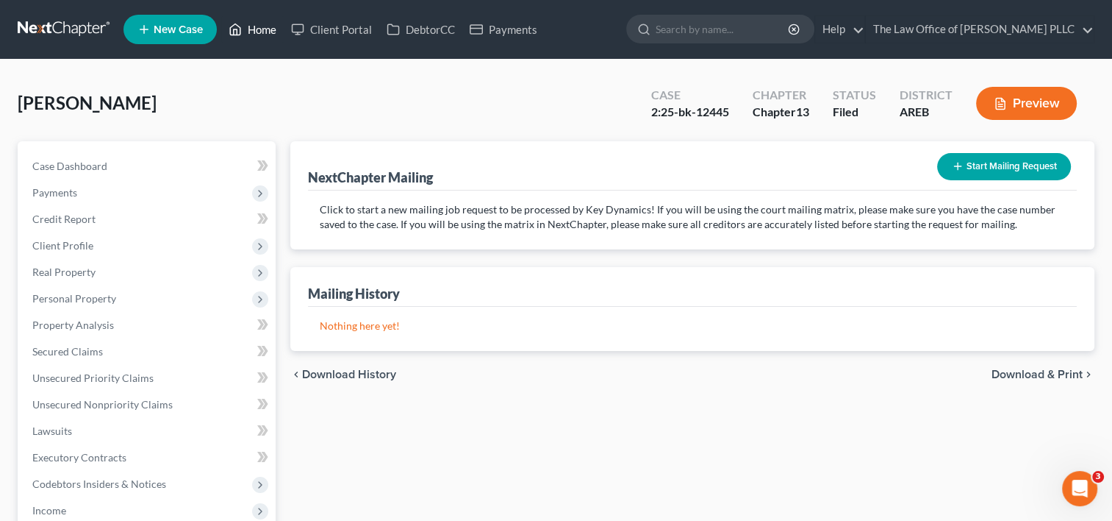
click at [268, 27] on link "Home" at bounding box center [252, 29] width 62 height 26
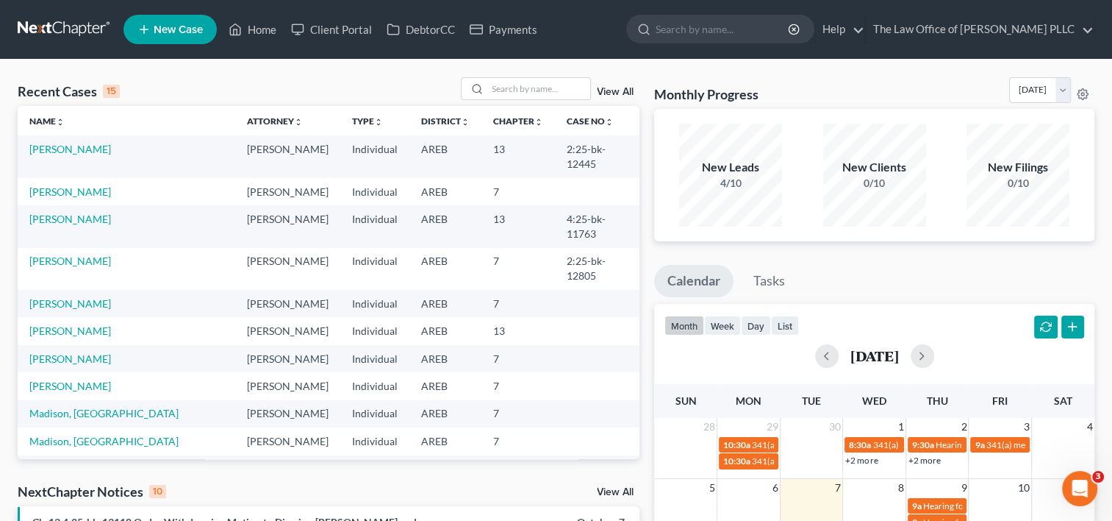
click at [615, 90] on link "View All" at bounding box center [615, 92] width 37 height 10
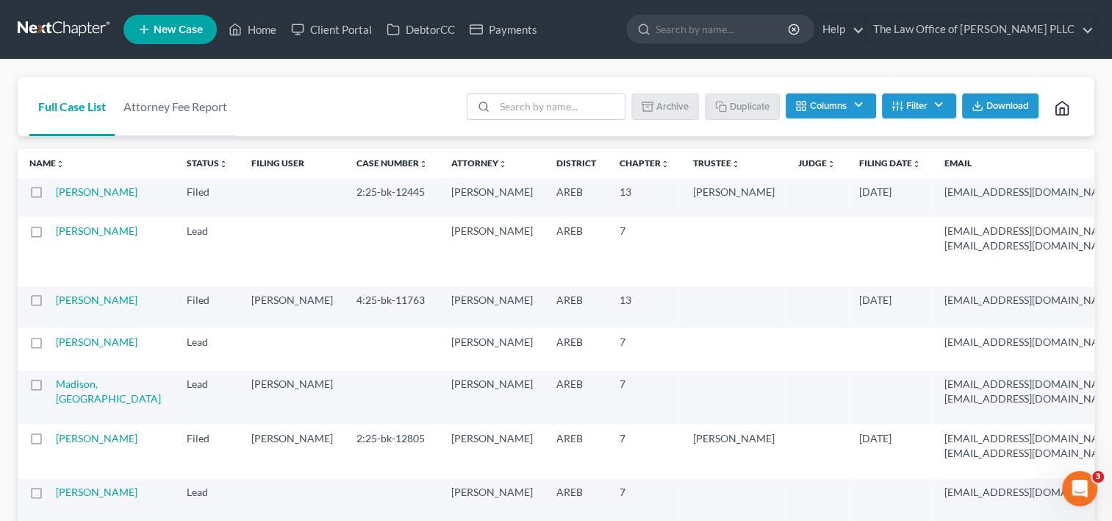
click at [50, 196] on label at bounding box center [50, 196] width 0 height 0
click at [56, 193] on input "checkbox" at bounding box center [61, 190] width 10 height 10
click at [50, 196] on label at bounding box center [50, 196] width 0 height 0
click at [56, 193] on input "checkbox" at bounding box center [61, 190] width 10 height 10
checkbox input "false"
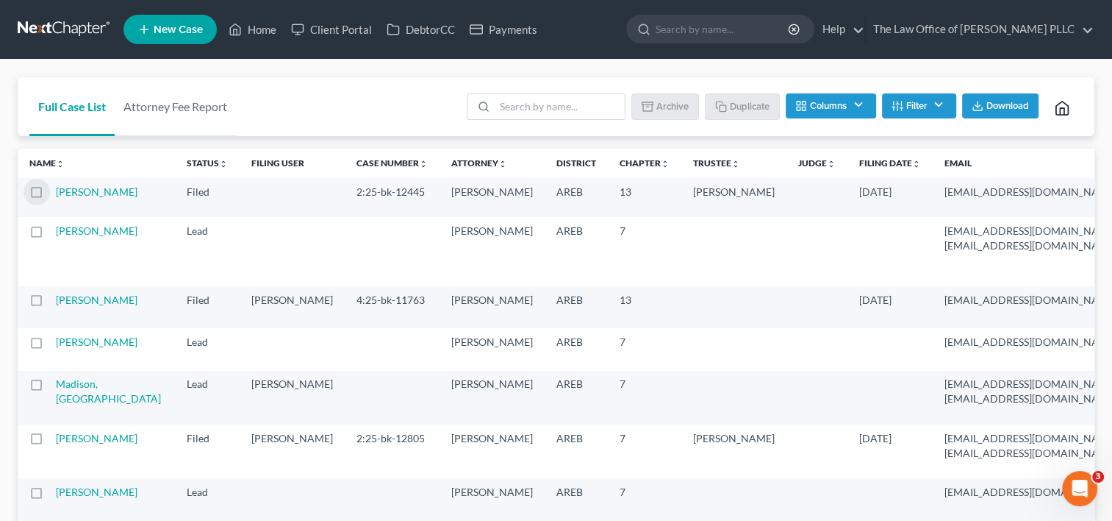
click at [74, 212] on td "[PERSON_NAME]" at bounding box center [115, 197] width 119 height 39
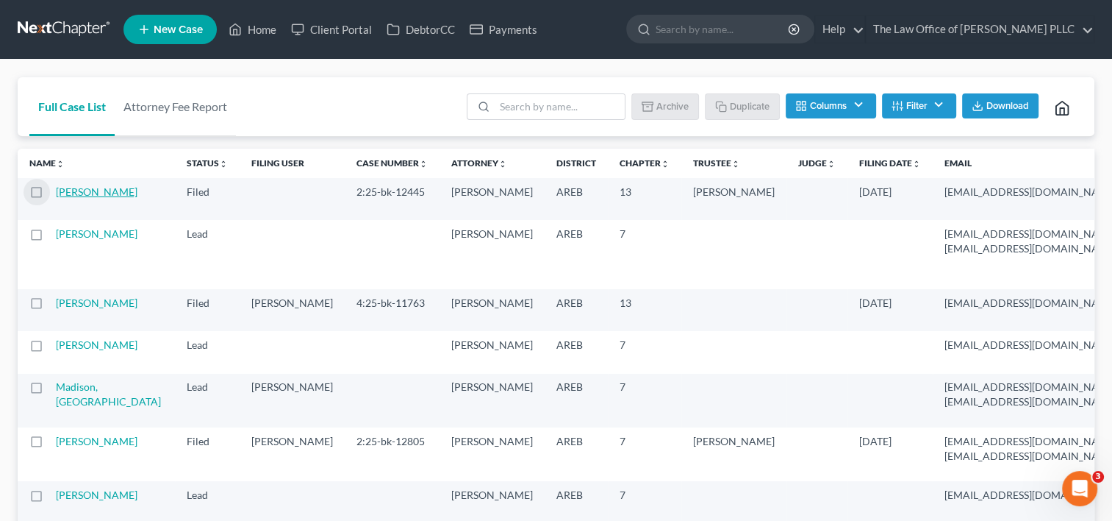
click at [76, 198] on link "[PERSON_NAME]" at bounding box center [97, 191] width 82 height 12
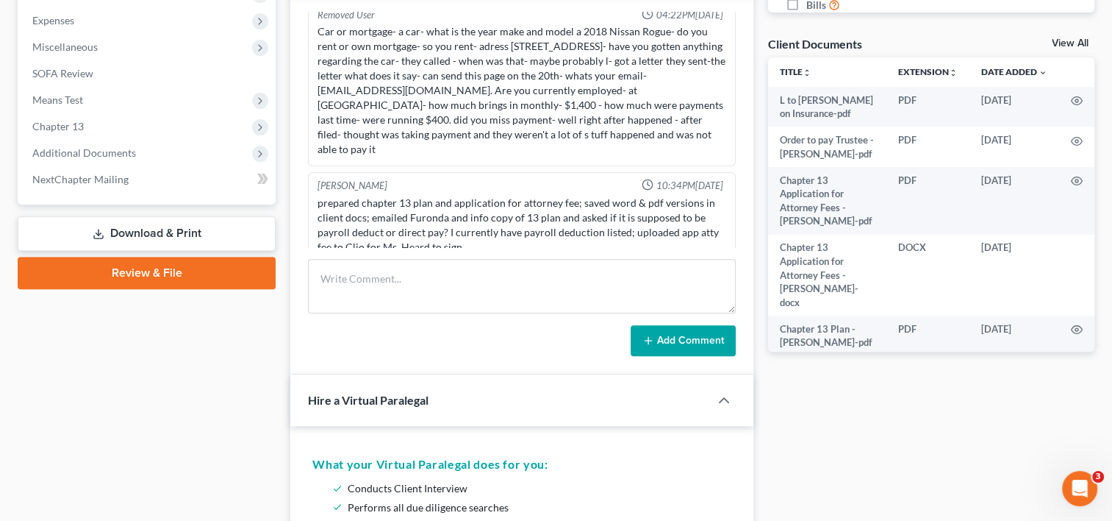
scroll to position [515, 0]
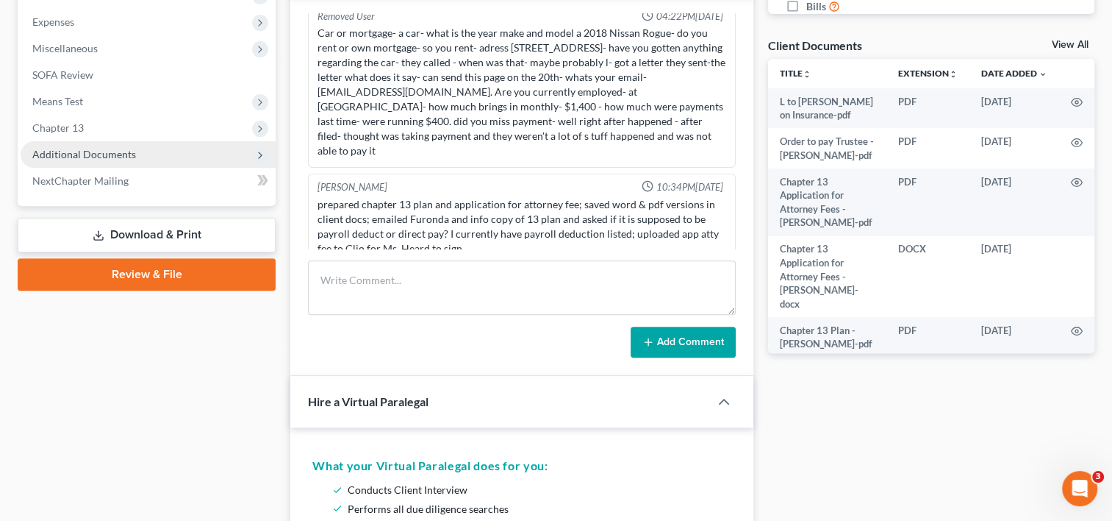
click at [101, 154] on span "Additional Documents" at bounding box center [84, 154] width 104 height 12
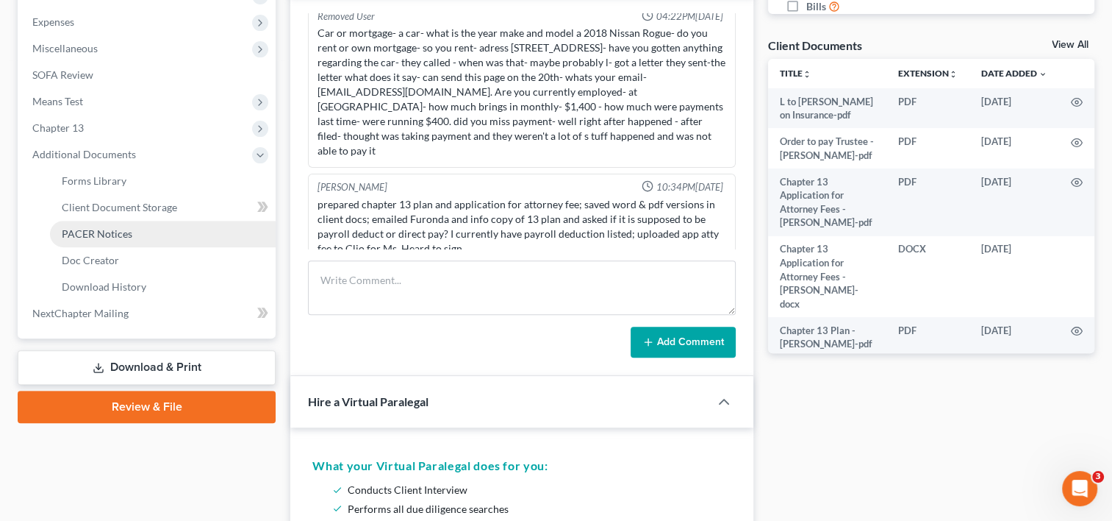
click at [108, 228] on span "PACER Notices" at bounding box center [97, 233] width 71 height 12
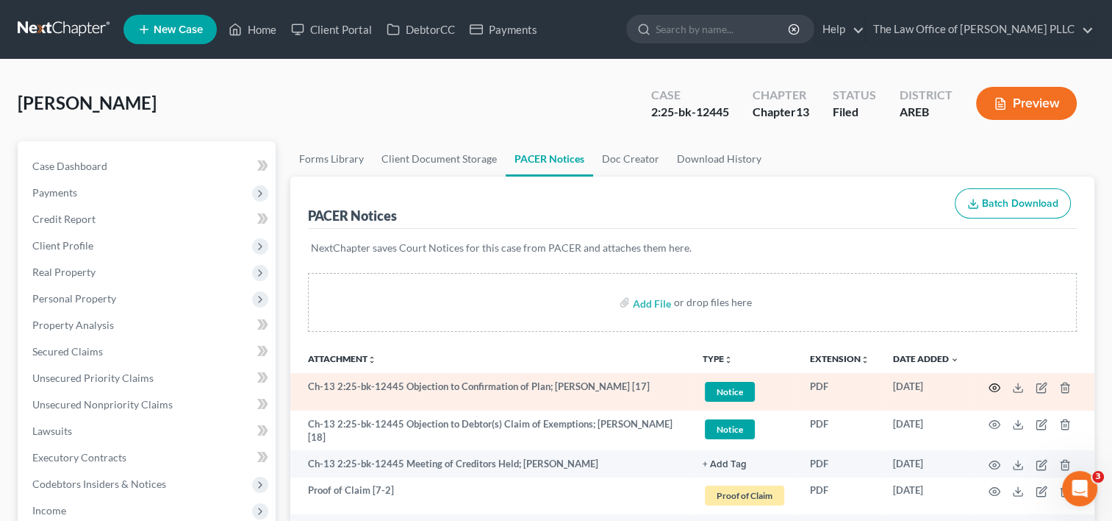
click at [990, 385] on icon "button" at bounding box center [995, 388] width 12 height 12
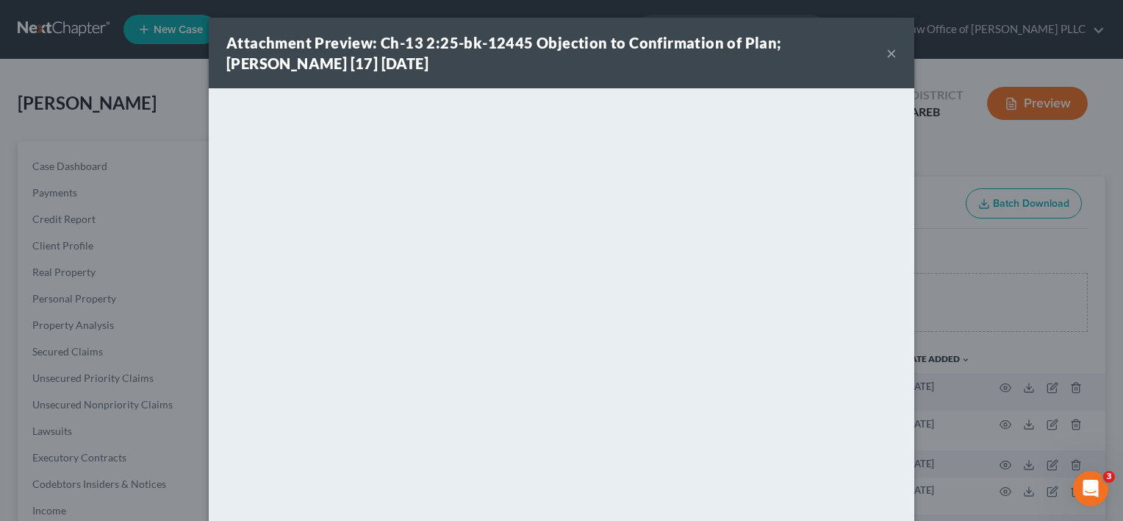
click at [887, 52] on button "×" at bounding box center [892, 53] width 10 height 18
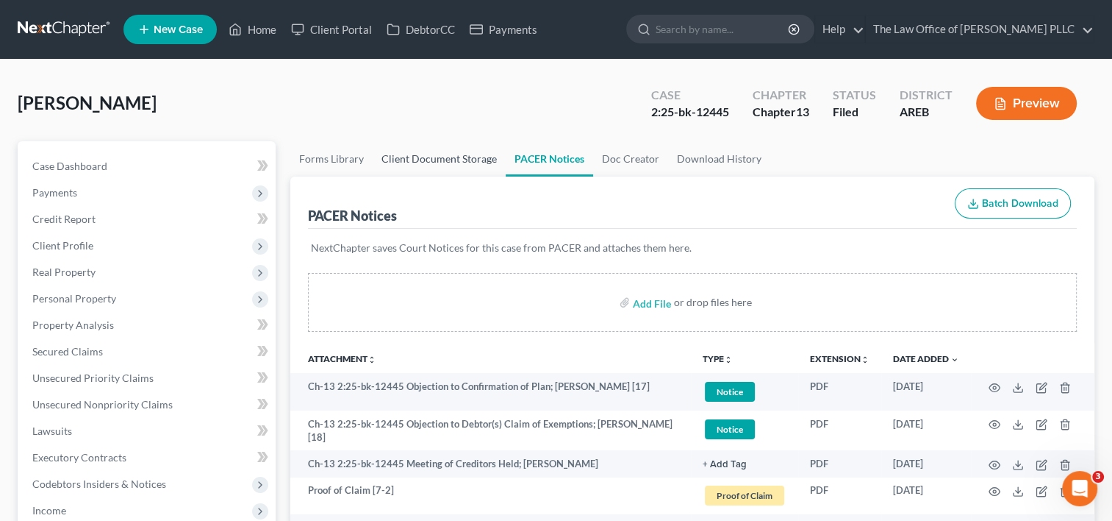
click at [462, 158] on link "Client Document Storage" at bounding box center [439, 158] width 133 height 35
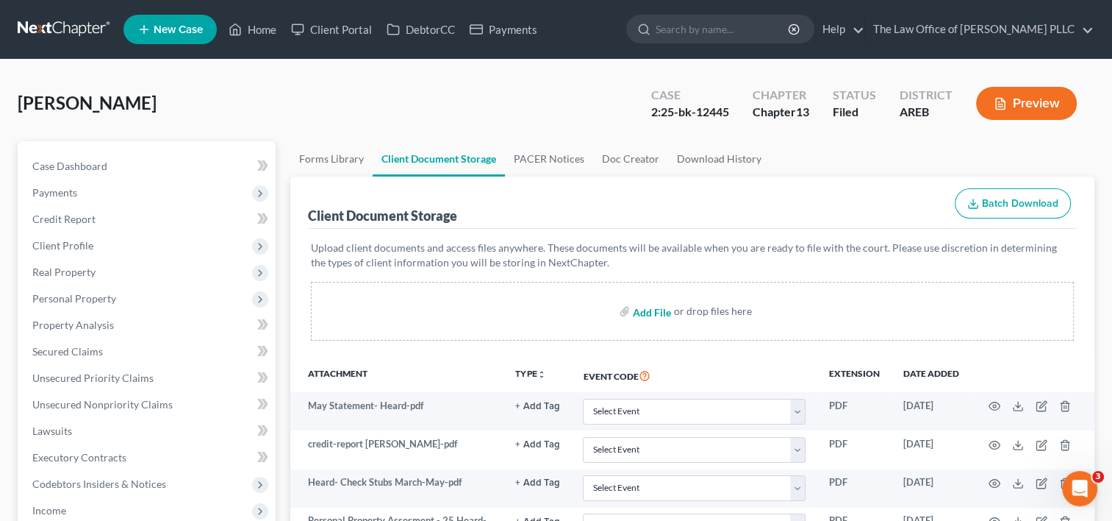
click at [641, 310] on input "file" at bounding box center [650, 311] width 35 height 26
type input "C:\fakepath\original chapter 13 filing [PERSON_NAME].pdf"
click at [662, 310] on input "file" at bounding box center [650, 311] width 35 height 26
click at [532, 162] on link "PACER Notices" at bounding box center [549, 158] width 88 height 35
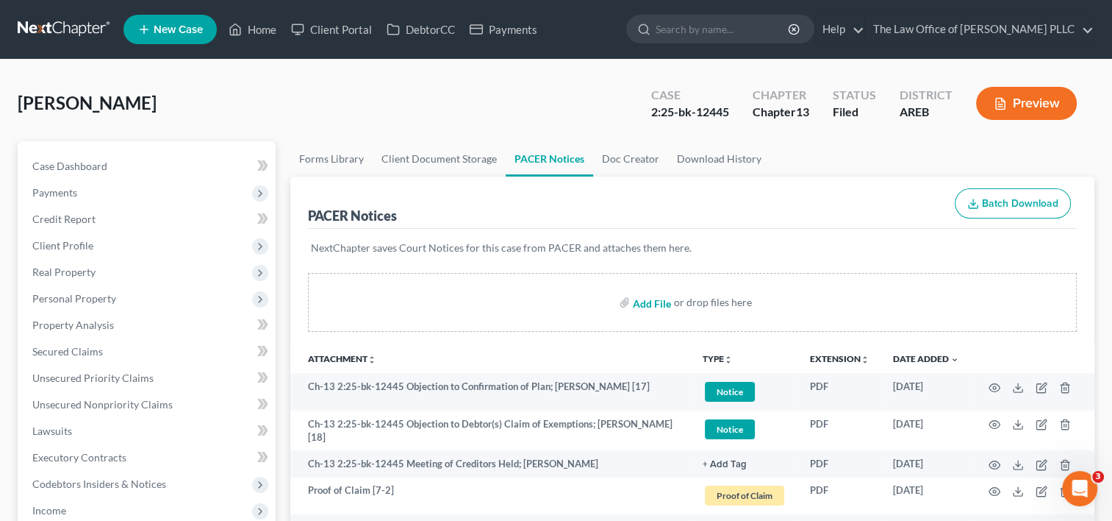
click at [646, 304] on input "file" at bounding box center [650, 302] width 35 height 26
type input "C:\fakepath\original chapter 13 filing [PERSON_NAME].pdf"
